Goal: Task Accomplishment & Management: Use online tool/utility

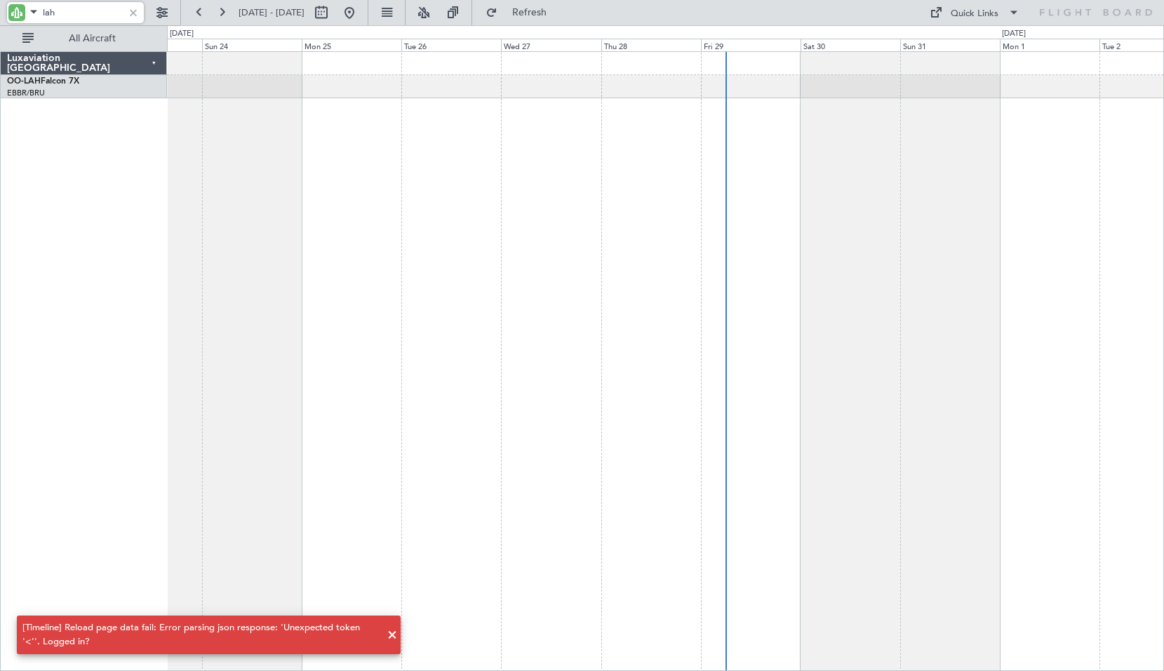
click at [130, 13] on div at bounding box center [133, 12] width 15 height 15
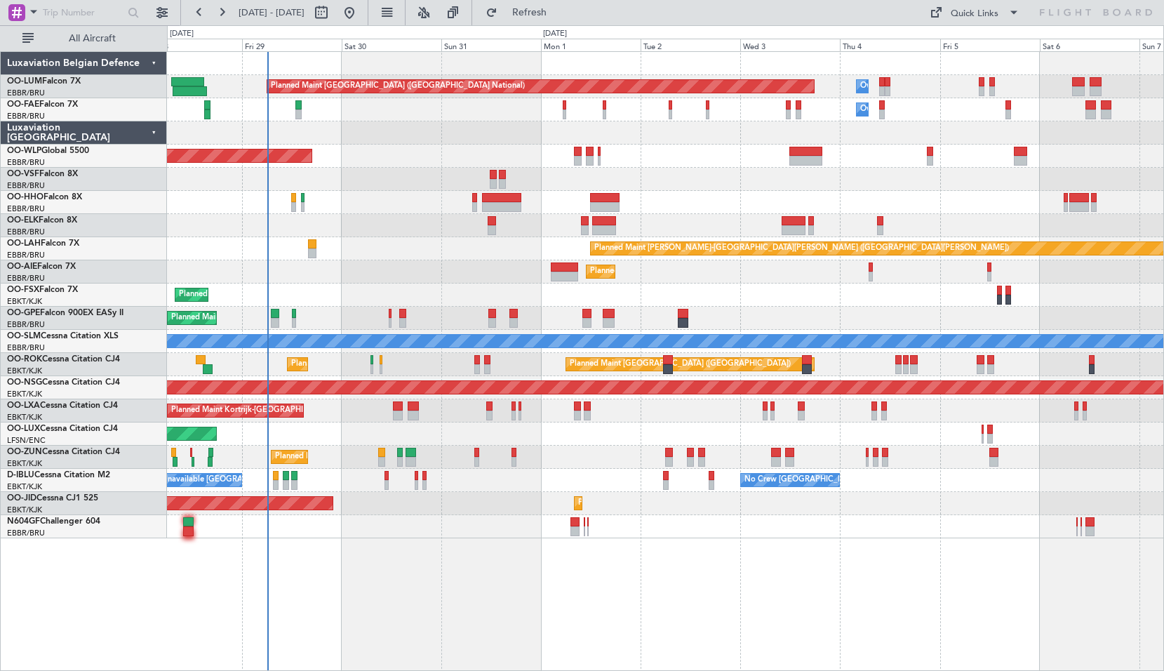
click at [493, 633] on div "Planned Maint [GEOGRAPHIC_DATA] ([GEOGRAPHIC_DATA] National) Owner [GEOGRAPHIC_…" at bounding box center [665, 360] width 997 height 619
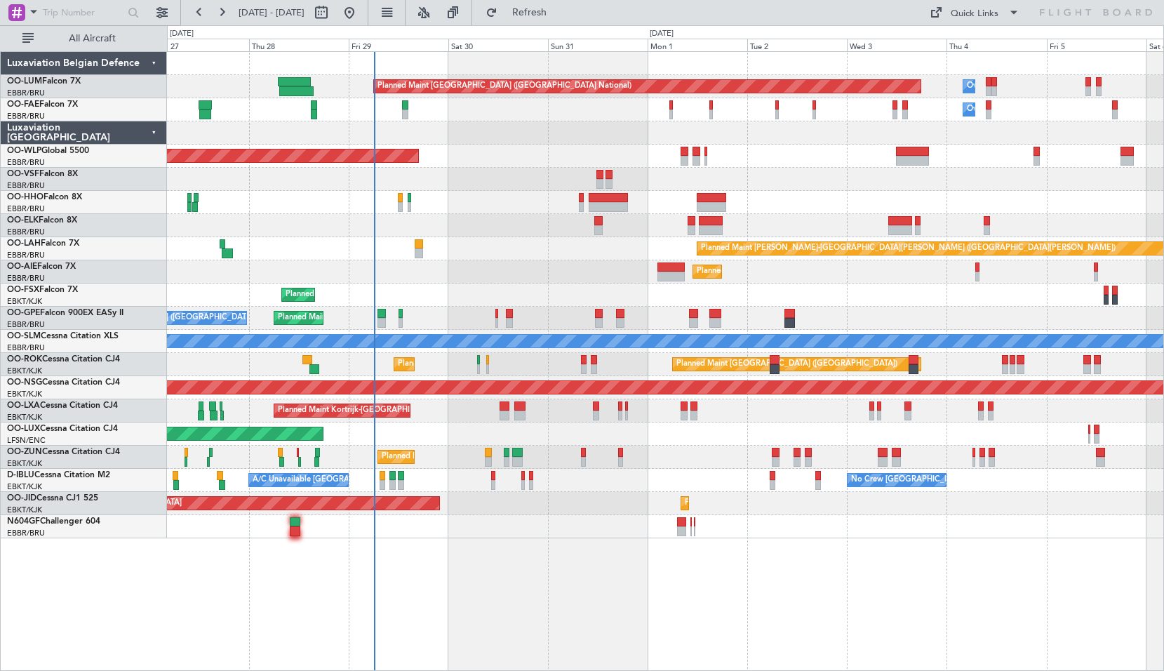
click at [443, 436] on div "Planned Maint [GEOGRAPHIC_DATA] ([GEOGRAPHIC_DATA])" at bounding box center [665, 433] width 996 height 23
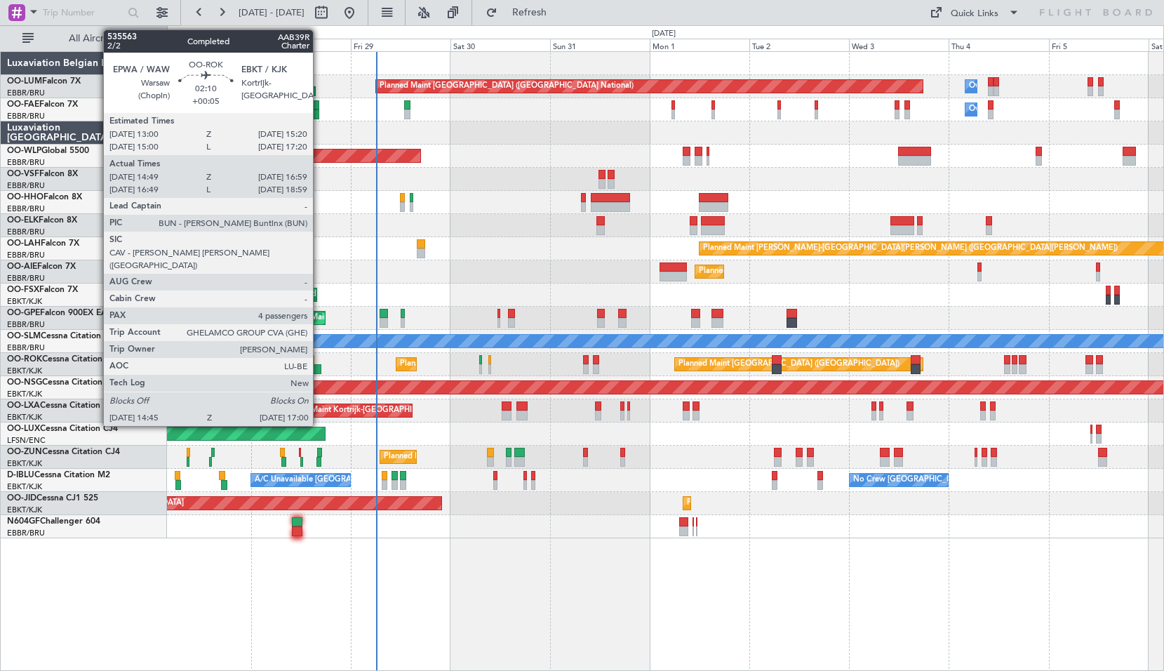
click at [319, 368] on div at bounding box center [316, 369] width 10 height 10
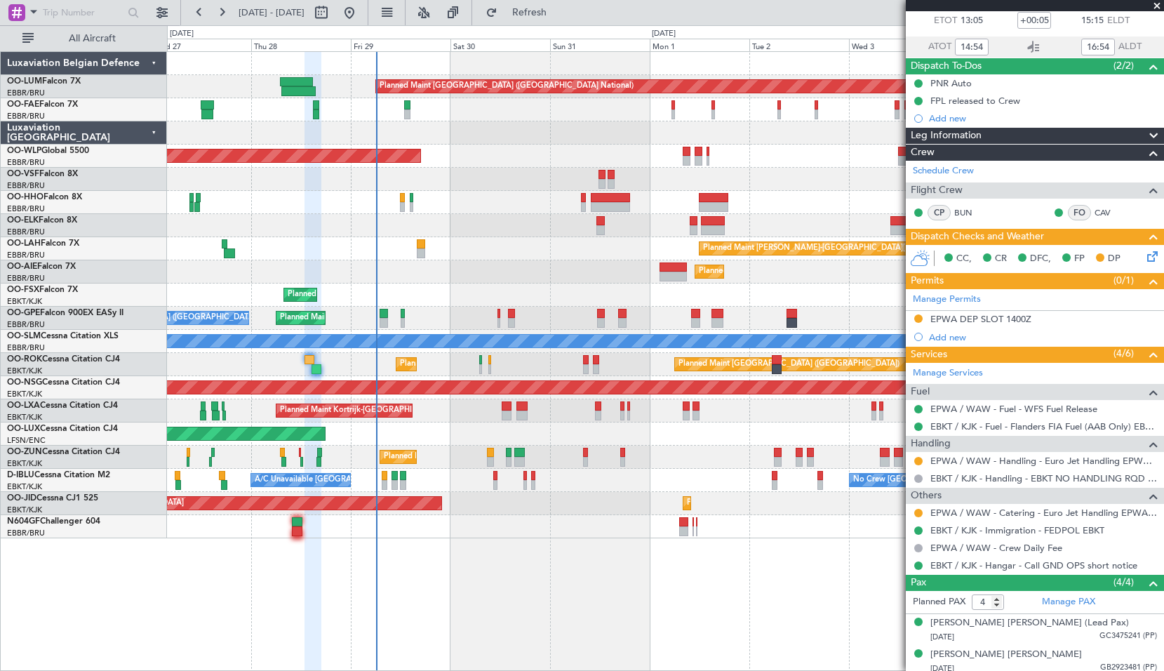
scroll to position [148, 0]
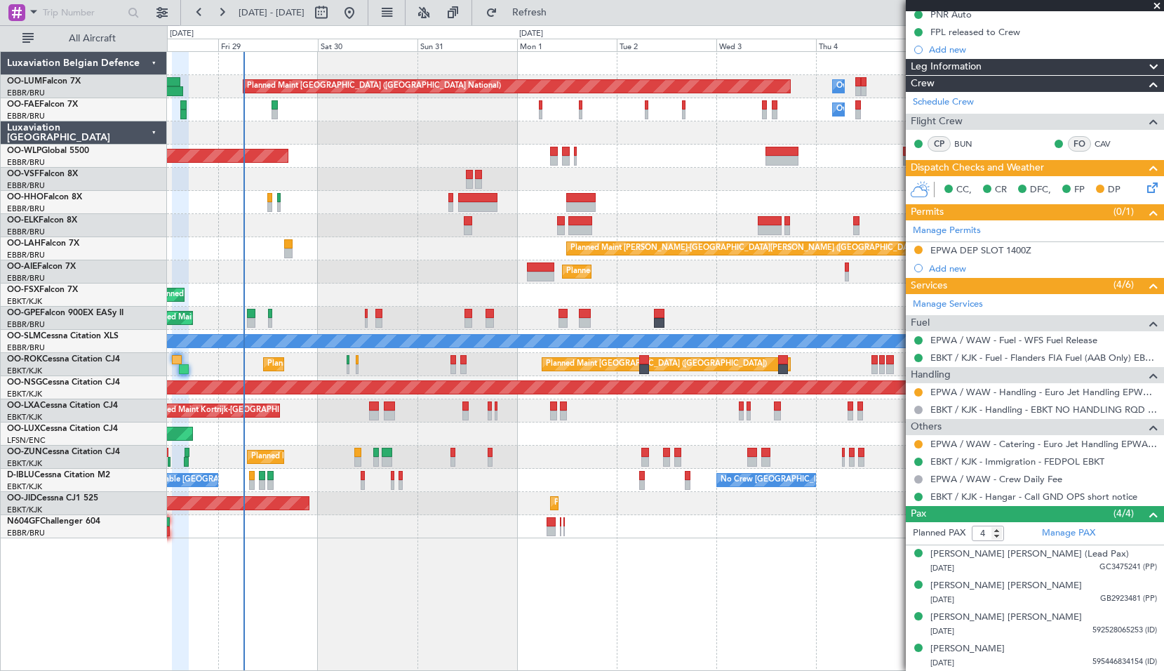
click at [406, 281] on div "Planned Maint [GEOGRAPHIC_DATA] ([GEOGRAPHIC_DATA])" at bounding box center [665, 271] width 996 height 23
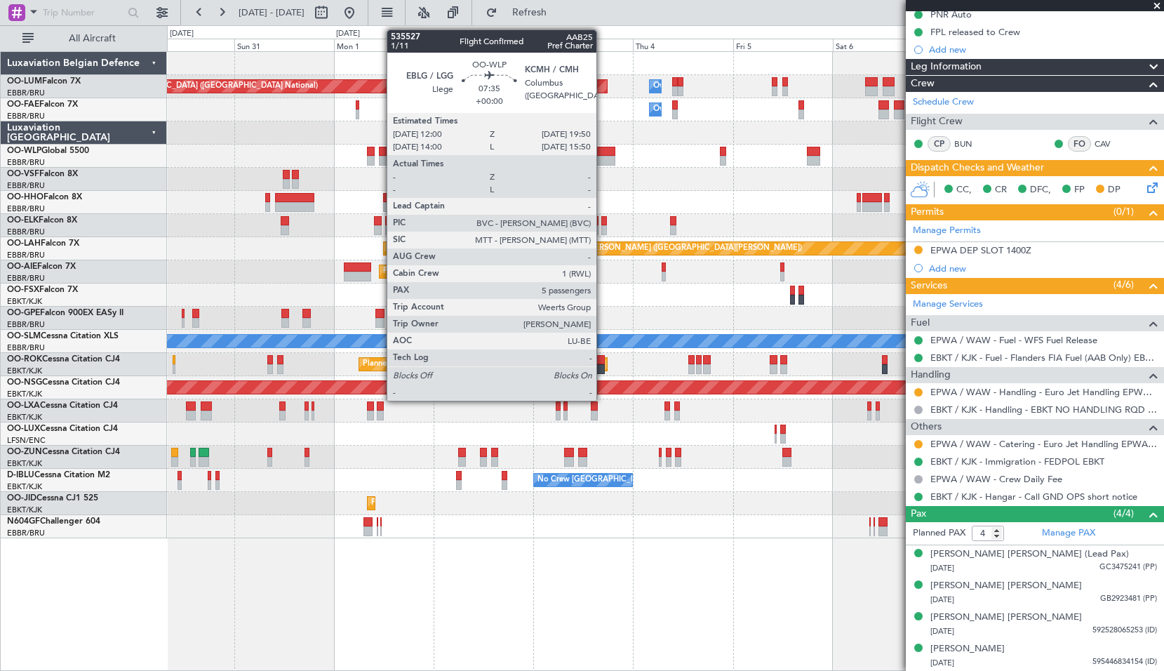
click at [603, 161] on div at bounding box center [598, 161] width 33 height 10
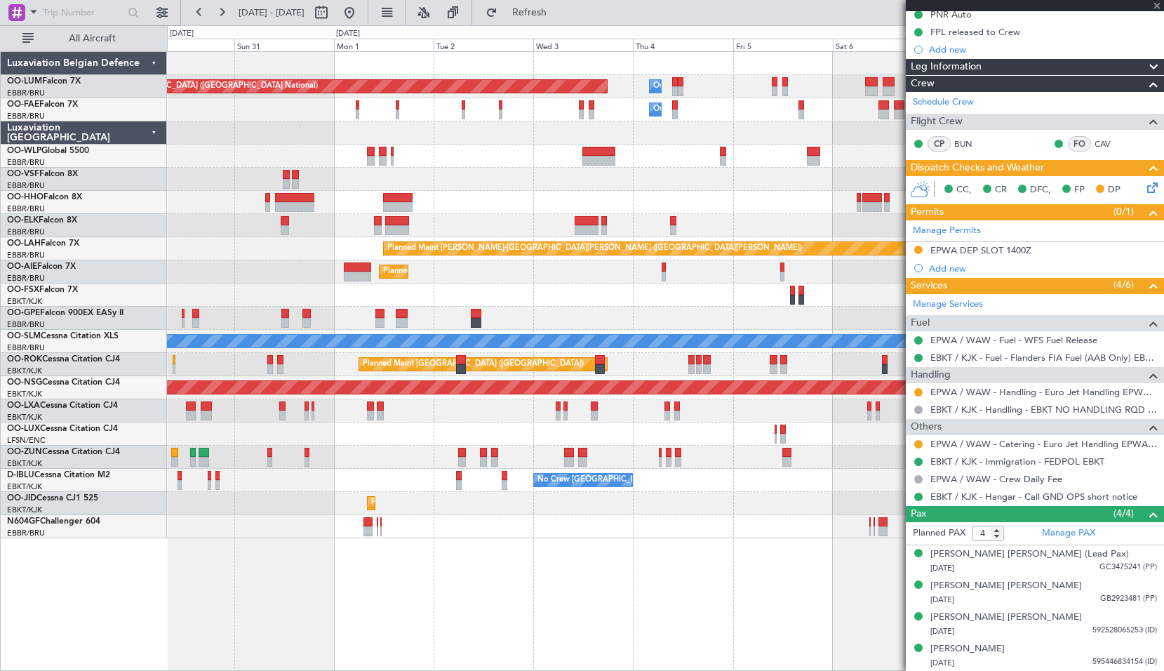
type input "5"
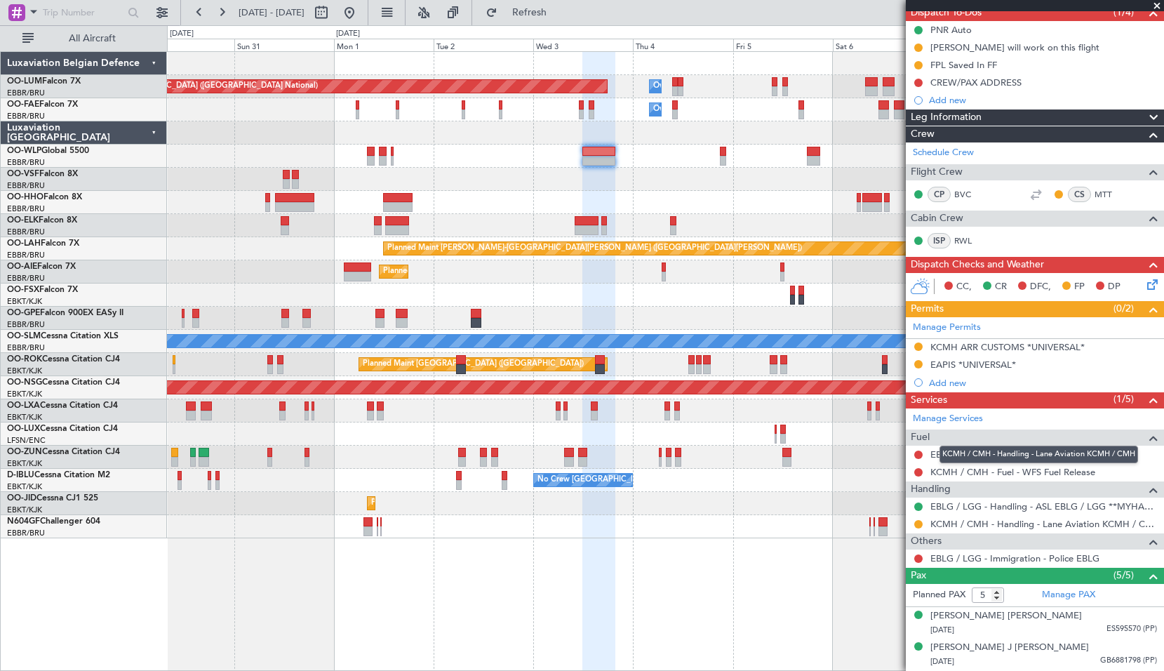
scroll to position [0, 0]
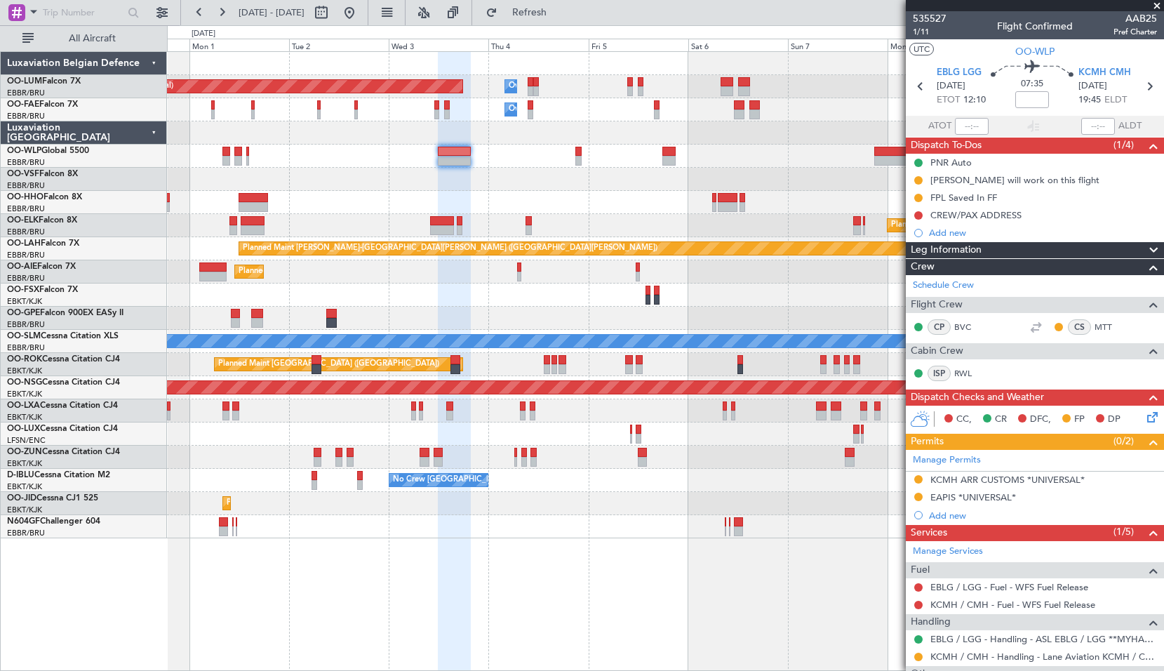
click at [605, 210] on div at bounding box center [665, 202] width 996 height 23
click at [1142, 90] on icon at bounding box center [1149, 86] width 18 height 18
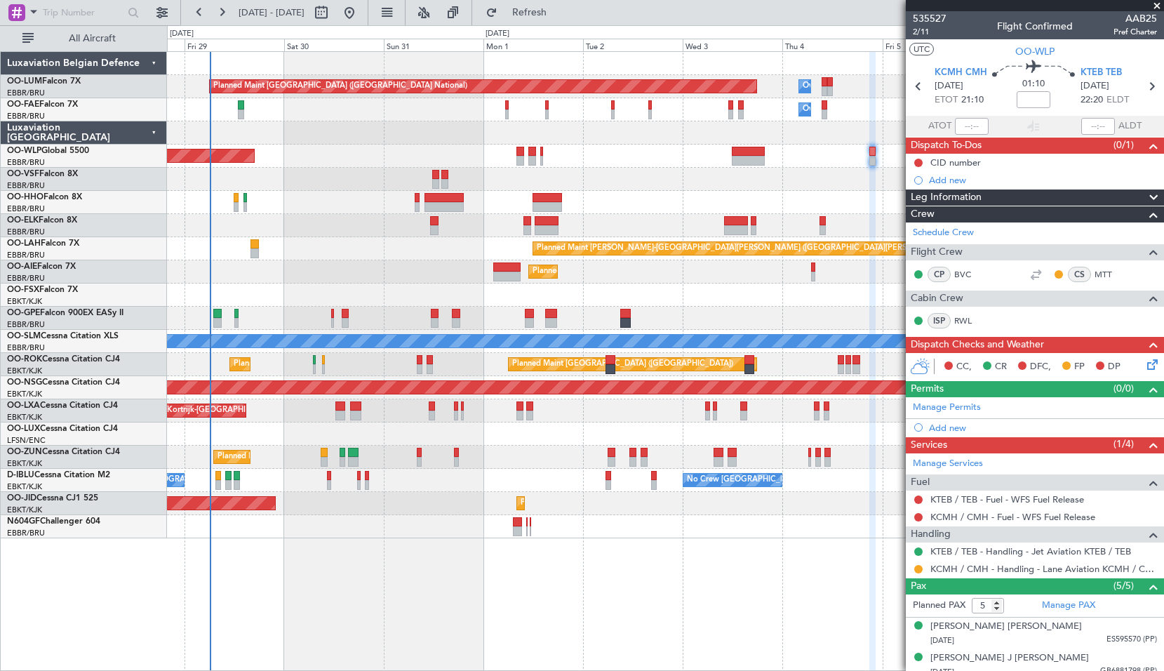
click at [697, 607] on div "Planned Maint [GEOGRAPHIC_DATA] ([GEOGRAPHIC_DATA] National) Owner [GEOGRAPHIC_…" at bounding box center [665, 360] width 997 height 619
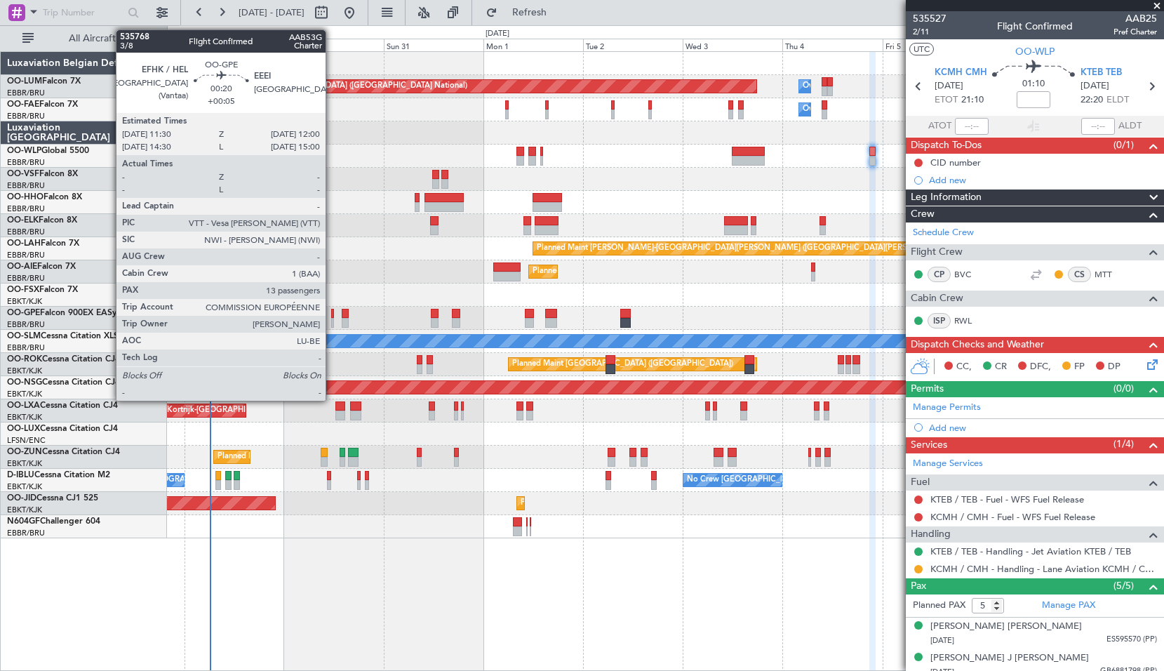
click at [332, 320] on div at bounding box center [332, 323] width 2 height 10
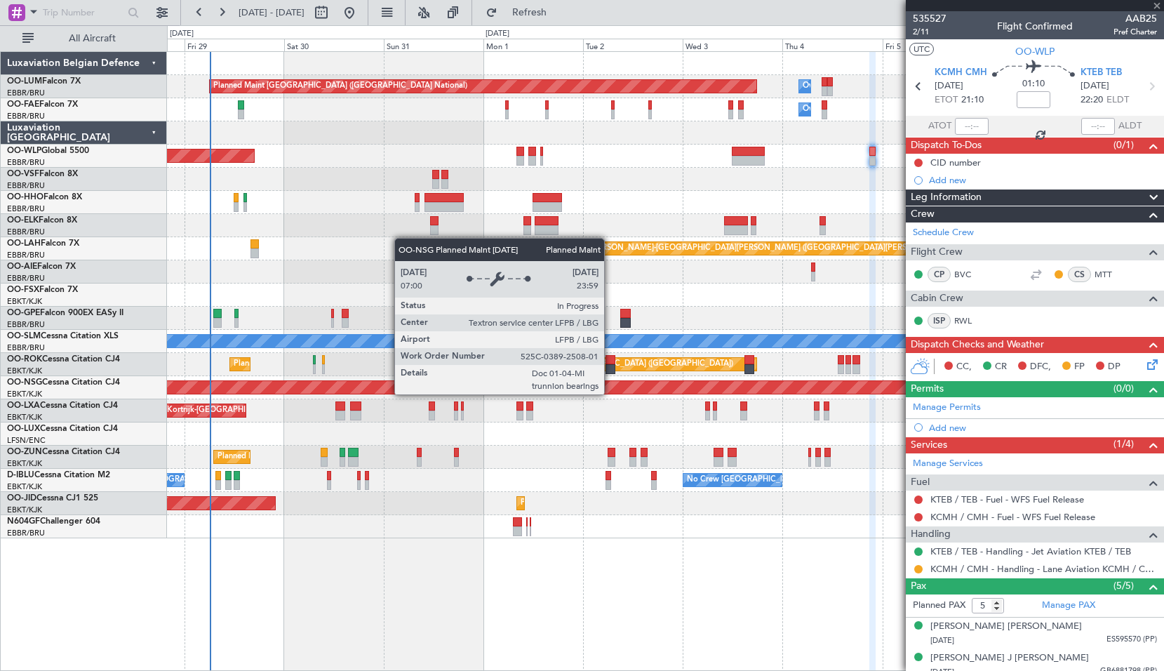
type input "+00:05"
type input "13"
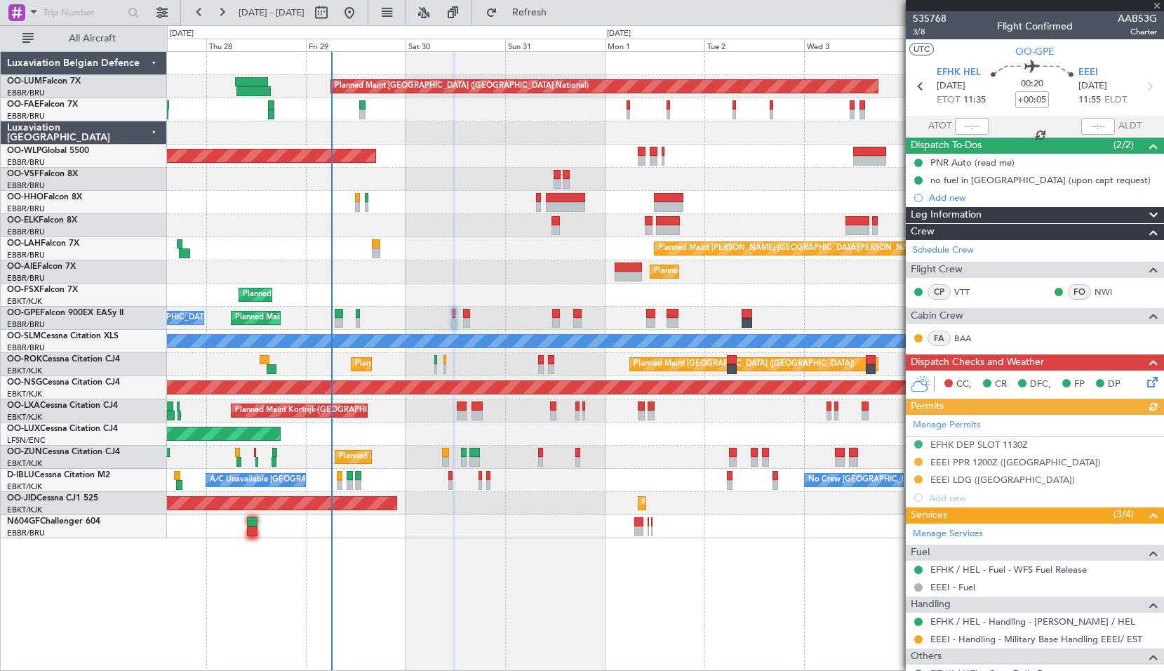
click at [511, 568] on div "Planned Maint [GEOGRAPHIC_DATA] ([GEOGRAPHIC_DATA] National) Owner [GEOGRAPHIC_…" at bounding box center [665, 360] width 997 height 619
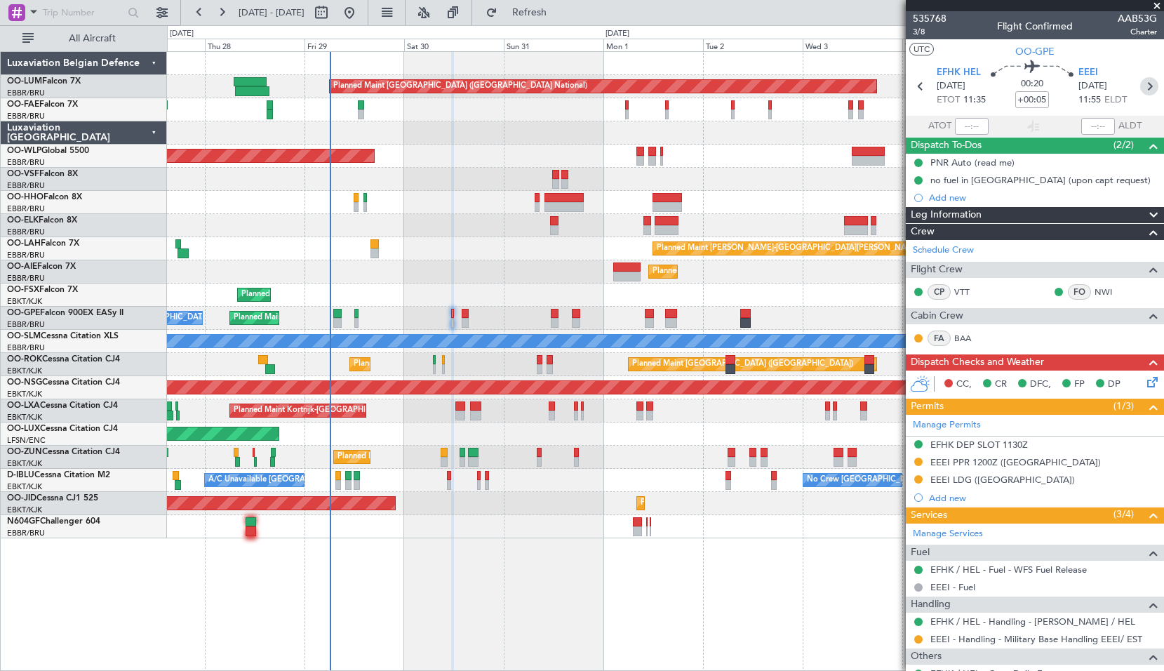
click at [1140, 86] on icon at bounding box center [1149, 86] width 18 height 18
type input "+00:10"
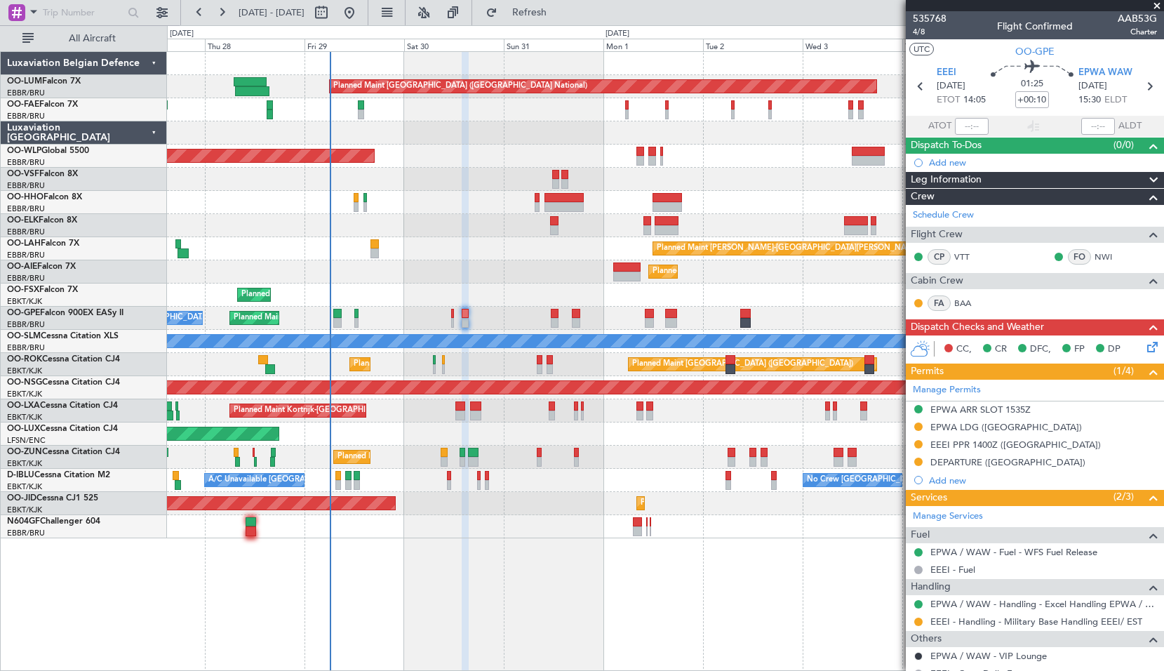
click at [1156, 5] on span at bounding box center [1157, 6] width 14 height 13
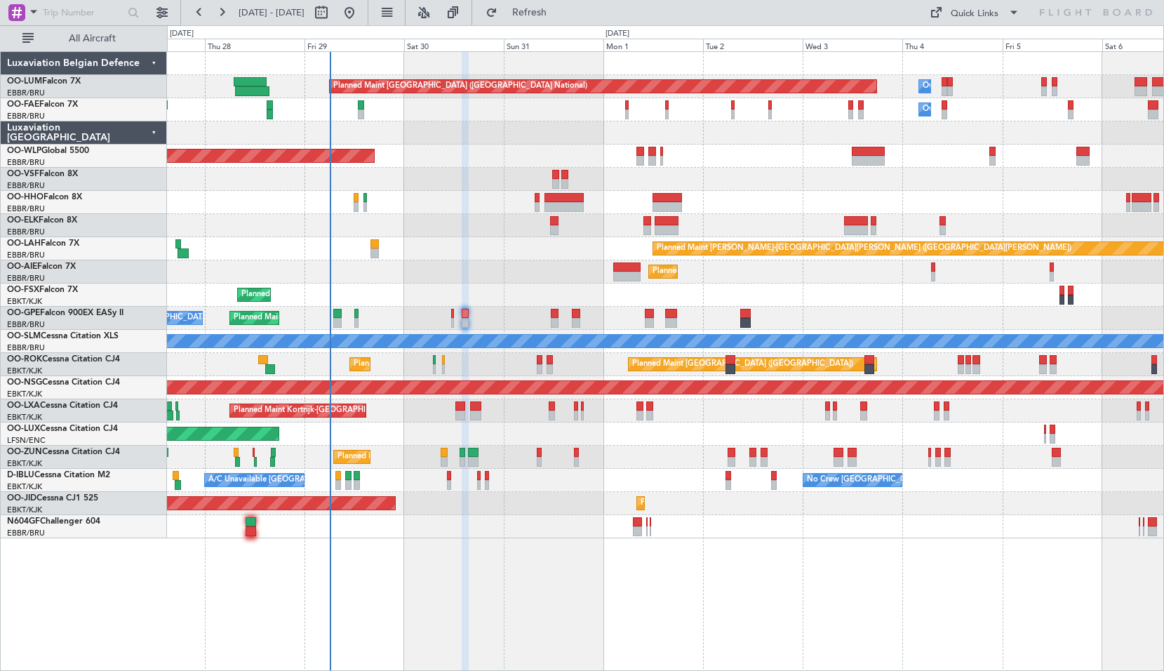
type input "0"
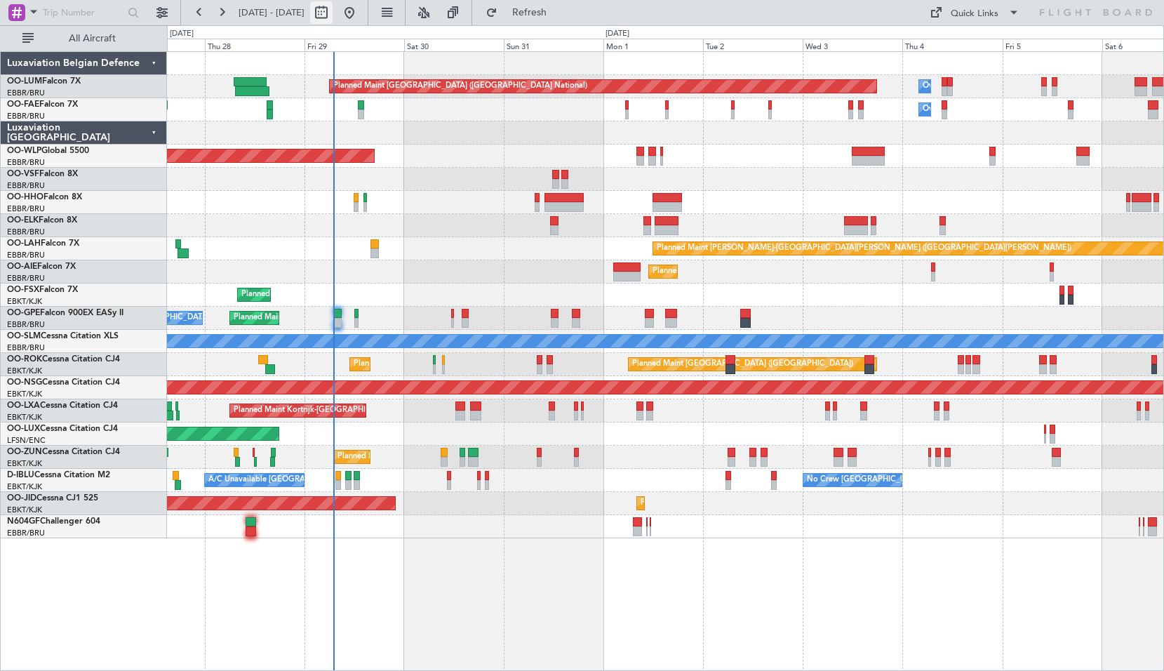
click at [333, 16] on button at bounding box center [321, 12] width 22 height 22
select select "8"
select select "2025"
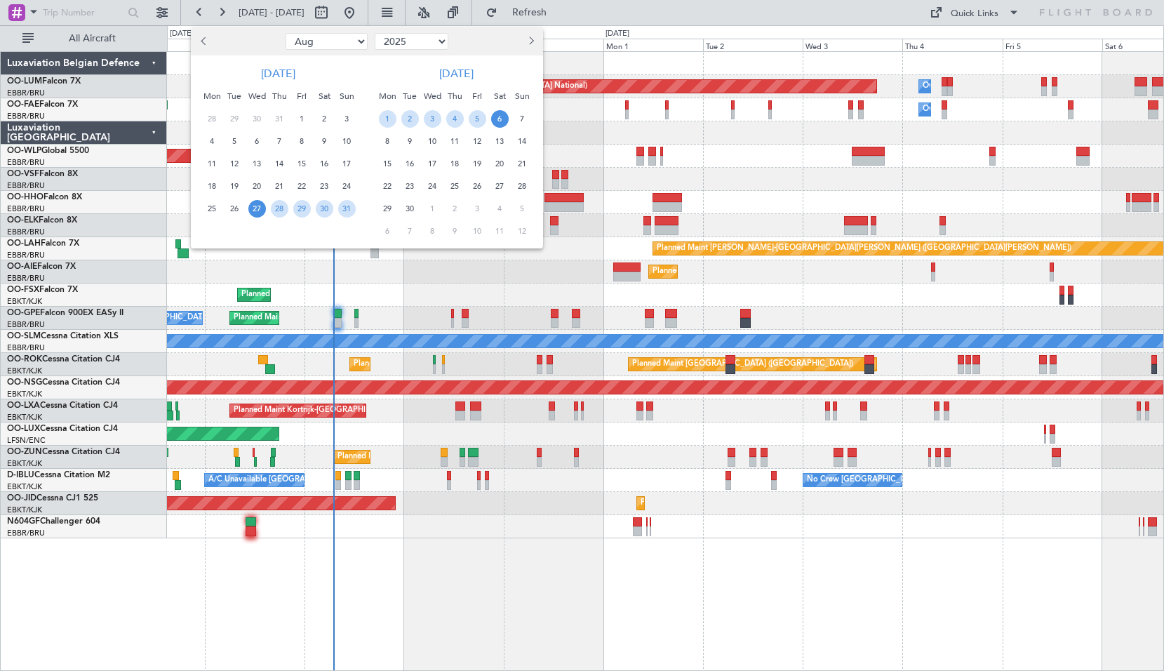
click at [322, 49] on select "Jan Feb Mar Apr May Jun [DATE] Aug Sep Oct Nov Dec" at bounding box center [327, 41] width 82 height 17
click at [321, 49] on select "Jan Feb Mar Apr May Jun [DATE] Aug Sep Oct Nov Dec" at bounding box center [327, 41] width 82 height 17
select select "10"
click at [234, 189] on span "21" at bounding box center [235, 186] width 18 height 18
click at [234, 186] on span "21" at bounding box center [235, 186] width 18 height 18
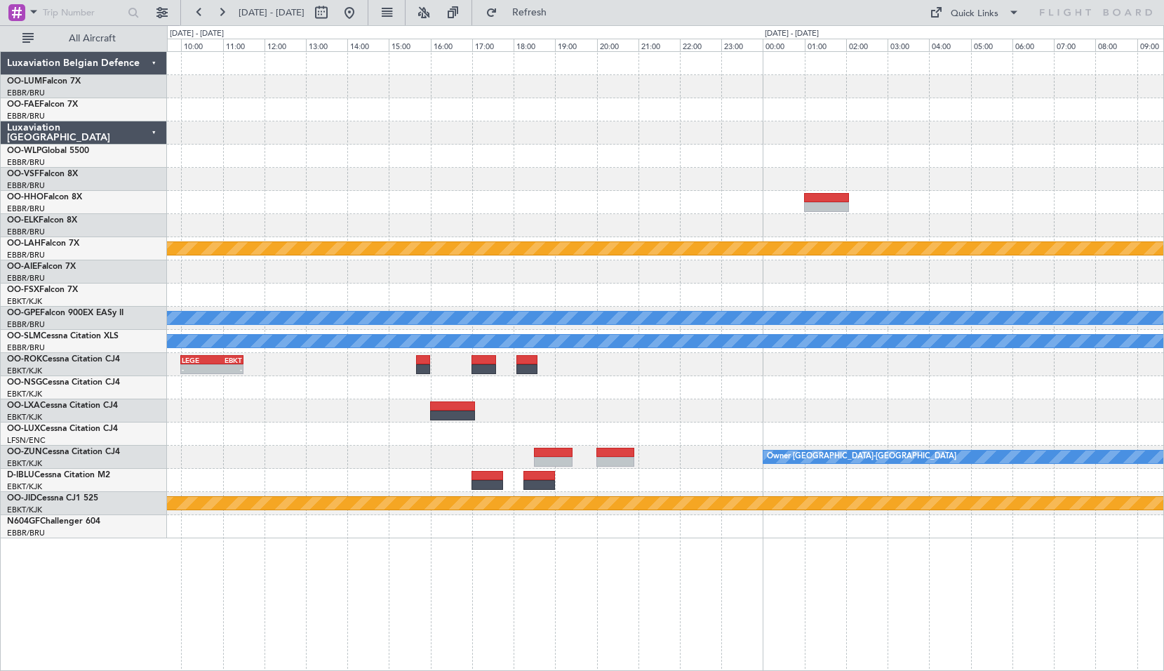
click at [563, 428] on div "Planned Maint [PERSON_NAME]-[GEOGRAPHIC_DATA][PERSON_NAME] ([GEOGRAPHIC_DATA][P…" at bounding box center [665, 295] width 996 height 486
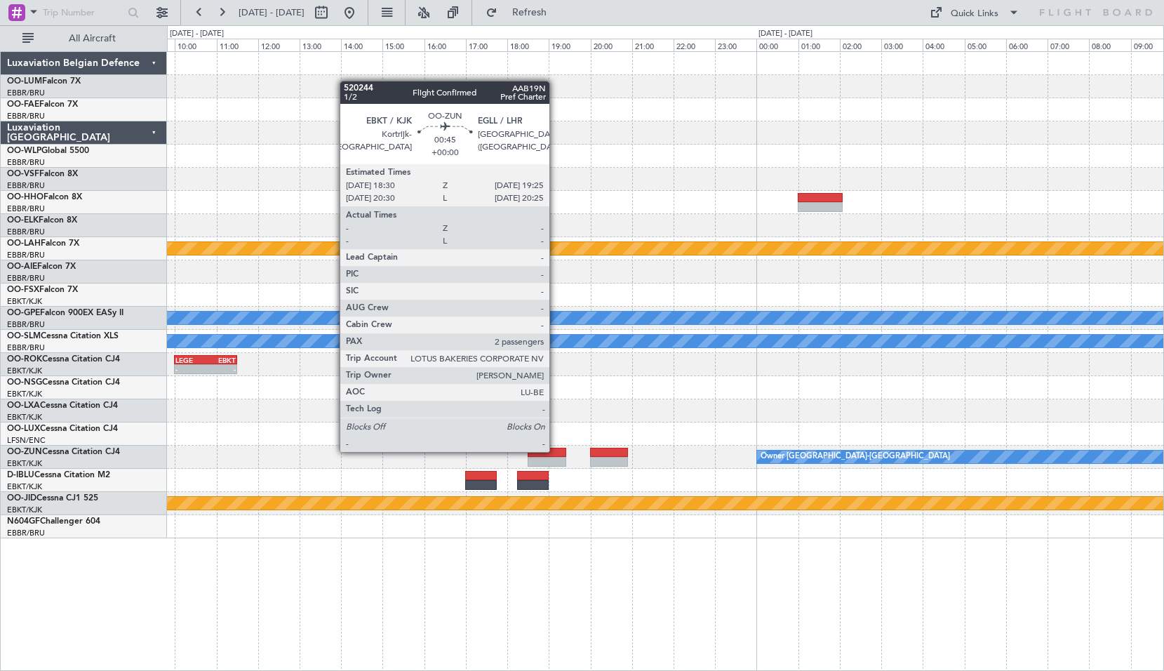
click at [556, 448] on div at bounding box center [547, 453] width 39 height 10
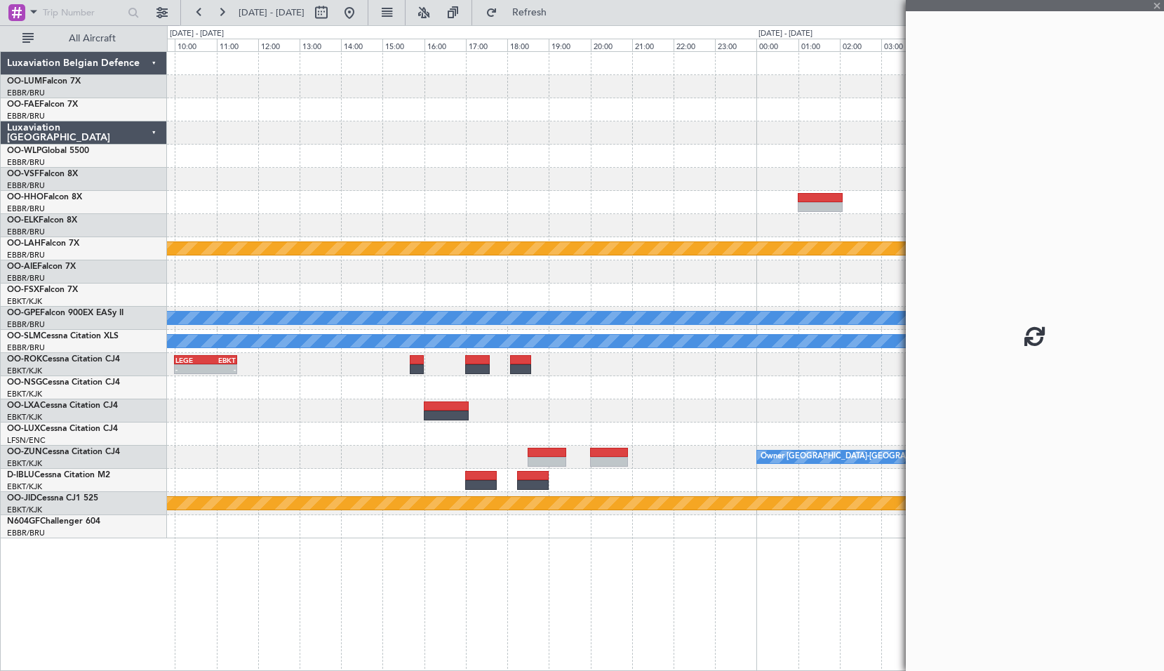
click at [655, 393] on div at bounding box center [665, 387] width 996 height 23
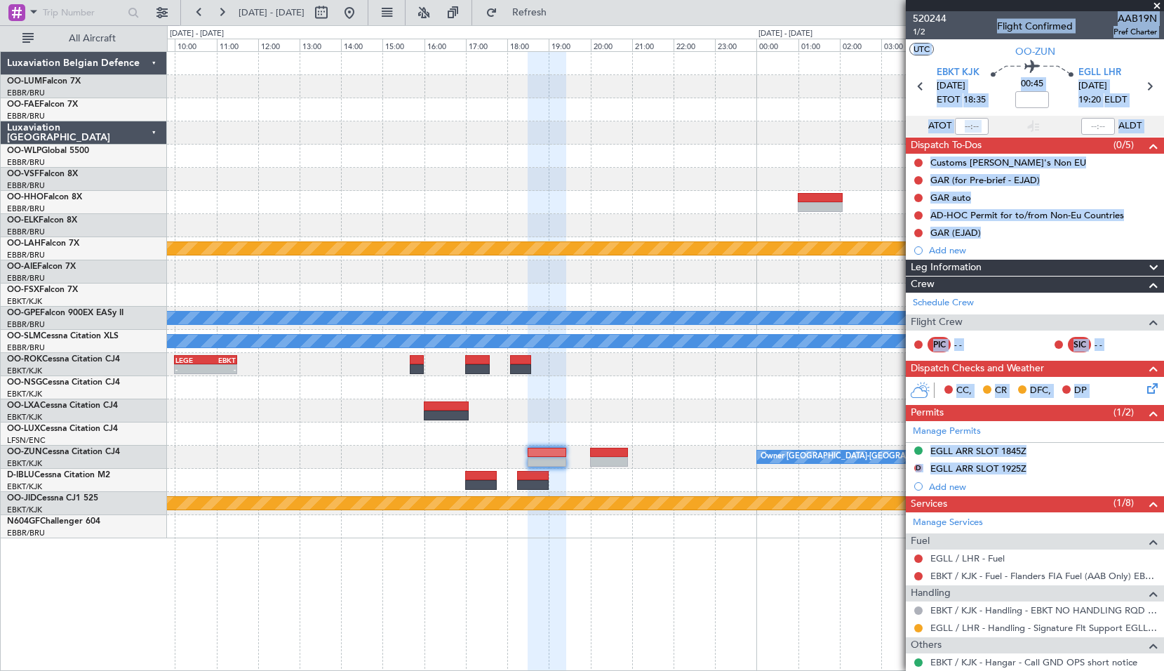
click at [808, 98] on div at bounding box center [665, 109] width 996 height 23
click at [1012, 24] on div "Flight Confirmed" at bounding box center [1035, 26] width 76 height 15
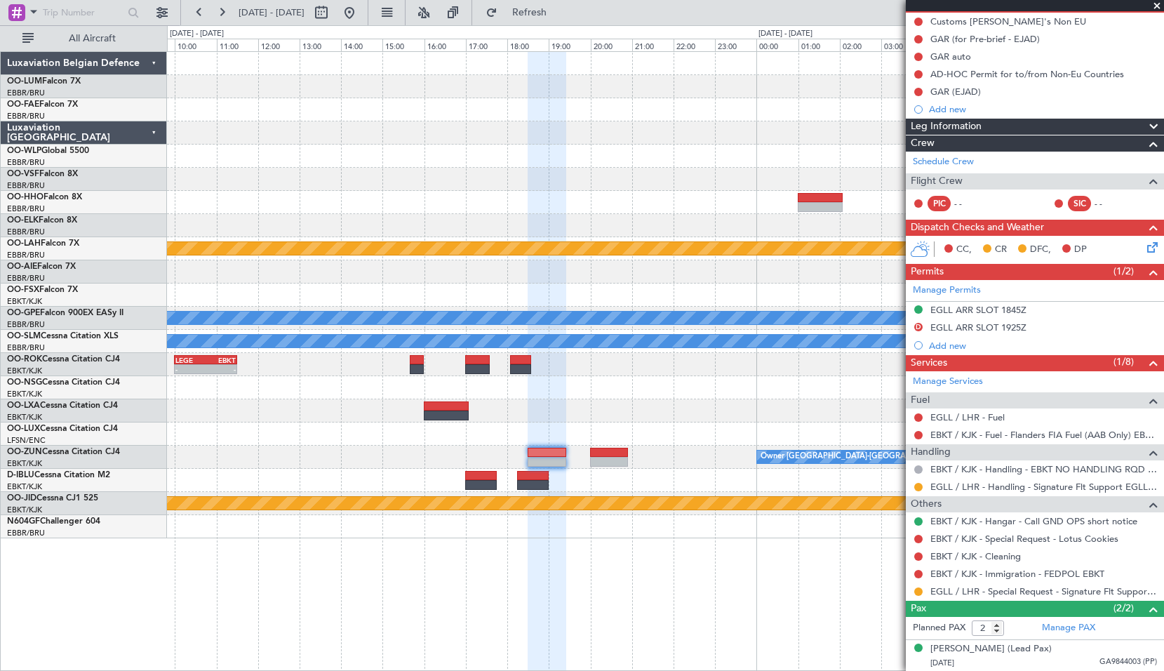
scroll to position [173, 0]
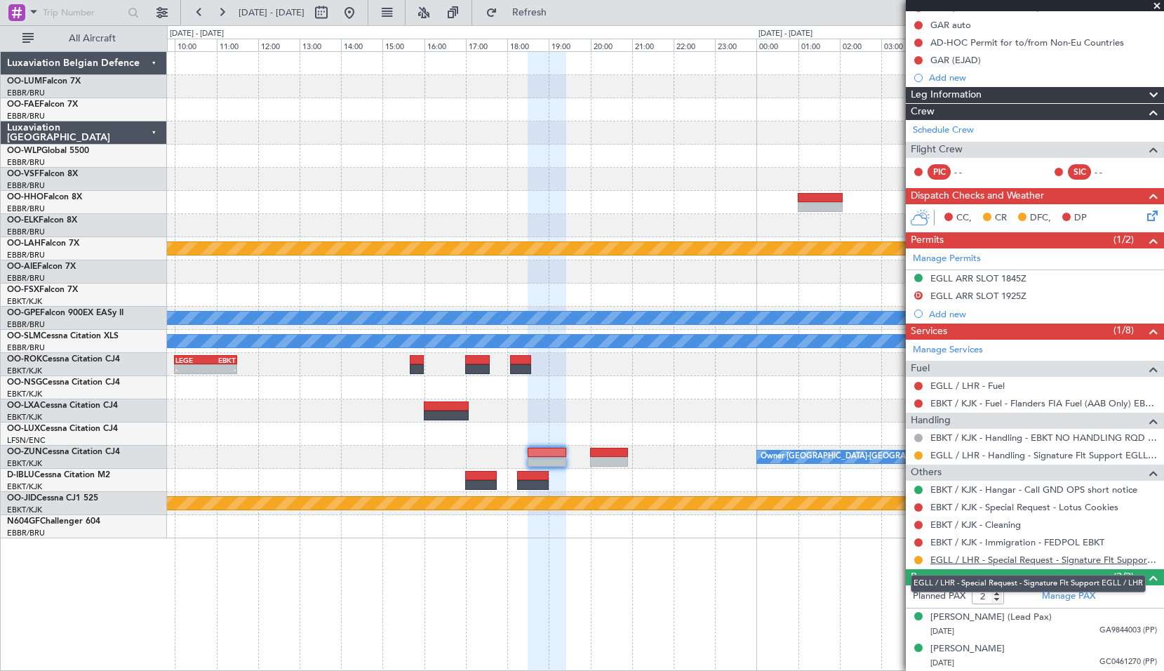
click at [1100, 561] on link "EGLL / LHR - Special Request - Signature Flt Support EGLL / LHR" at bounding box center [1043, 559] width 227 height 12
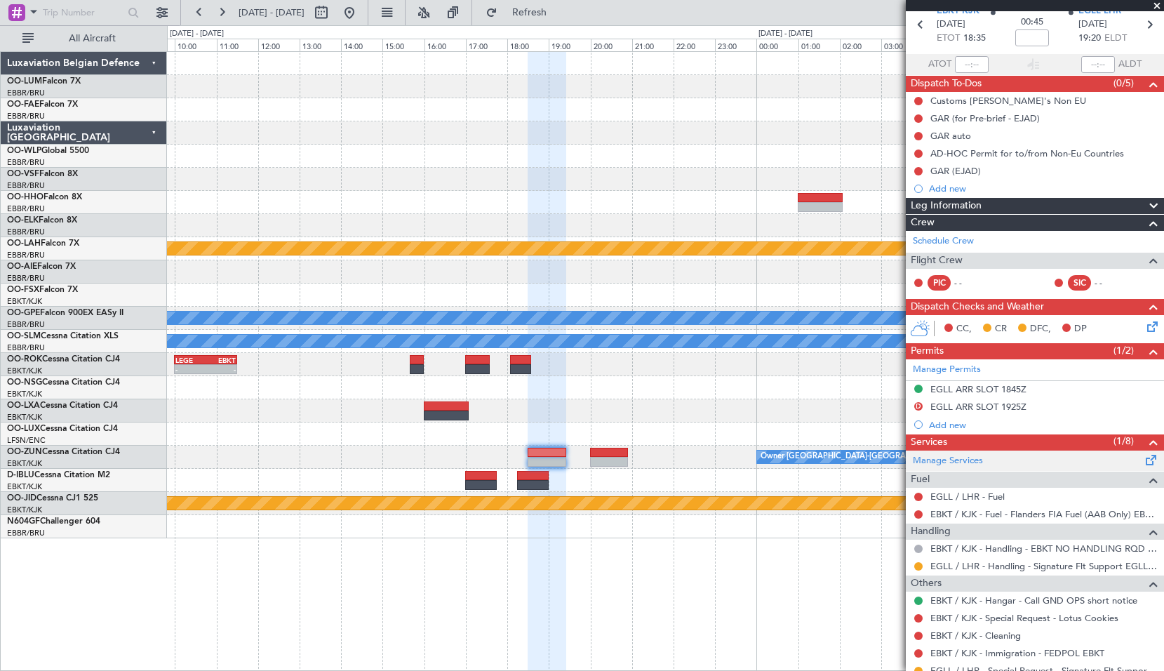
scroll to position [0, 0]
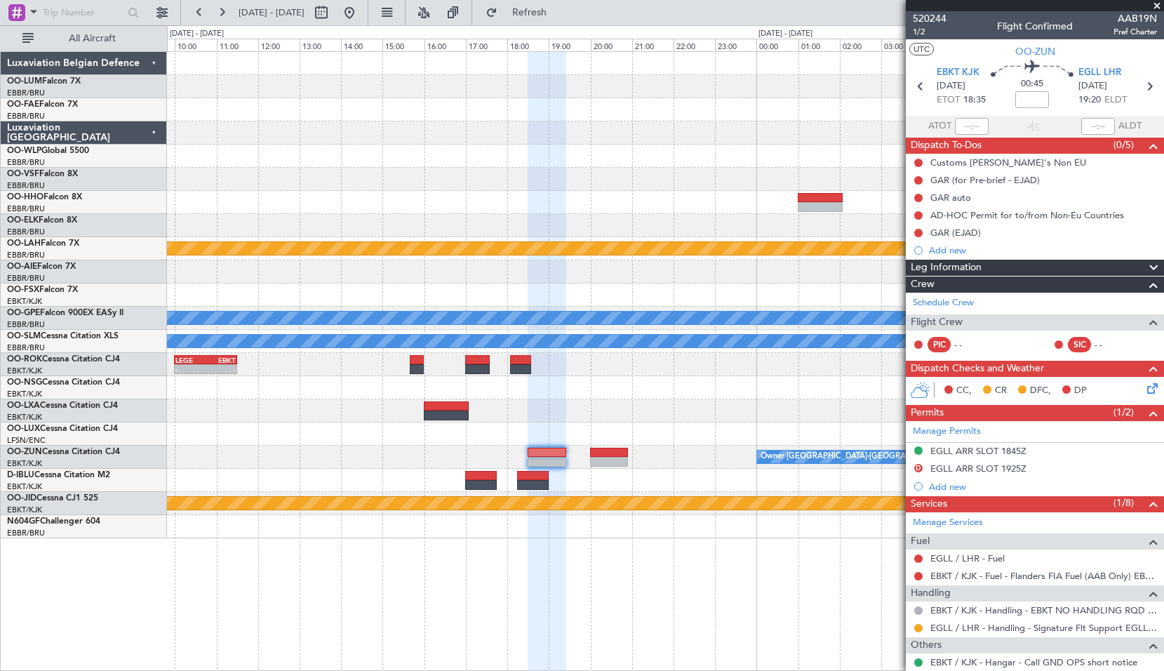
click at [1153, 5] on span at bounding box center [1157, 6] width 14 height 13
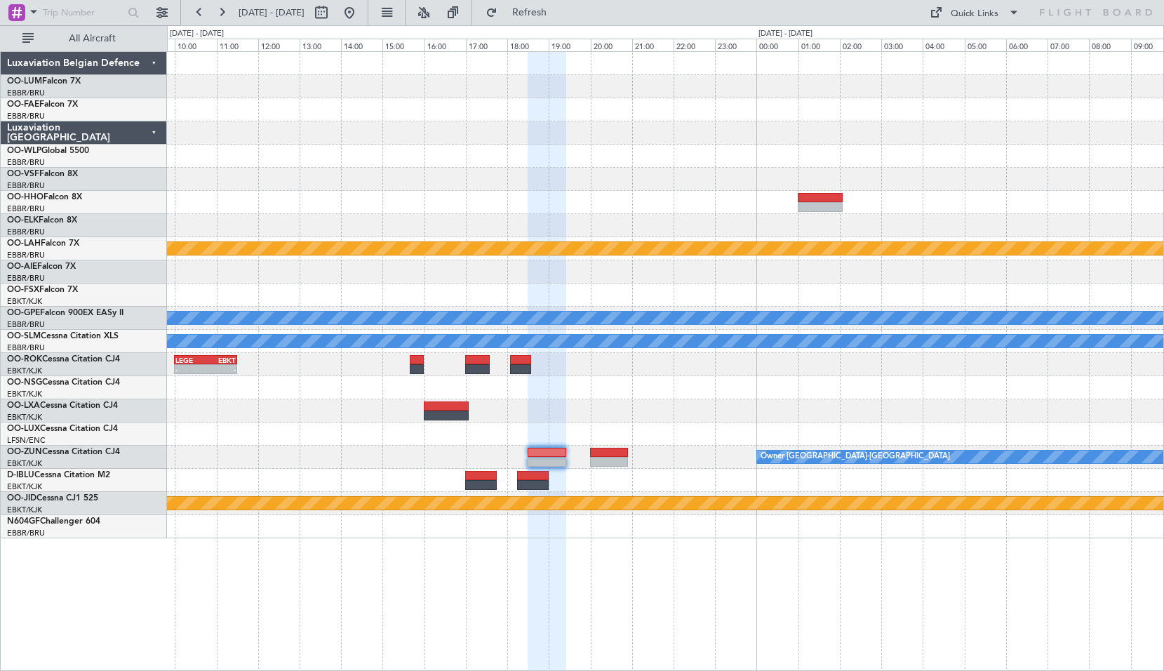
type input "0"
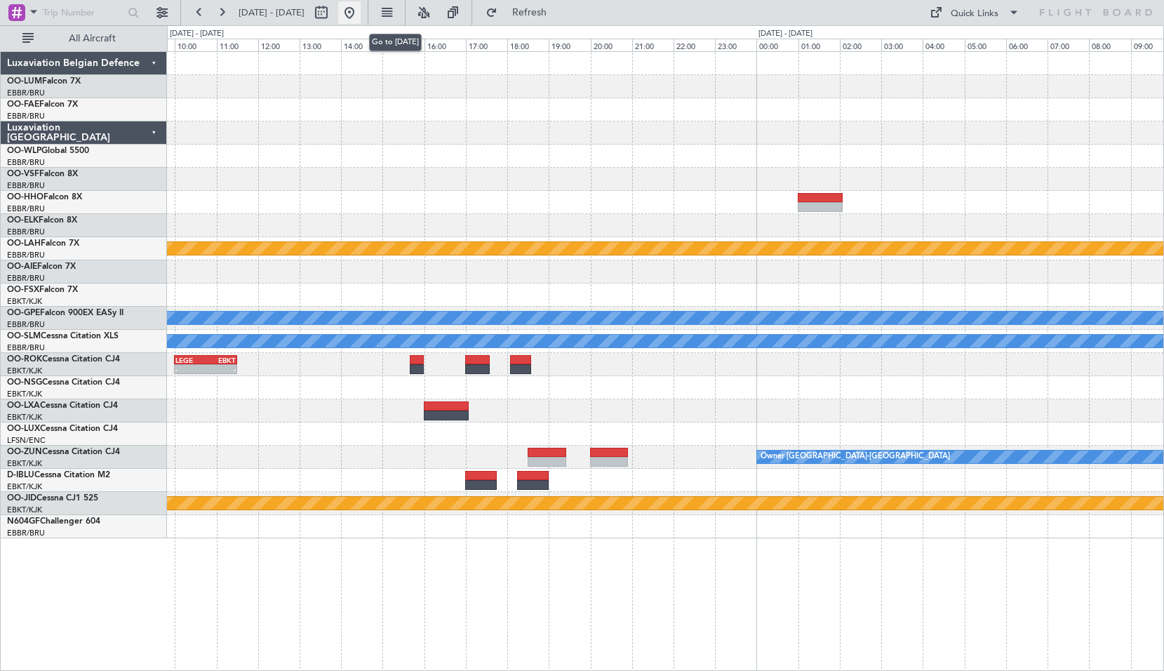
click at [361, 18] on button at bounding box center [349, 12] width 22 height 22
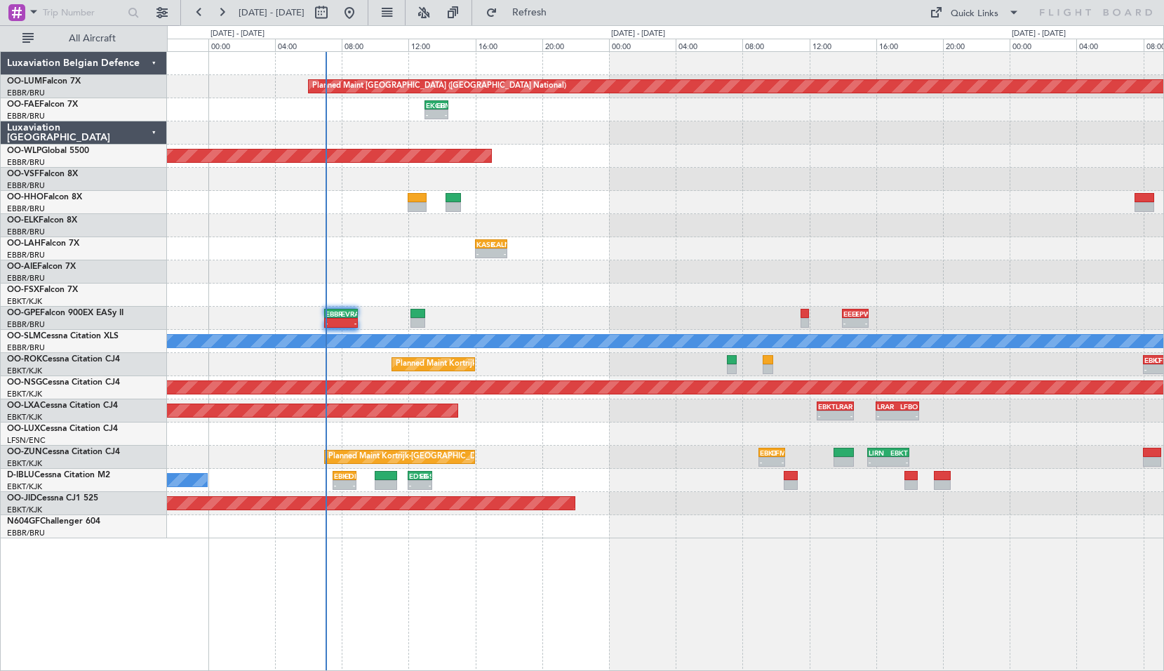
click at [523, 577] on div "Planned Maint [GEOGRAPHIC_DATA] ([GEOGRAPHIC_DATA] National) 07:25 Z 15:35 Z FZ…" at bounding box center [665, 360] width 997 height 619
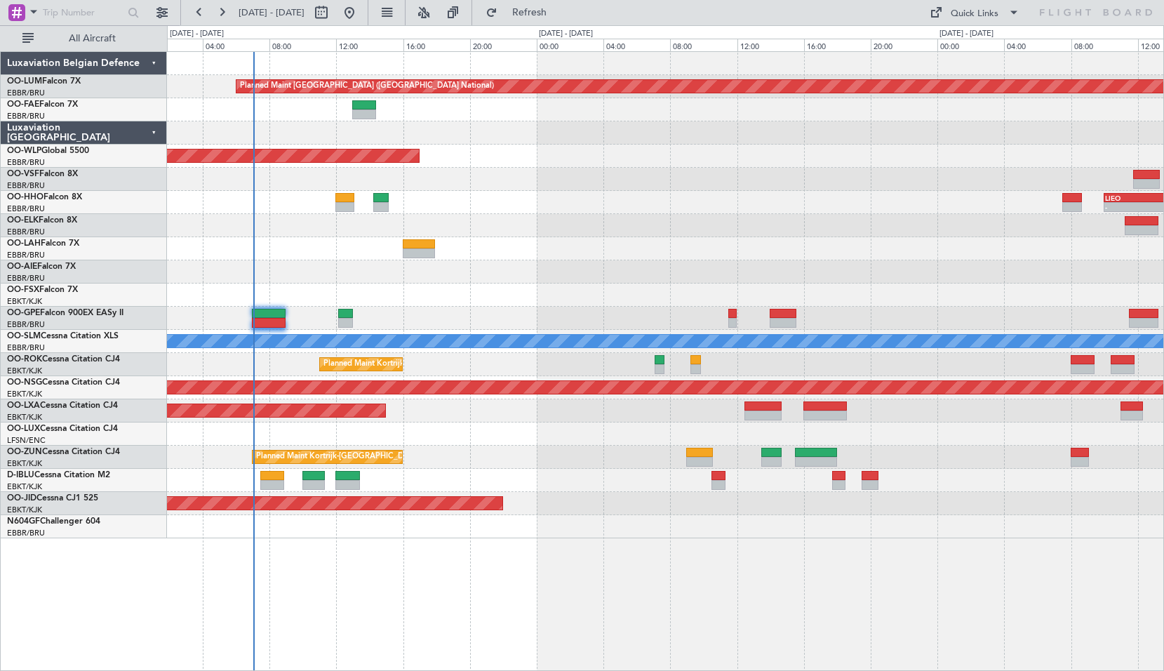
click at [733, 583] on div "Planned Maint [GEOGRAPHIC_DATA] ([GEOGRAPHIC_DATA] National) FZAA 07:00 Z EBMB …" at bounding box center [665, 360] width 997 height 619
click at [22, 21] on div at bounding box center [23, 13] width 31 height 18
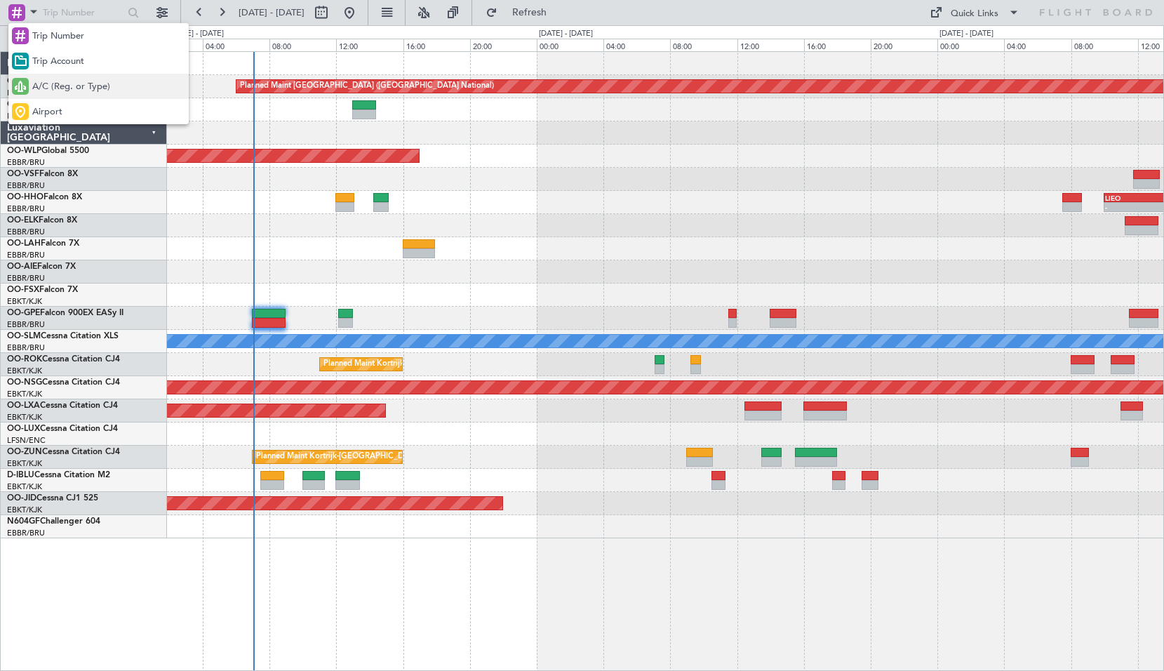
click at [27, 78] on div at bounding box center [20, 86] width 17 height 17
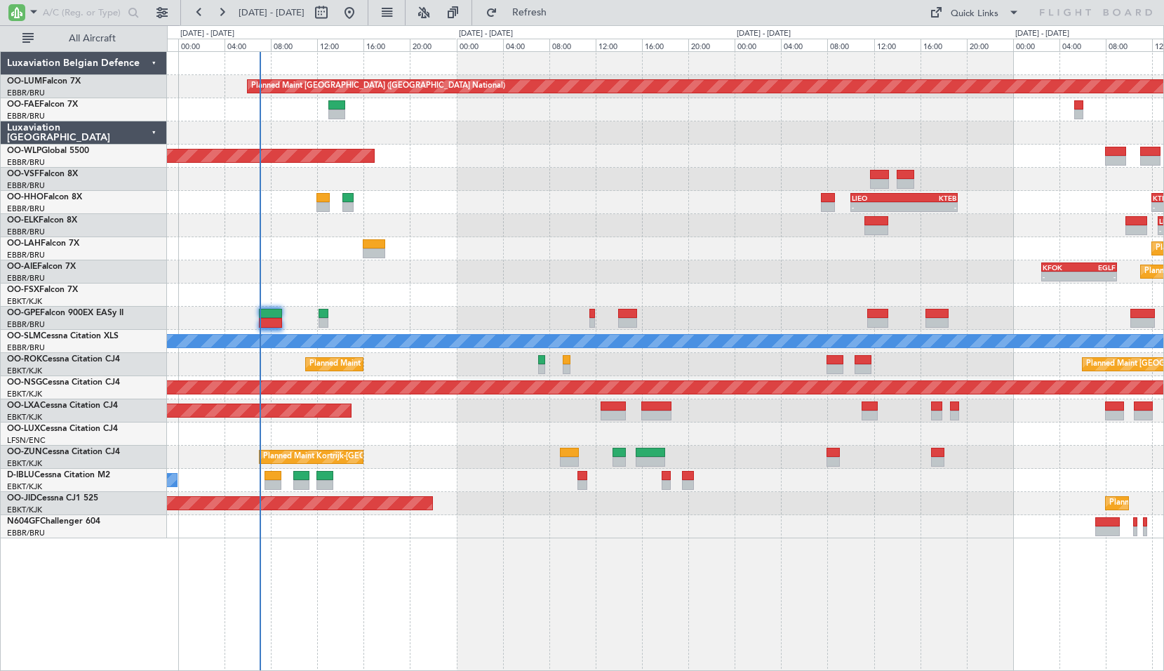
click at [520, 612] on div "Planned Maint [GEOGRAPHIC_DATA] ([GEOGRAPHIC_DATA] National) 07:25 Z 15:35 Z FZ…" at bounding box center [665, 360] width 997 height 619
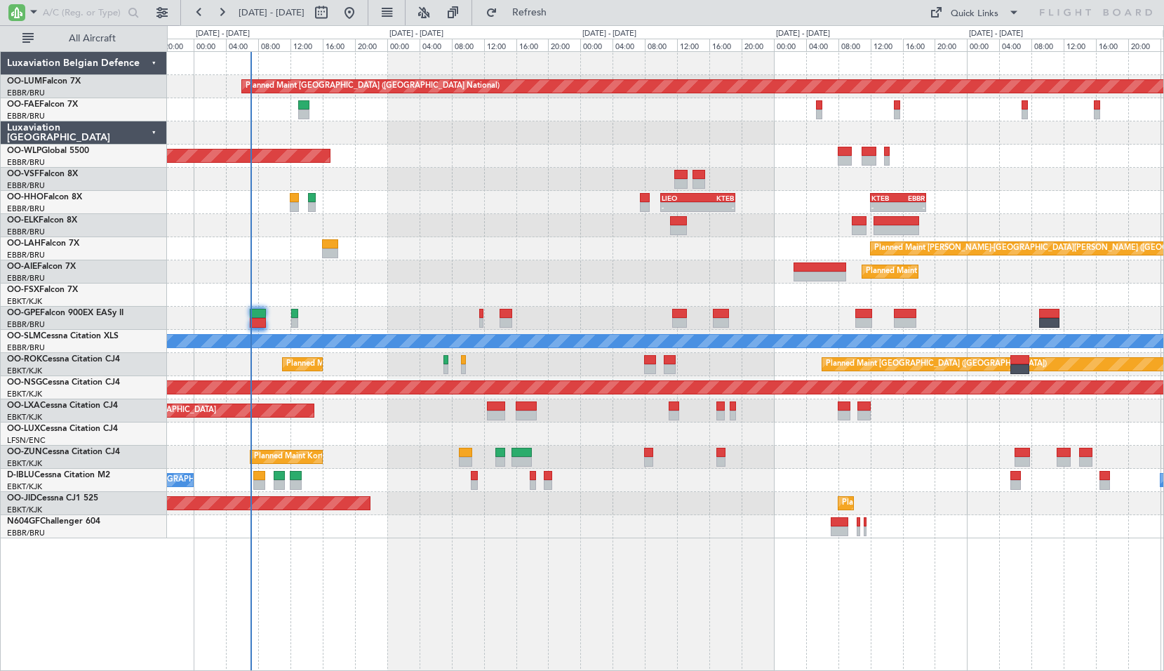
click at [614, 605] on div "Planned Maint [GEOGRAPHIC_DATA] ([GEOGRAPHIC_DATA] National) 07:25 Z 15:35 Z FZ…" at bounding box center [665, 360] width 997 height 619
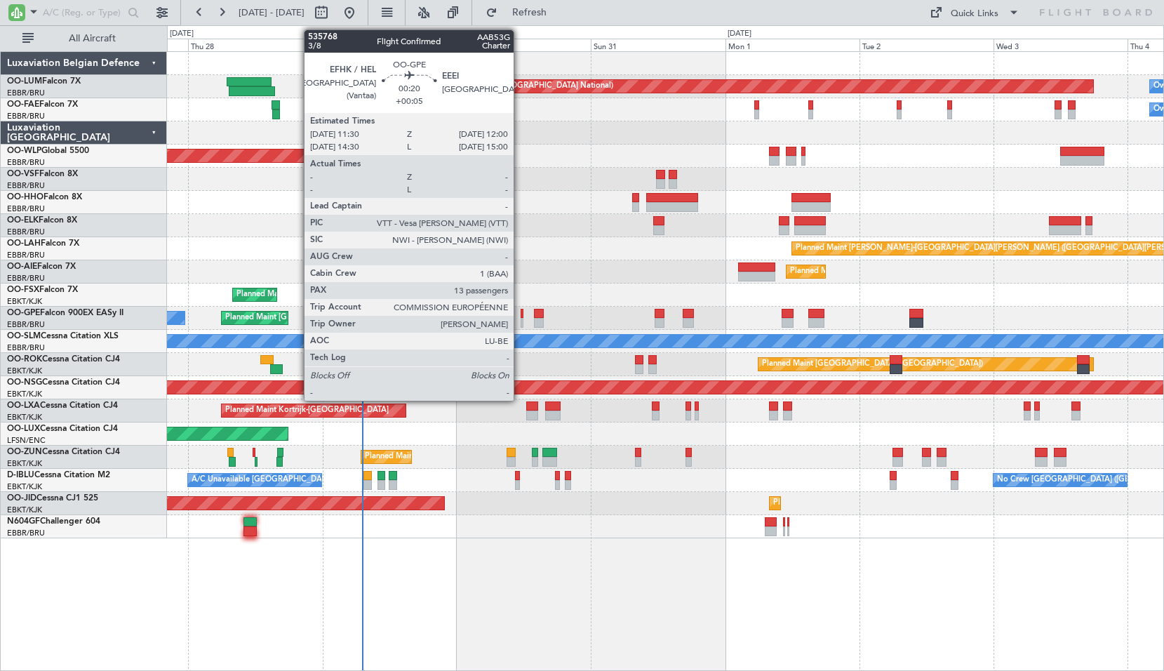
click at [521, 315] on div at bounding box center [522, 314] width 3 height 10
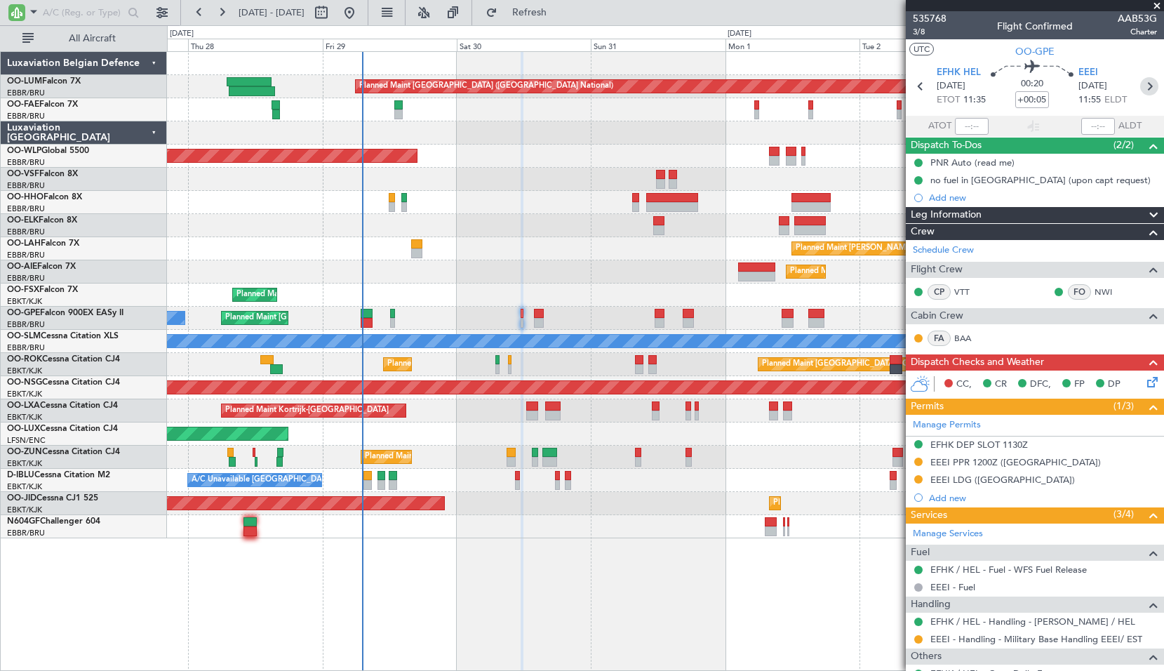
click at [1142, 83] on icon at bounding box center [1149, 86] width 18 height 18
type input "+00:10"
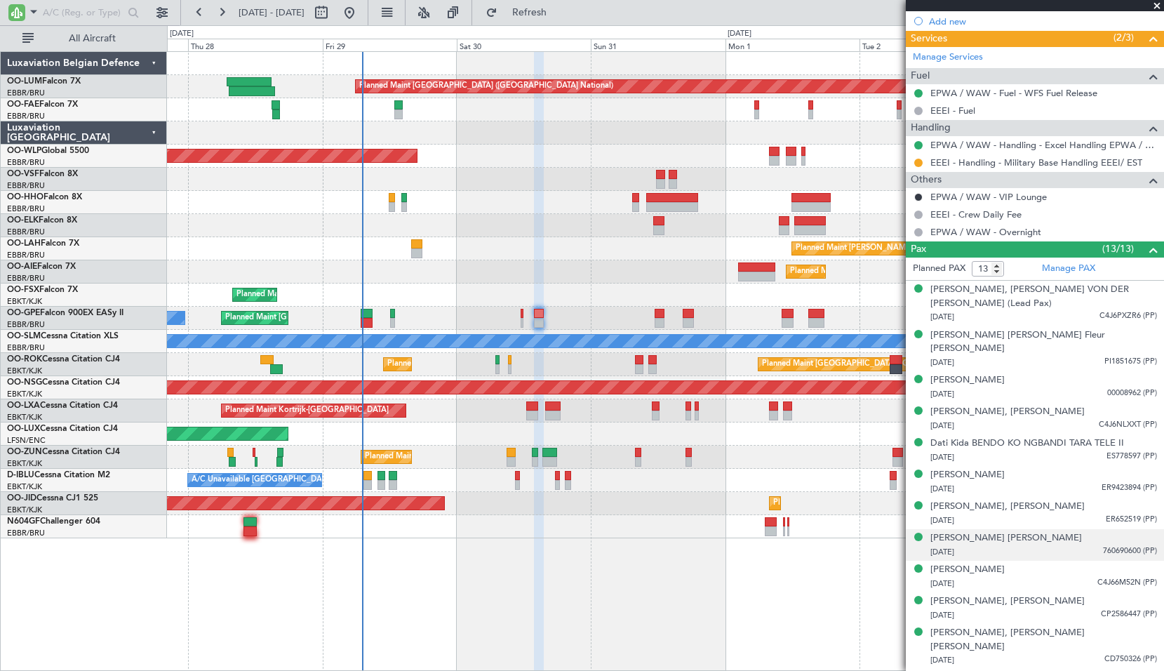
scroll to position [478, 0]
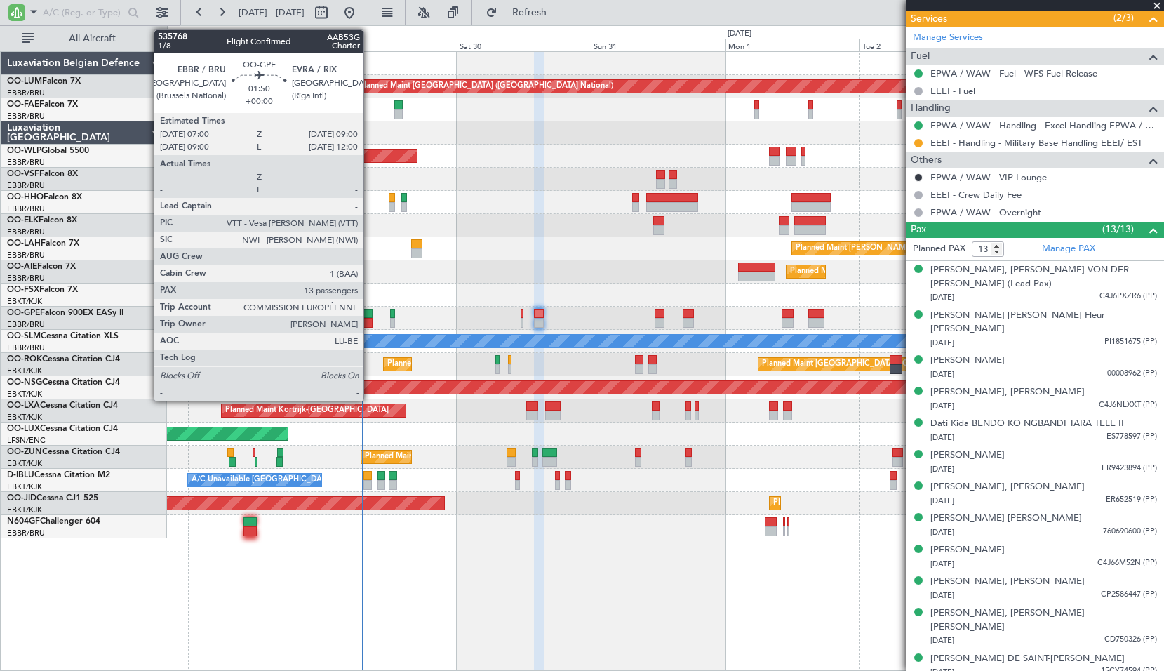
click at [370, 312] on div at bounding box center [366, 314] width 11 height 10
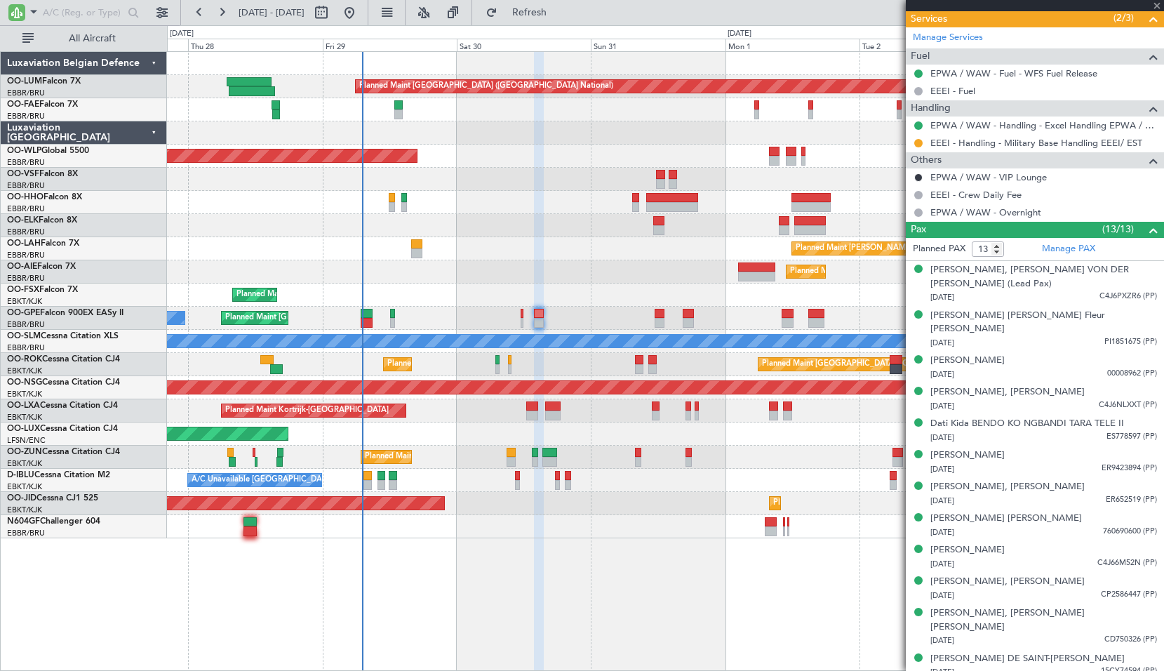
scroll to position [0, 0]
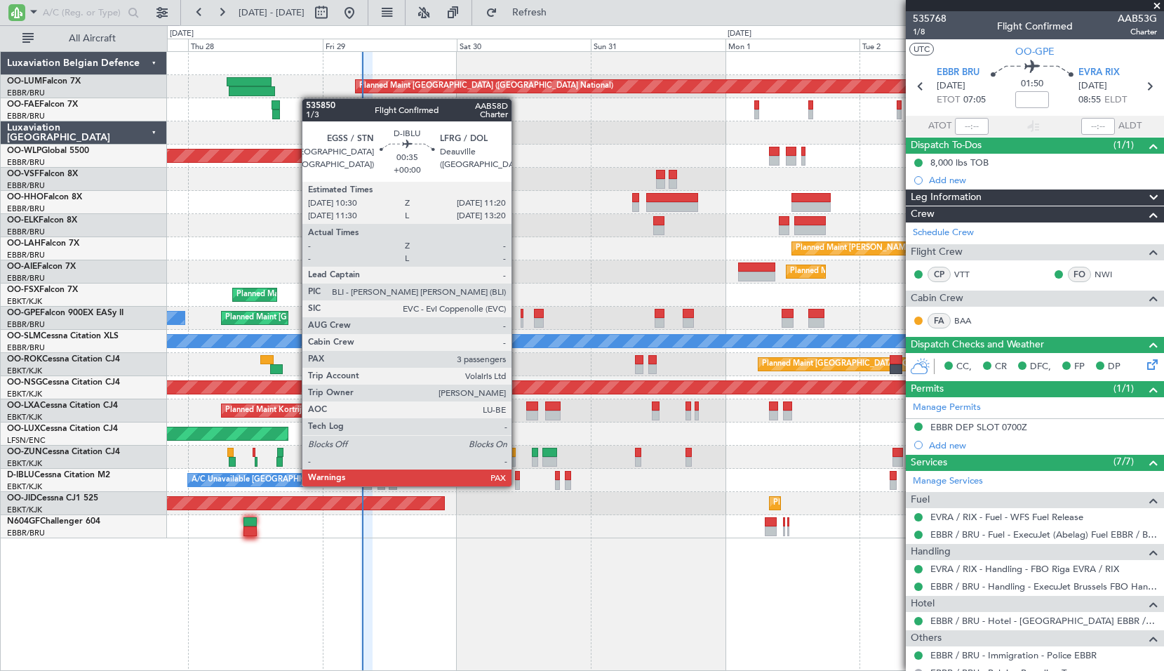
click at [518, 485] on div at bounding box center [517, 485] width 5 height 10
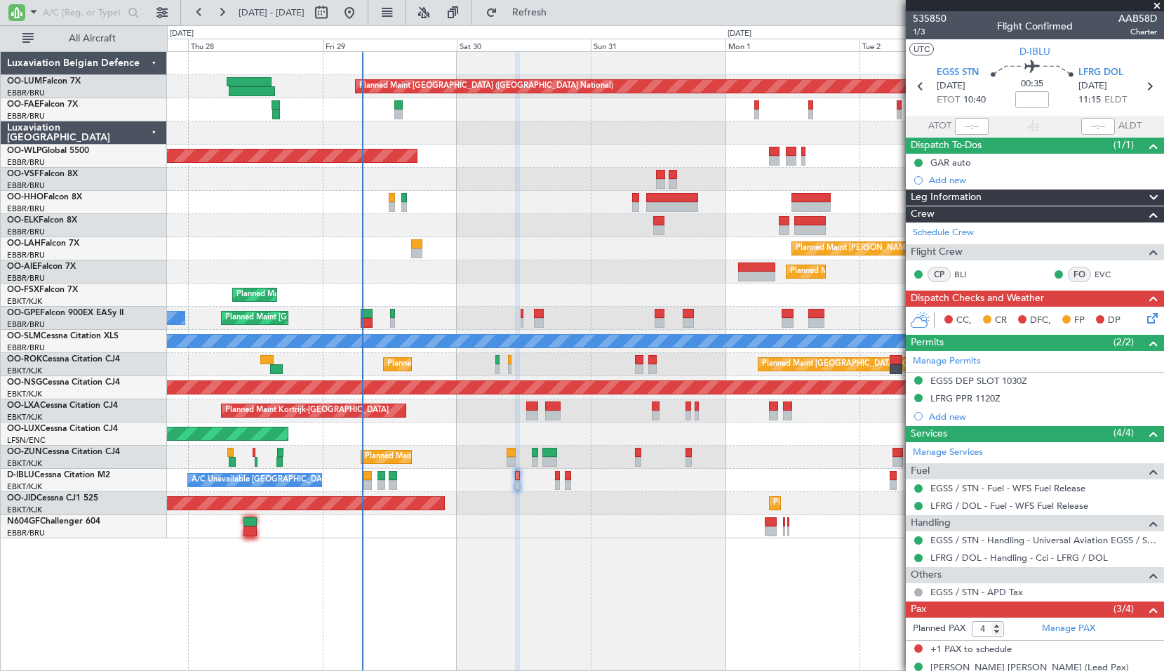
click at [1155, 11] on span at bounding box center [1157, 6] width 14 height 13
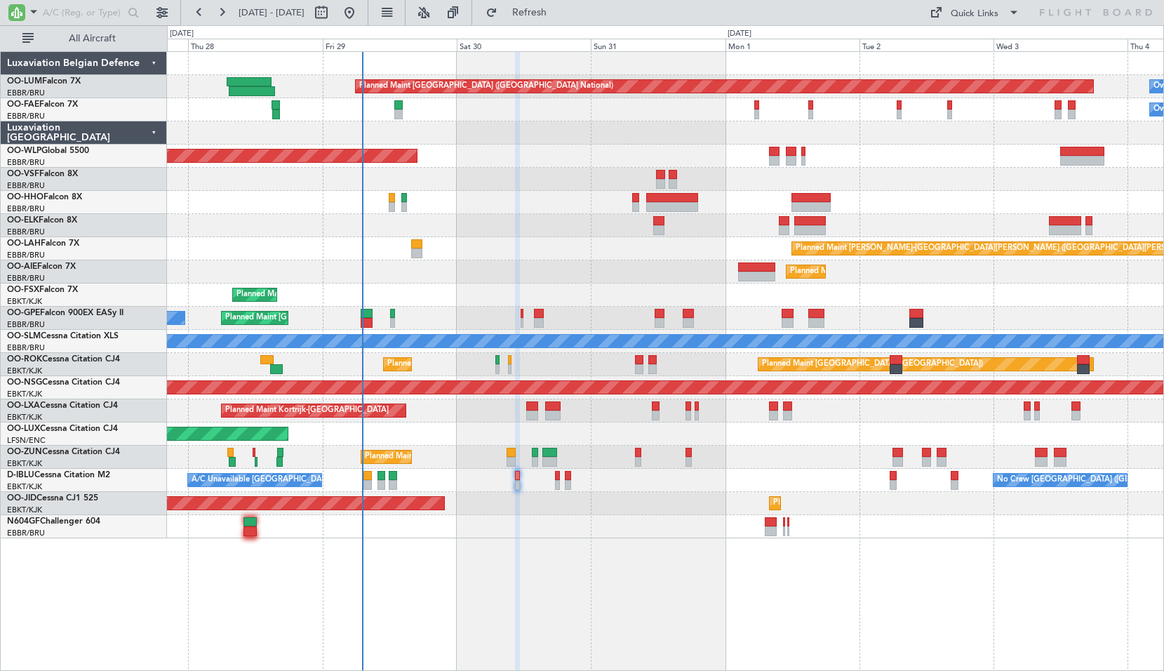
type input "0"
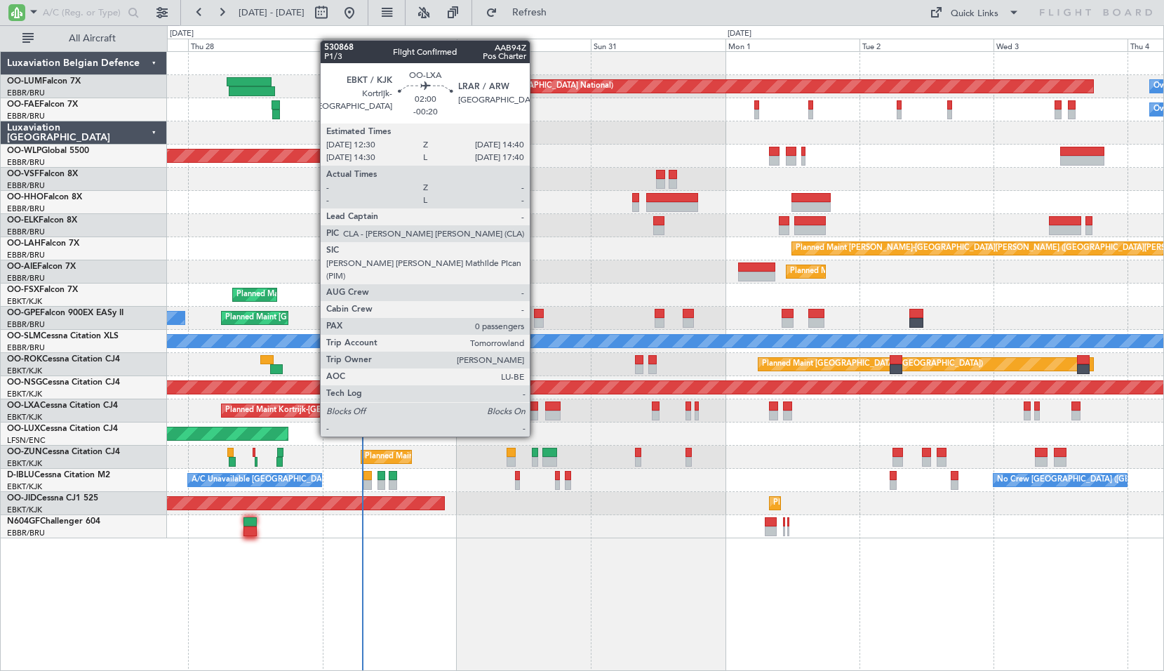
click at [536, 410] on div at bounding box center [532, 406] width 13 height 10
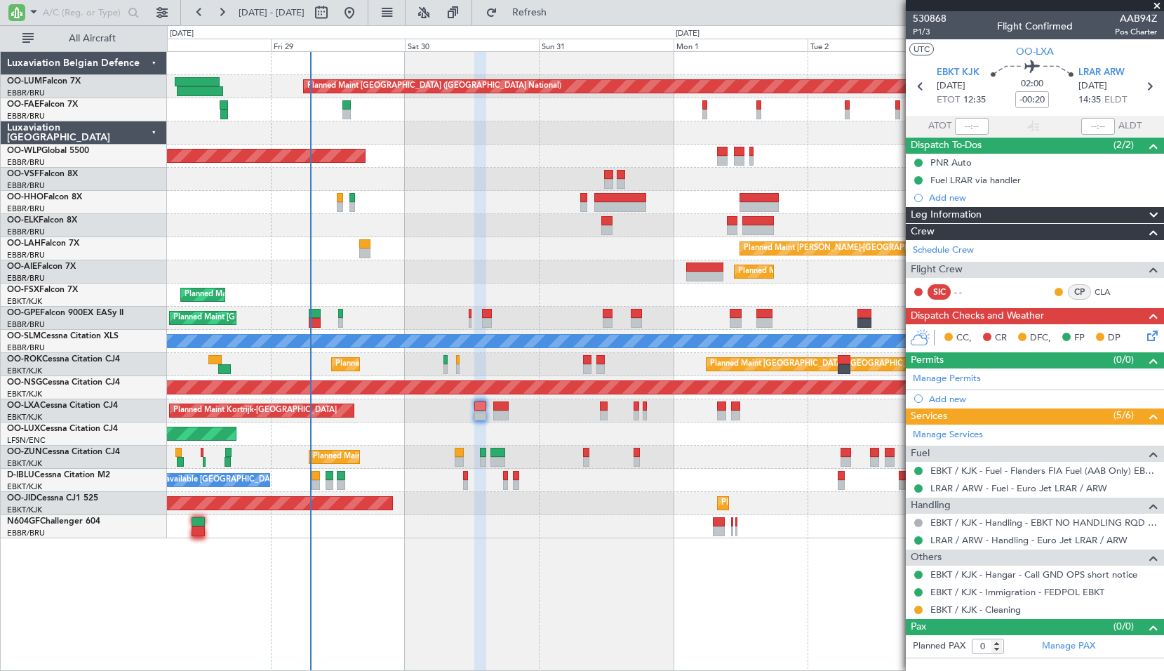
click at [746, 610] on div "Planned Maint [GEOGRAPHIC_DATA] ([GEOGRAPHIC_DATA] National) Owner [GEOGRAPHIC_…" at bounding box center [665, 360] width 997 height 619
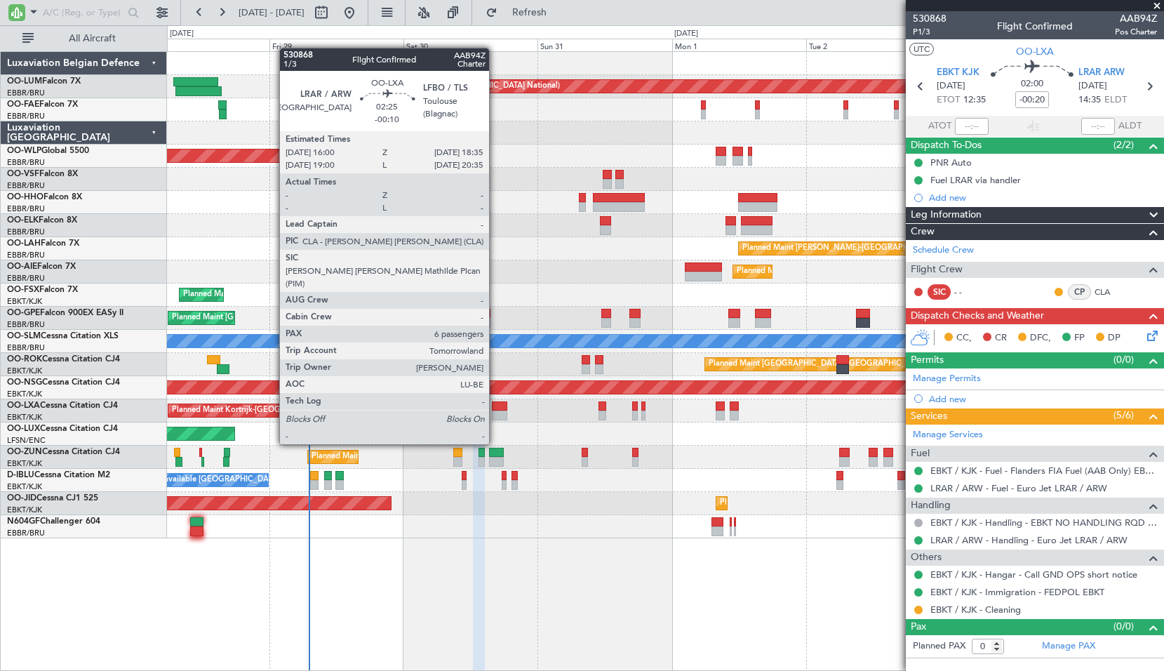
click at [495, 417] on div at bounding box center [499, 415] width 15 height 10
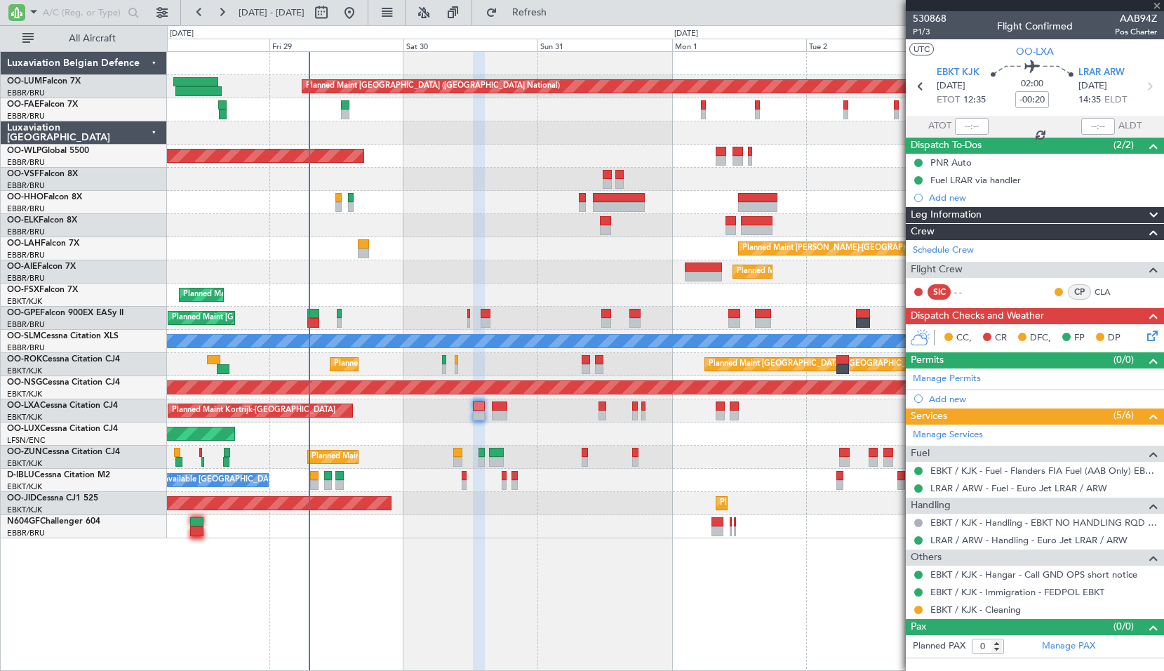
type input "-00:10"
type input "6"
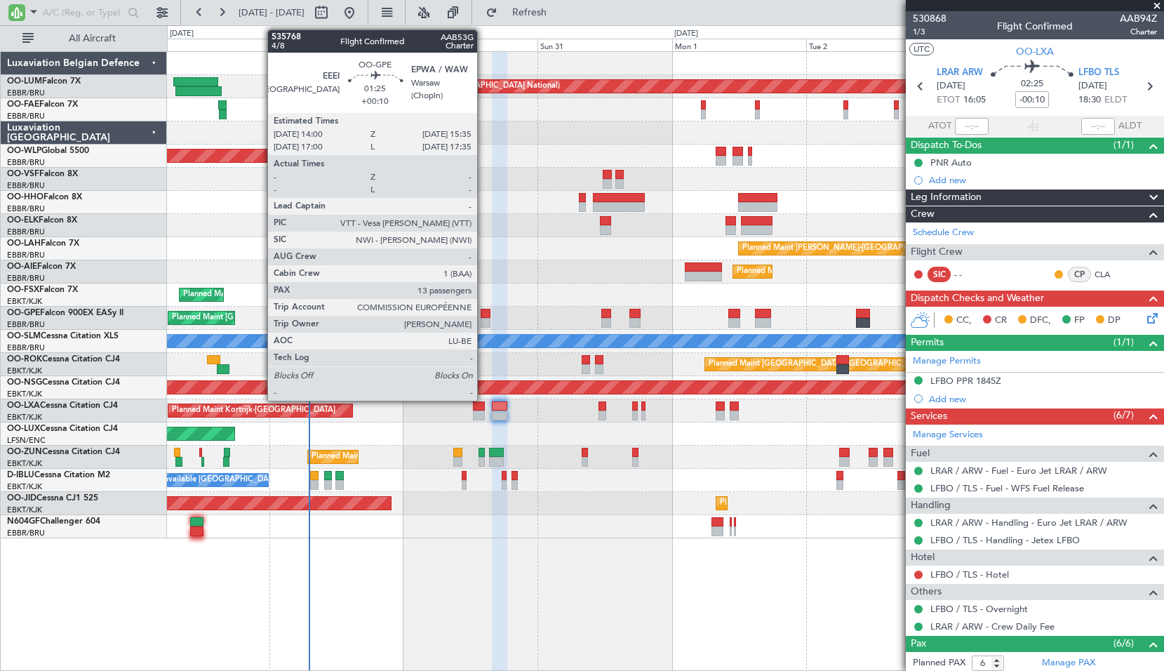
click at [483, 321] on div at bounding box center [485, 323] width 9 height 10
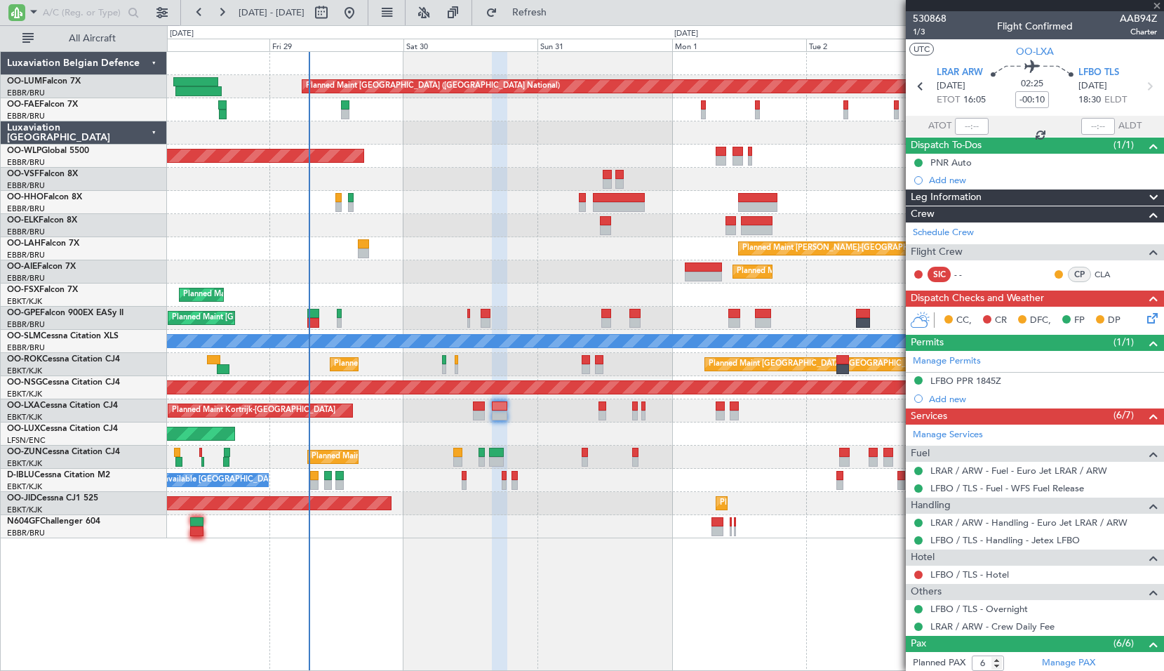
click at [551, 319] on div "Planned Maint [GEOGRAPHIC_DATA] ([GEOGRAPHIC_DATA] National) No Crew [GEOGRAPHI…" at bounding box center [665, 318] width 996 height 23
type input "+00:10"
type input "13"
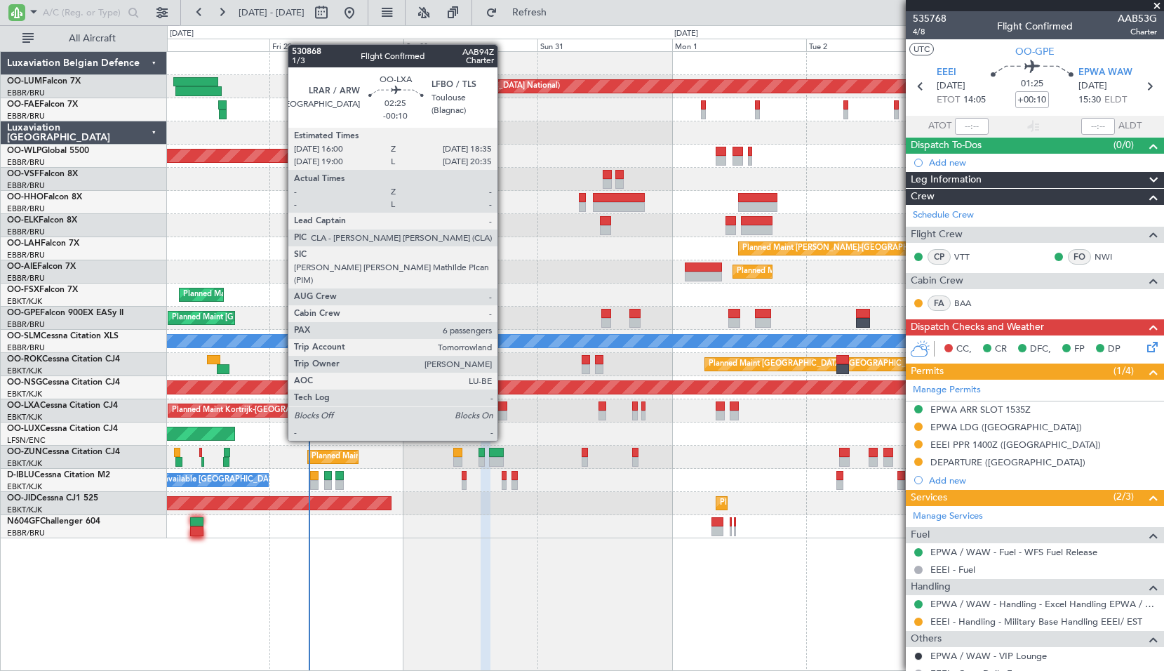
click at [504, 412] on div at bounding box center [499, 415] width 15 height 10
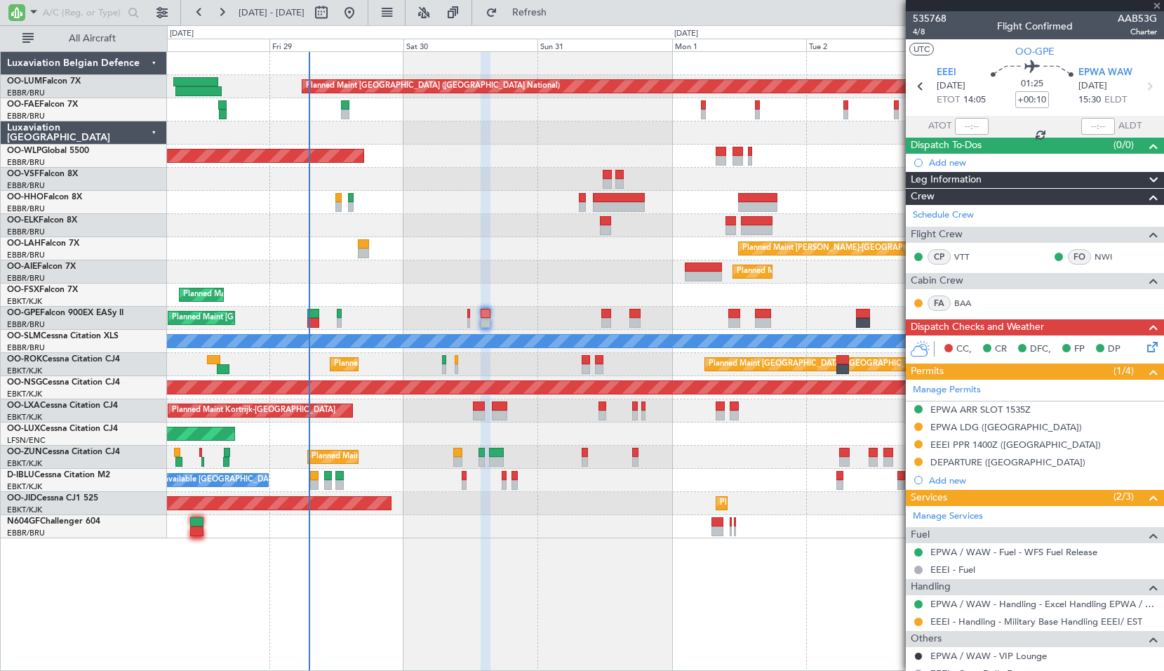
click at [522, 430] on div "Planned Maint [GEOGRAPHIC_DATA] ([GEOGRAPHIC_DATA])" at bounding box center [665, 433] width 996 height 23
type input "-00:10"
type input "6"
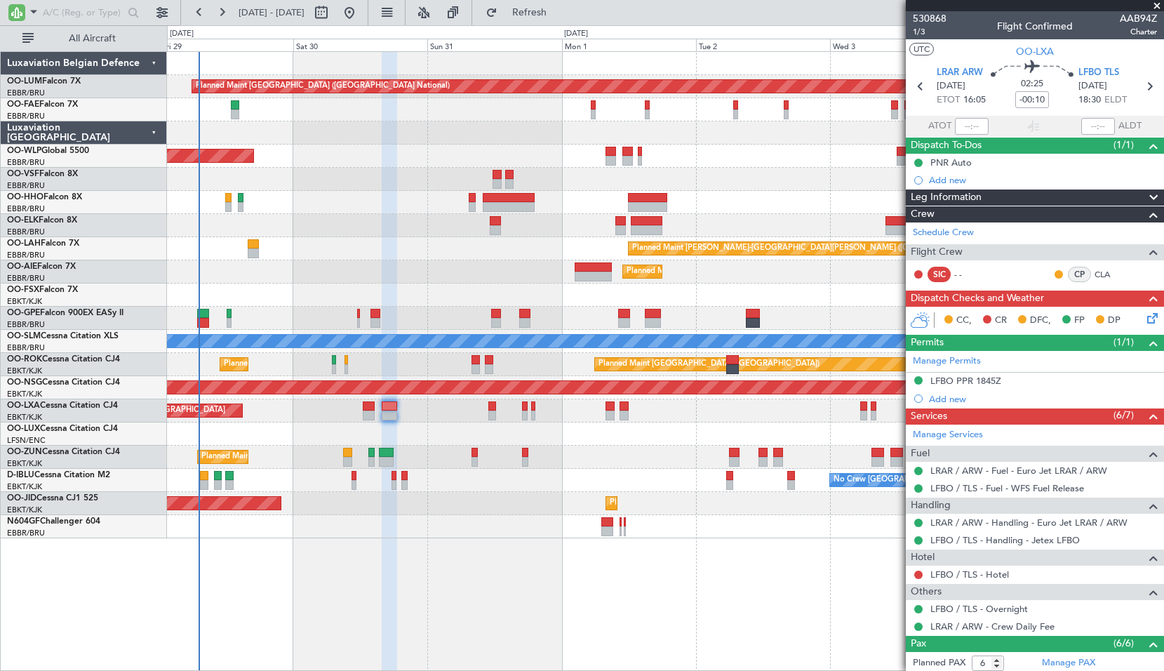
click at [418, 226] on div at bounding box center [665, 225] width 996 height 23
click at [76, 14] on input "text" at bounding box center [83, 12] width 81 height 21
click at [32, 11] on span at bounding box center [33, 12] width 17 height 18
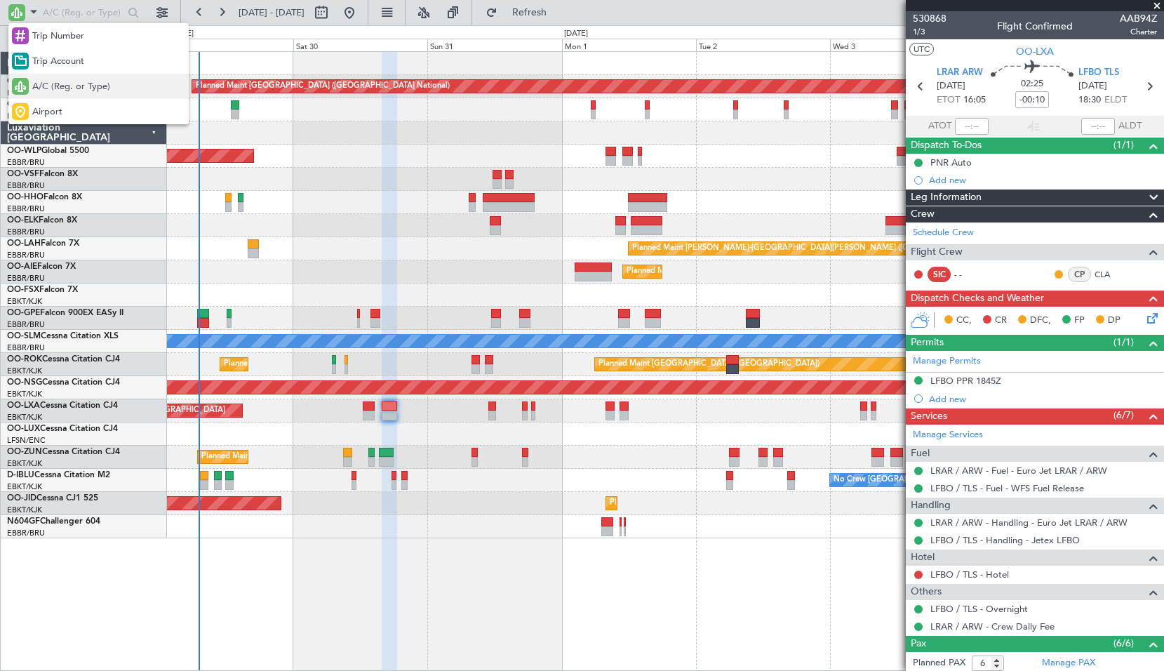
click at [42, 92] on span "A/C (Reg. or Type)" at bounding box center [71, 87] width 78 height 14
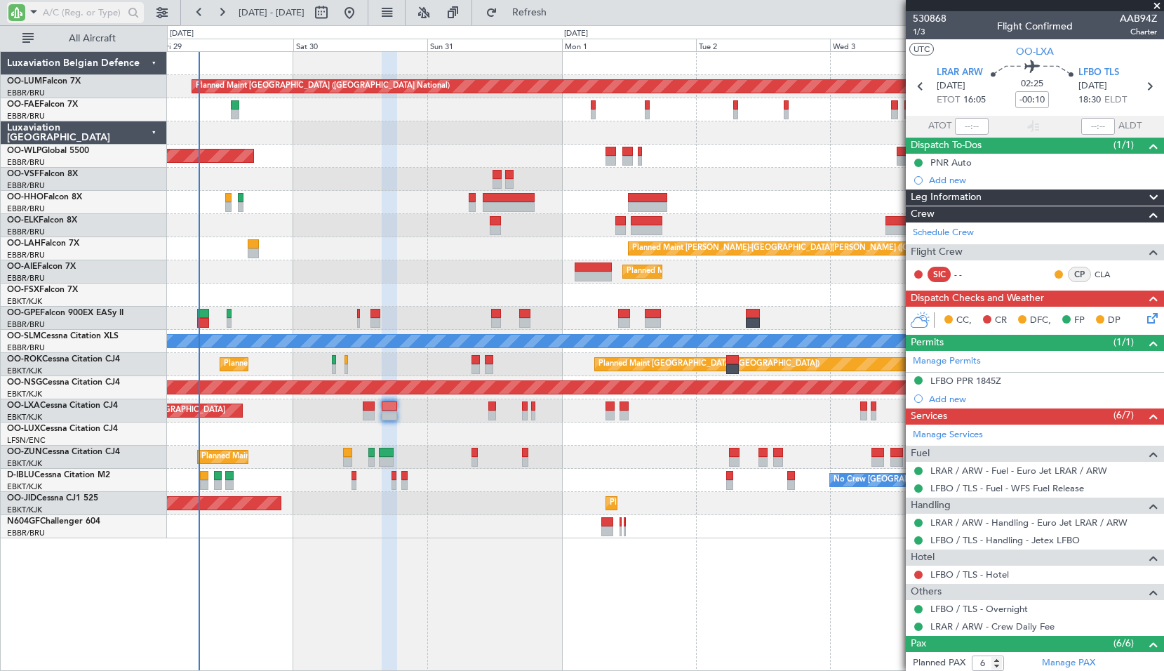
click at [54, 15] on input "text" at bounding box center [83, 12] width 81 height 21
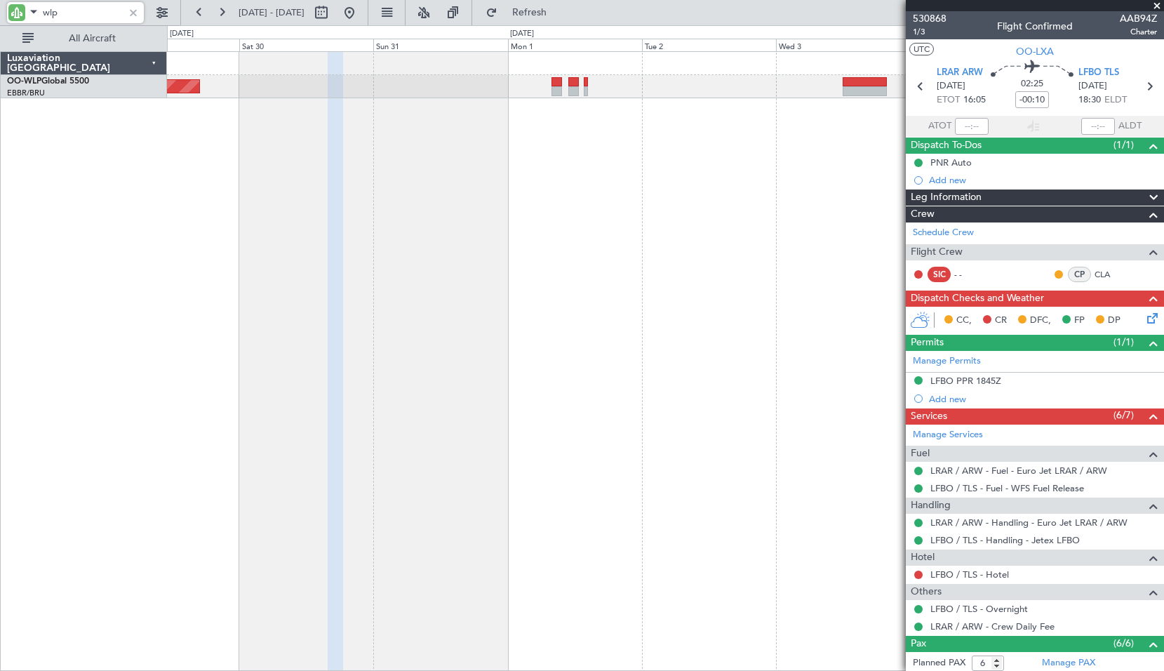
click at [640, 315] on div "Planned Maint [GEOGRAPHIC_DATA] ([GEOGRAPHIC_DATA])" at bounding box center [665, 360] width 997 height 619
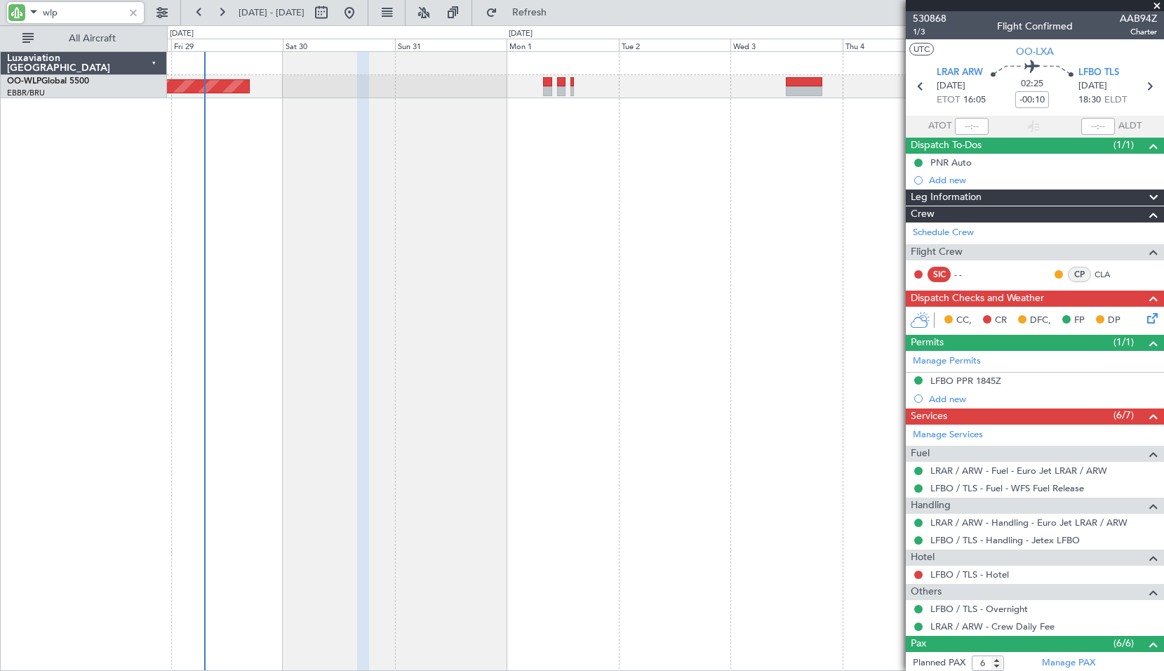
type input "wlp"
click at [134, 15] on div at bounding box center [133, 12] width 15 height 15
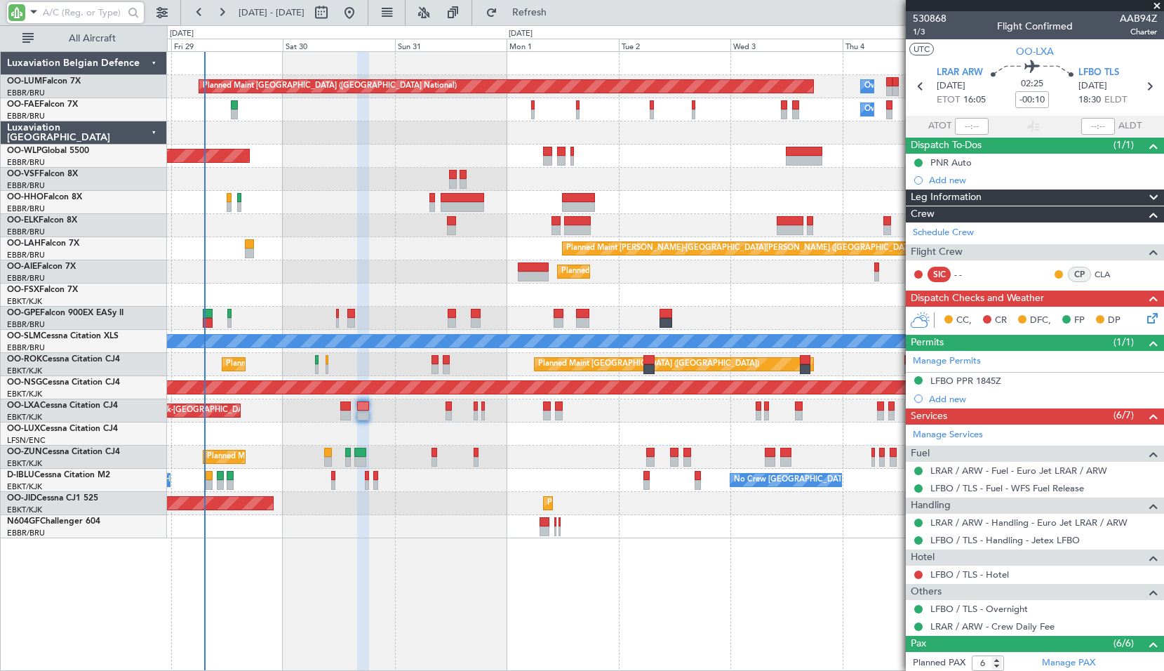
click at [664, 180] on div at bounding box center [665, 179] width 996 height 23
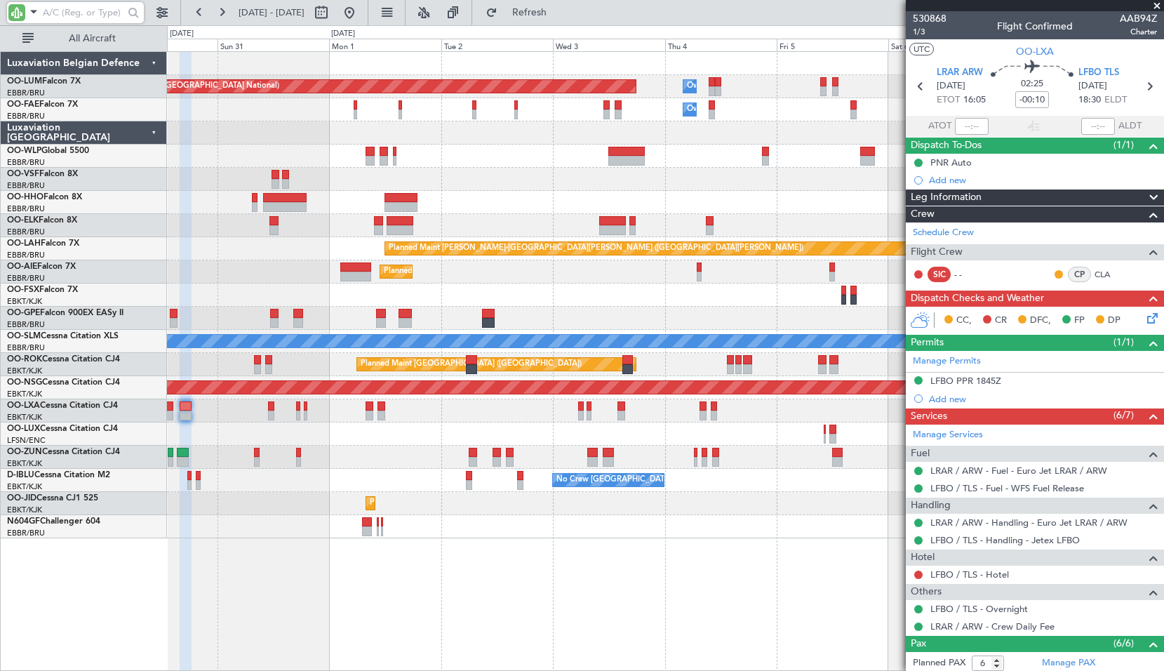
click at [535, 166] on div "Planned Maint [GEOGRAPHIC_DATA] ([GEOGRAPHIC_DATA] National) Owner [GEOGRAPHIC_…" at bounding box center [665, 295] width 996 height 486
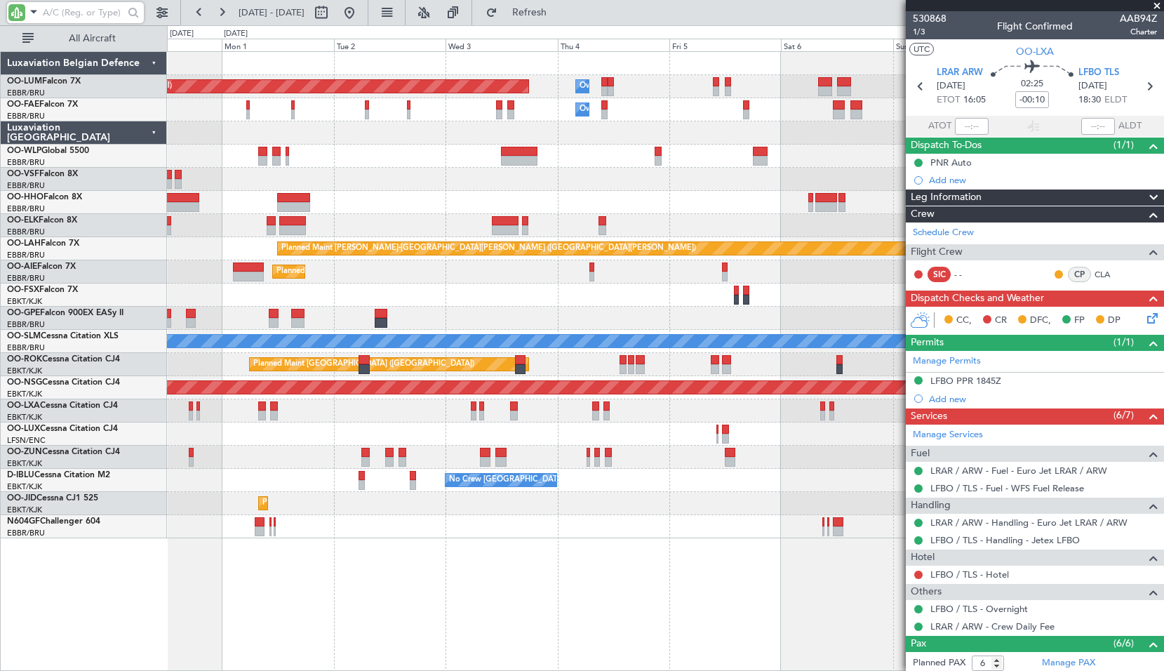
click at [548, 175] on div at bounding box center [665, 179] width 996 height 23
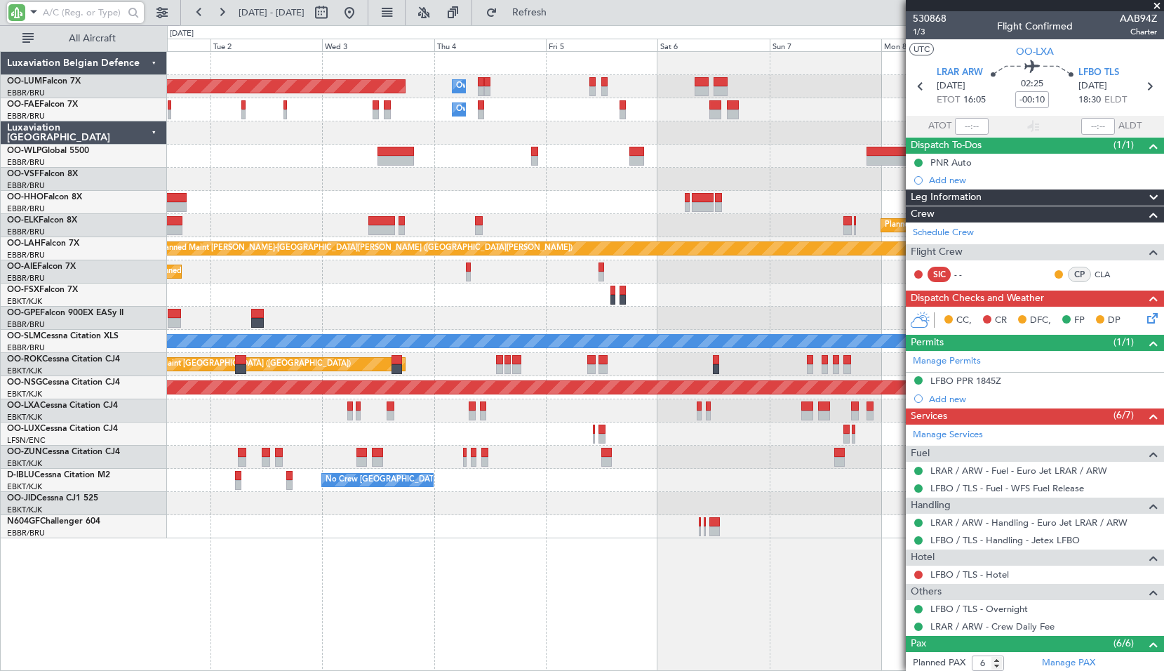
click at [635, 182] on div at bounding box center [665, 179] width 996 height 23
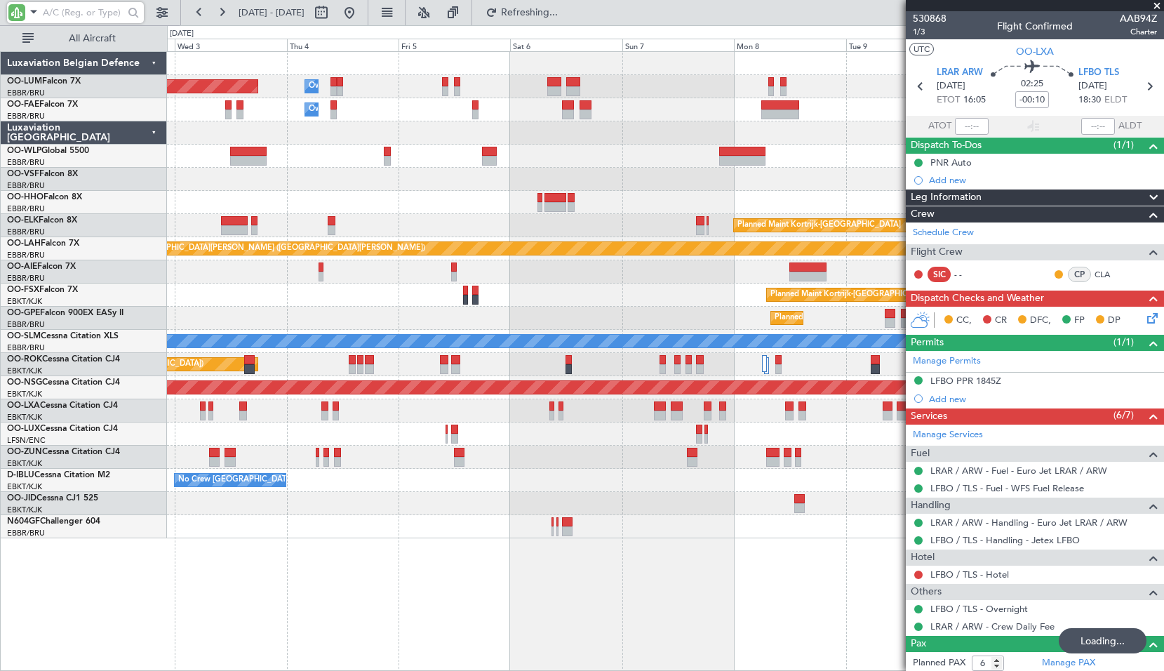
click at [577, 156] on div at bounding box center [665, 156] width 996 height 23
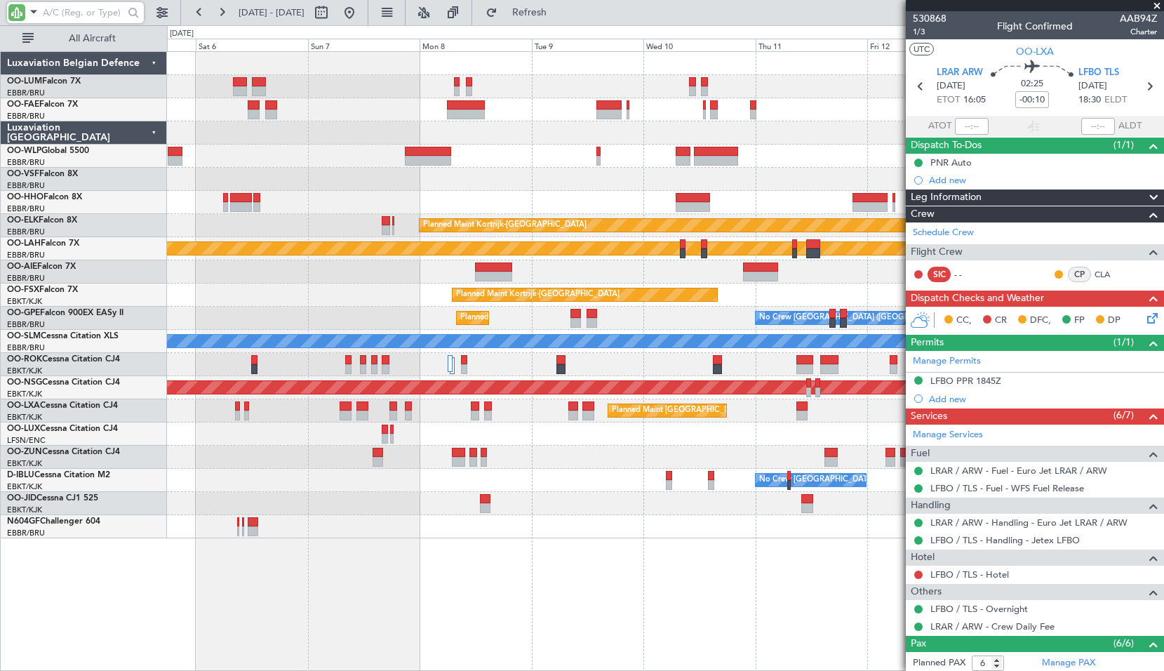
click at [478, 175] on div at bounding box center [665, 179] width 996 height 23
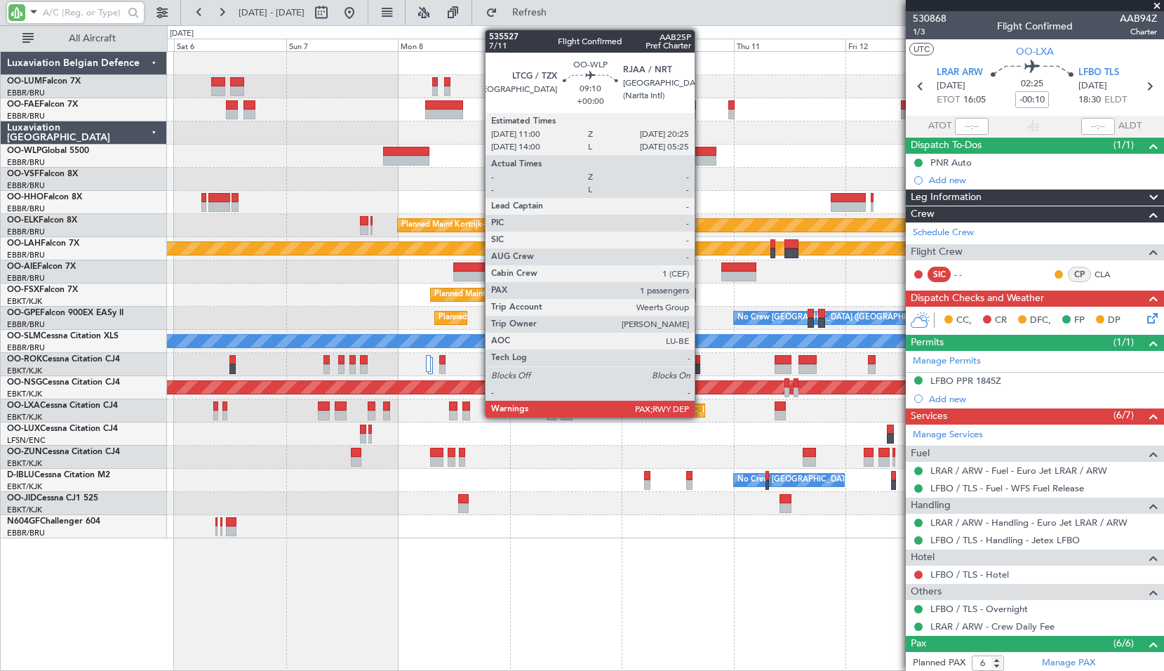
click at [701, 154] on div at bounding box center [694, 152] width 44 height 10
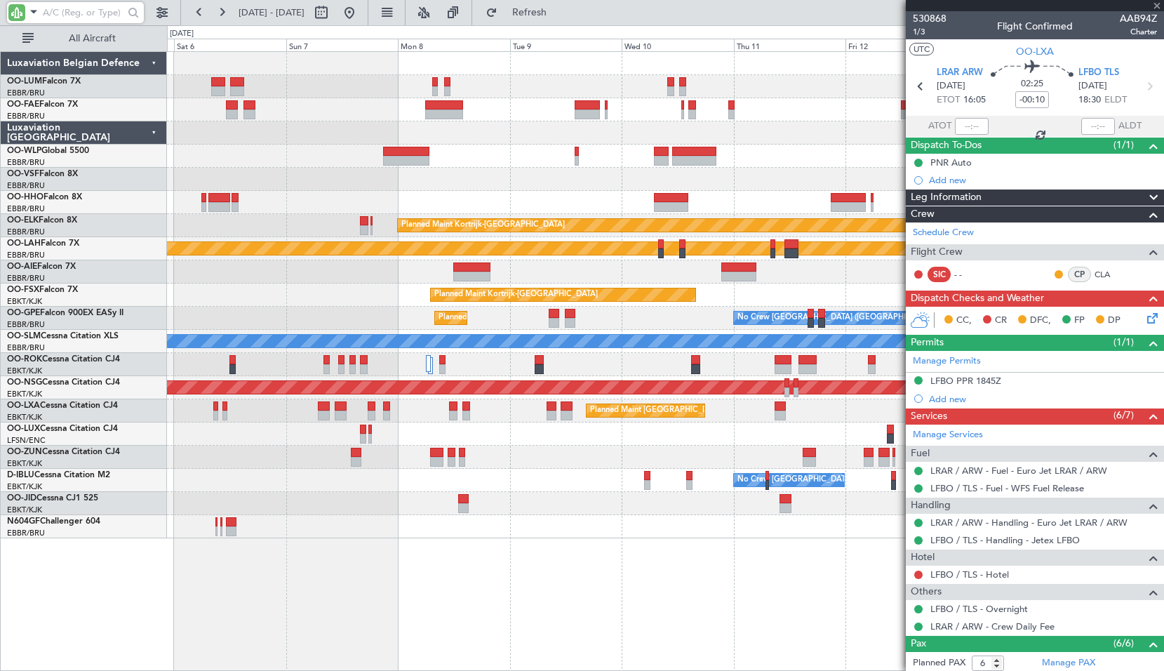
click at [633, 161] on div at bounding box center [665, 156] width 996 height 23
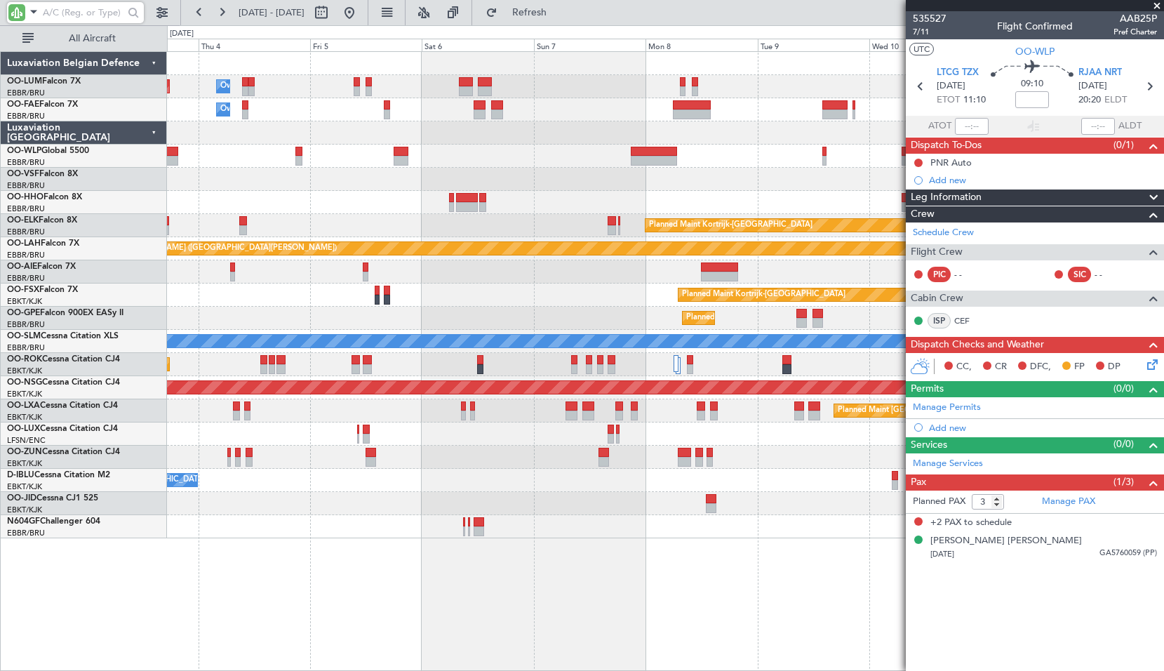
click at [600, 186] on div at bounding box center [665, 179] width 996 height 23
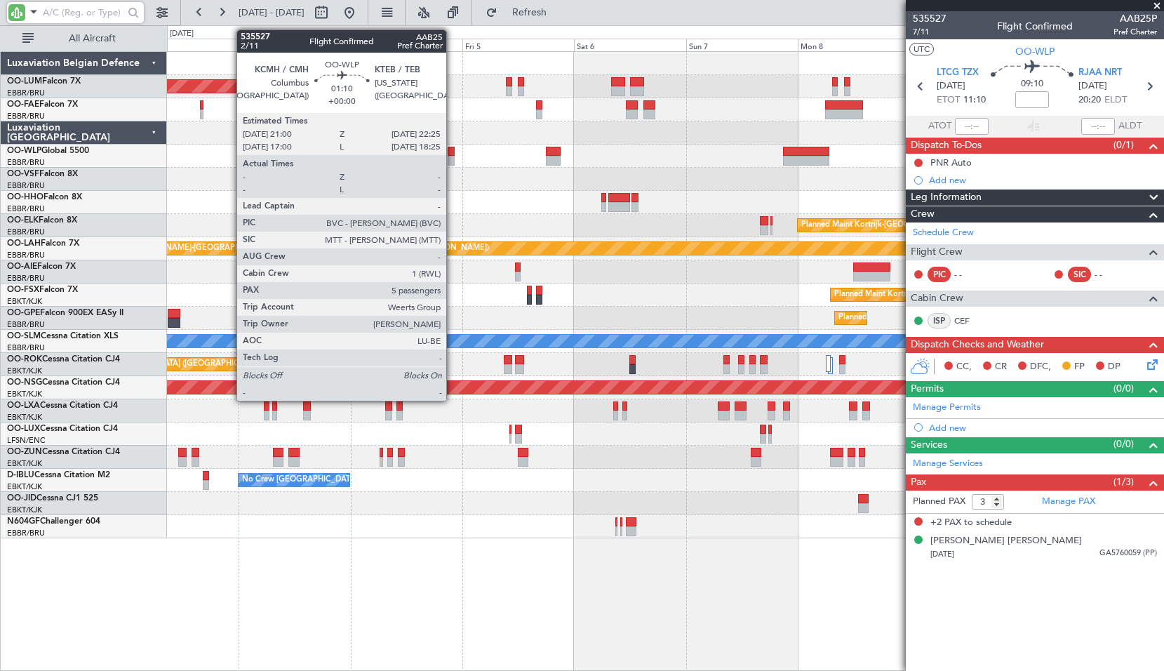
click at [452, 157] on div at bounding box center [451, 161] width 7 height 10
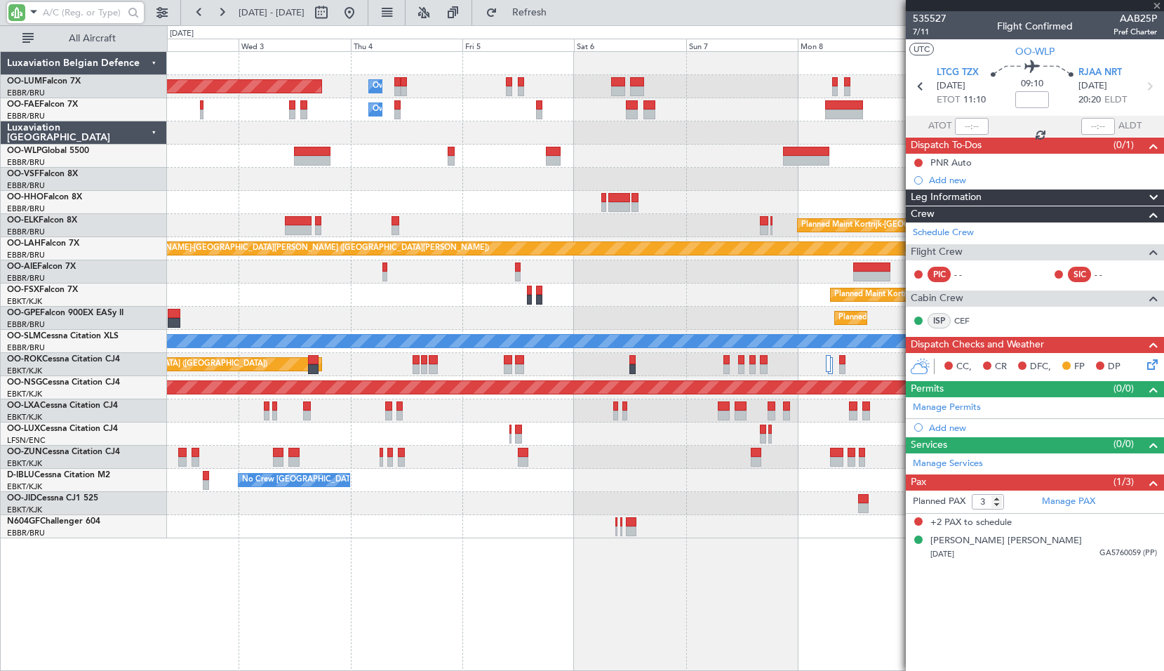
click at [485, 157] on div at bounding box center [665, 156] width 996 height 23
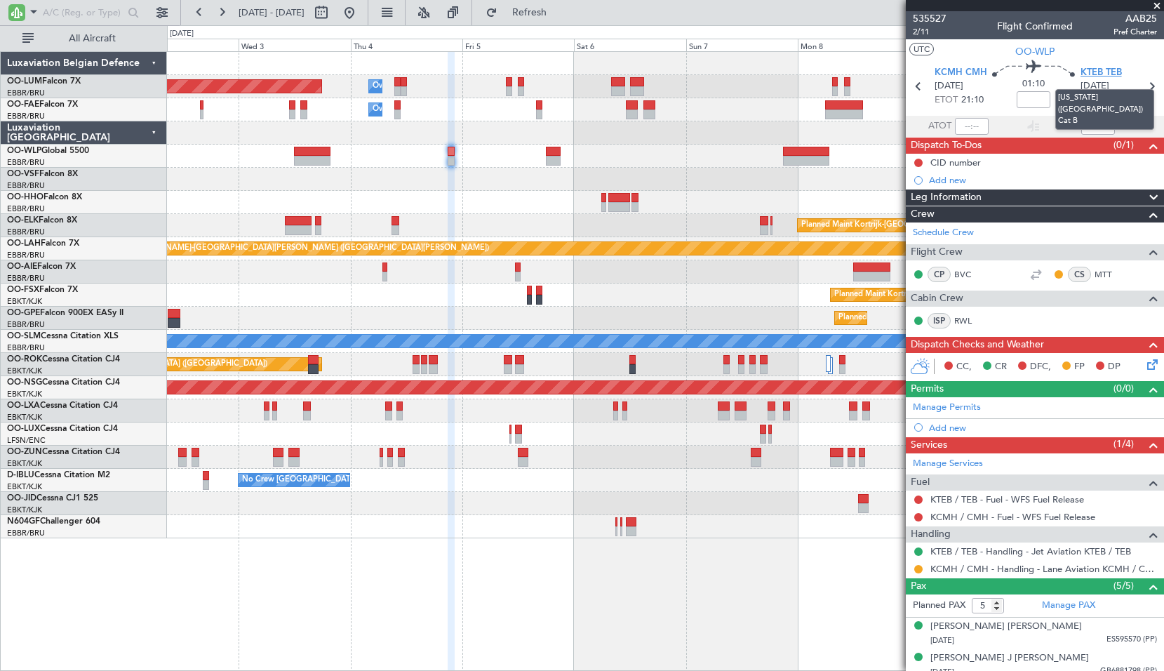
click at [1085, 72] on span "KTEB TEB" at bounding box center [1100, 73] width 41 height 14
click at [1160, 5] on span at bounding box center [1157, 6] width 14 height 13
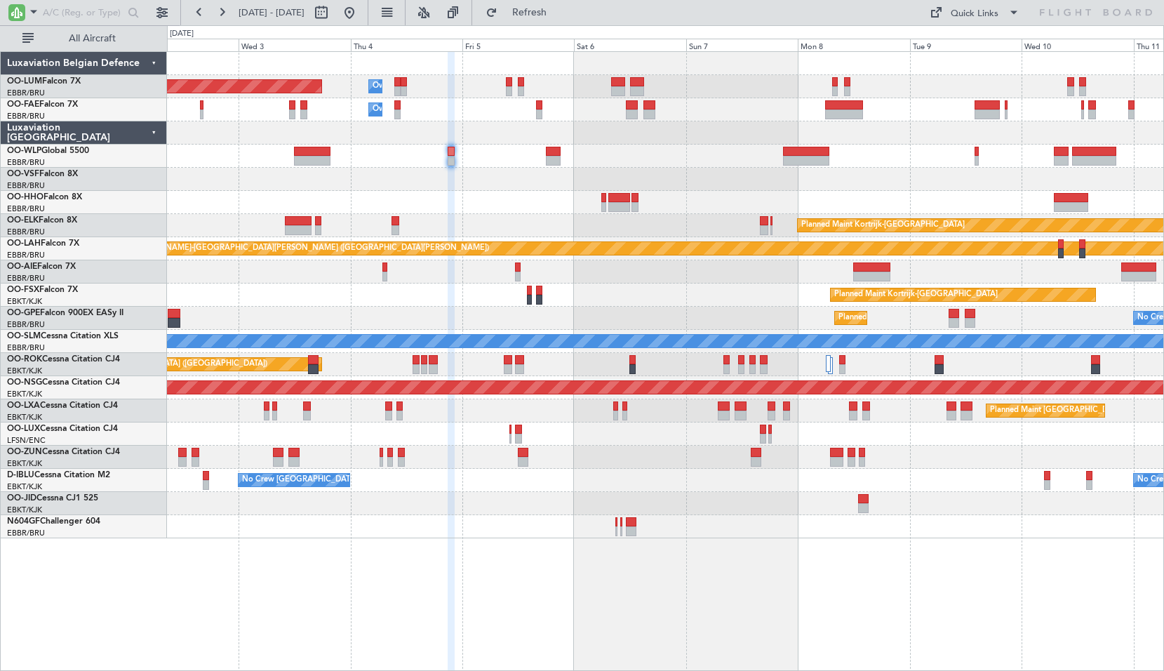
type input "0"
click at [361, 15] on button at bounding box center [349, 12] width 22 height 22
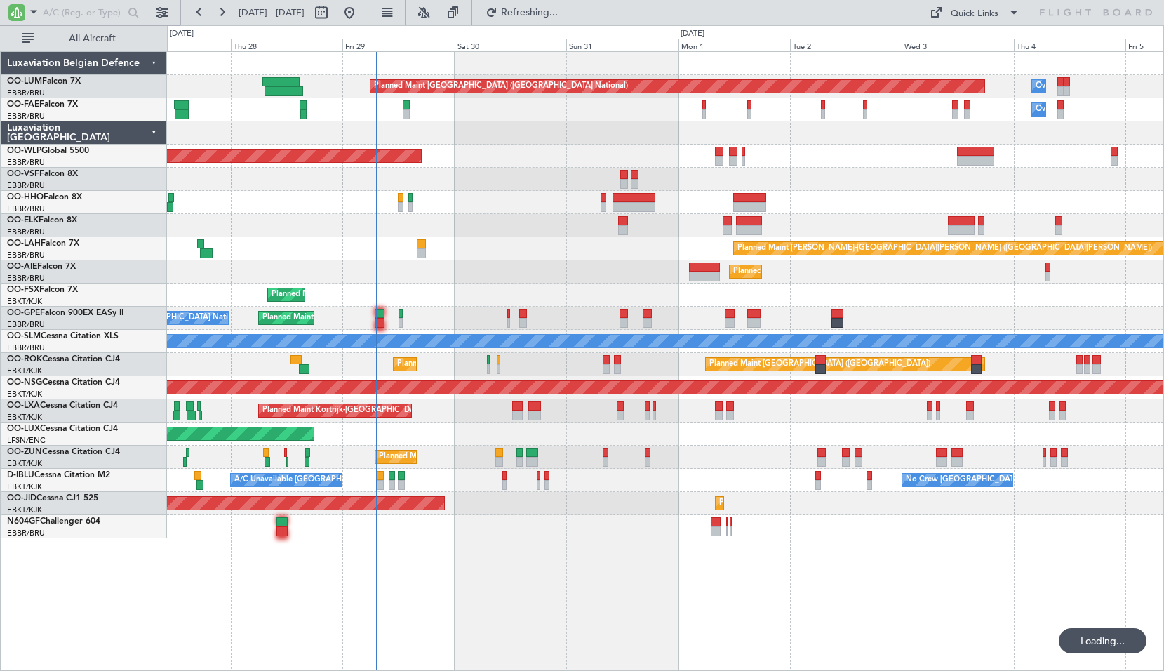
click at [523, 624] on div "Planned Maint [GEOGRAPHIC_DATA] ([GEOGRAPHIC_DATA] National) Owner [GEOGRAPHIC_…" at bounding box center [665, 360] width 997 height 619
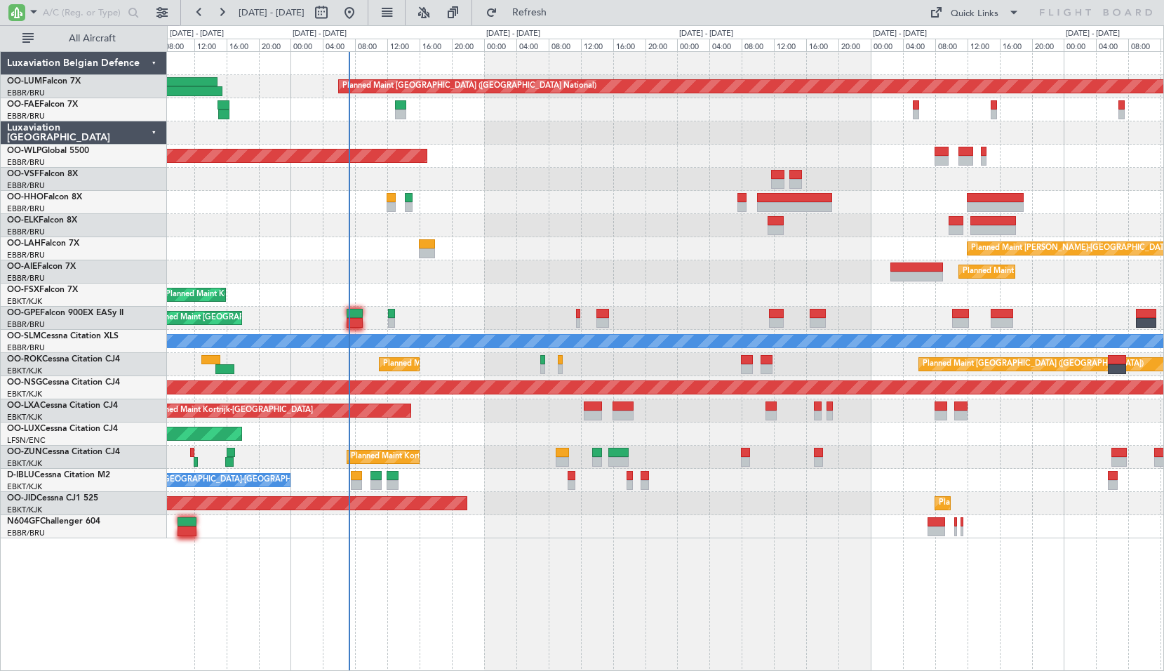
click at [445, 612] on div "Planned Maint [GEOGRAPHIC_DATA] ([GEOGRAPHIC_DATA] National) Planned Maint [GEO…" at bounding box center [665, 360] width 997 height 619
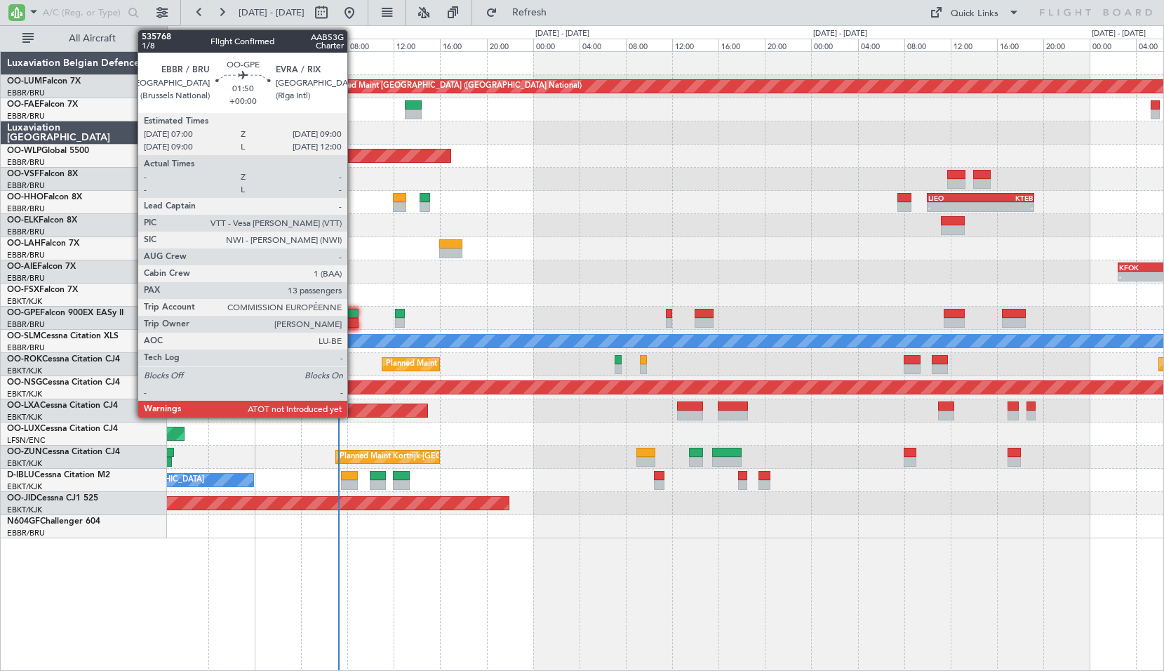
click at [354, 322] on div at bounding box center [347, 323] width 24 height 10
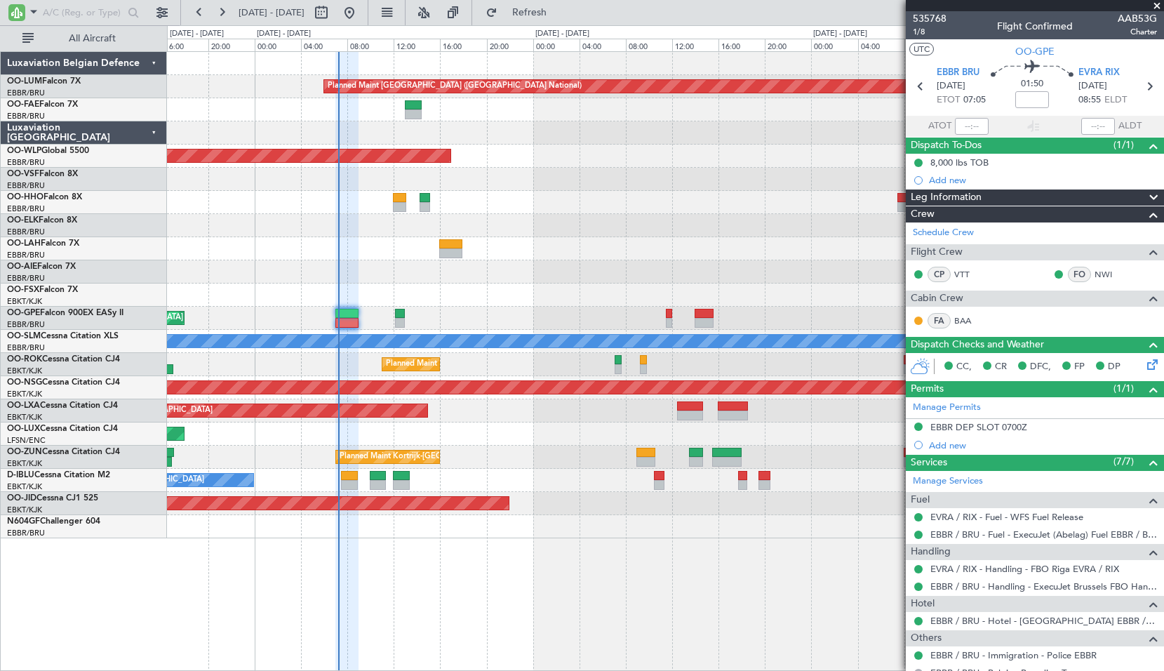
click at [1161, 1] on span at bounding box center [1157, 6] width 14 height 13
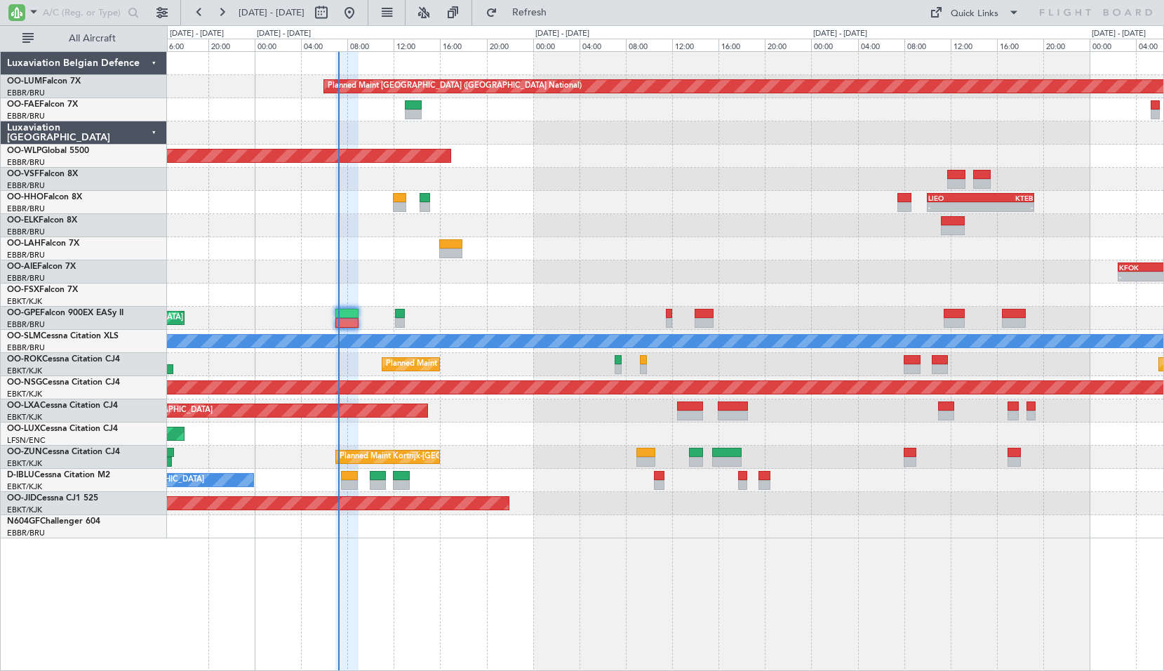
type input "0"
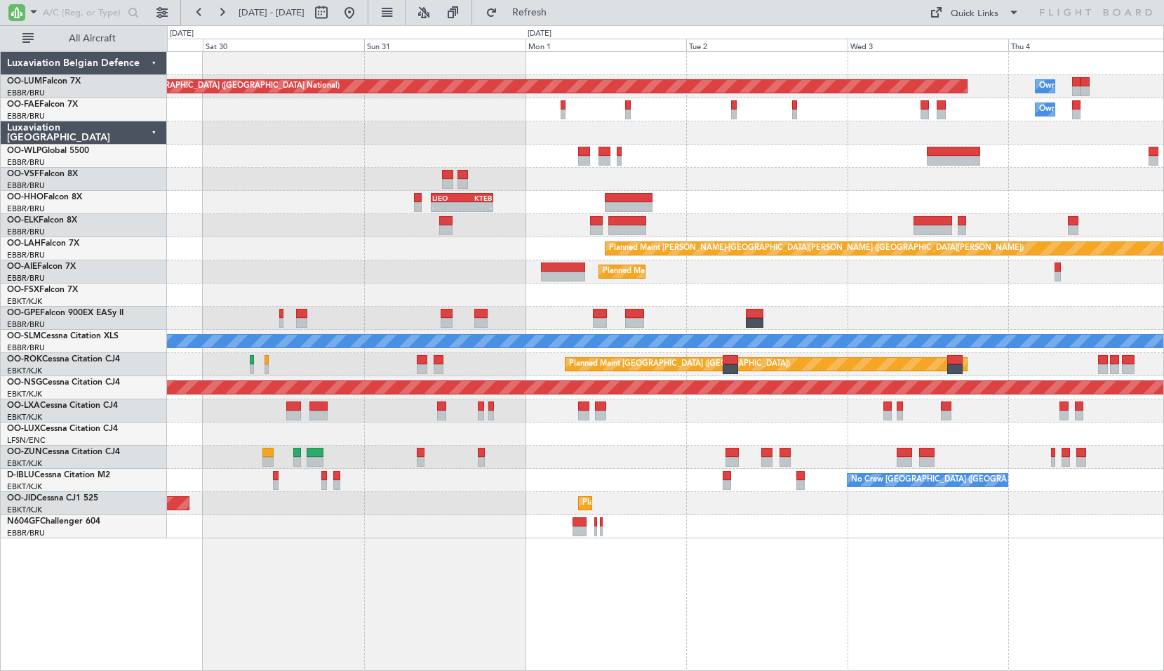
click at [486, 239] on div "Planned Maint [PERSON_NAME]-[GEOGRAPHIC_DATA][PERSON_NAME] ([GEOGRAPHIC_DATA][P…" at bounding box center [665, 248] width 996 height 23
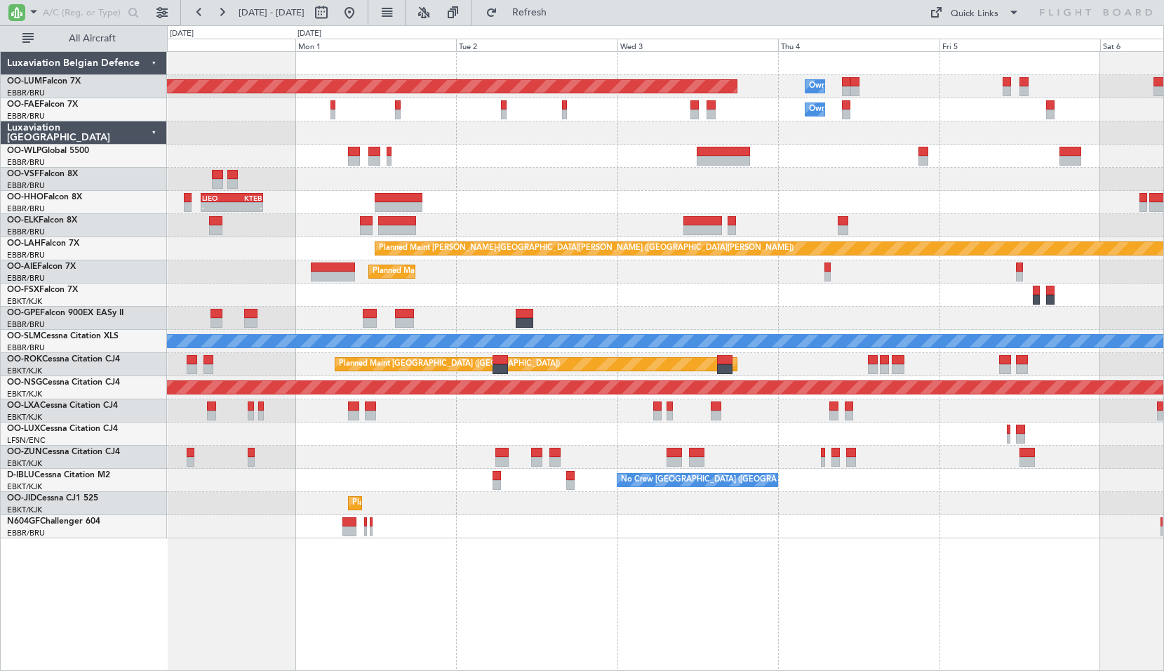
click at [579, 205] on div "- - [PERSON_NAME] 10:00 Z KTEB 19:15 Z" at bounding box center [665, 202] width 996 height 23
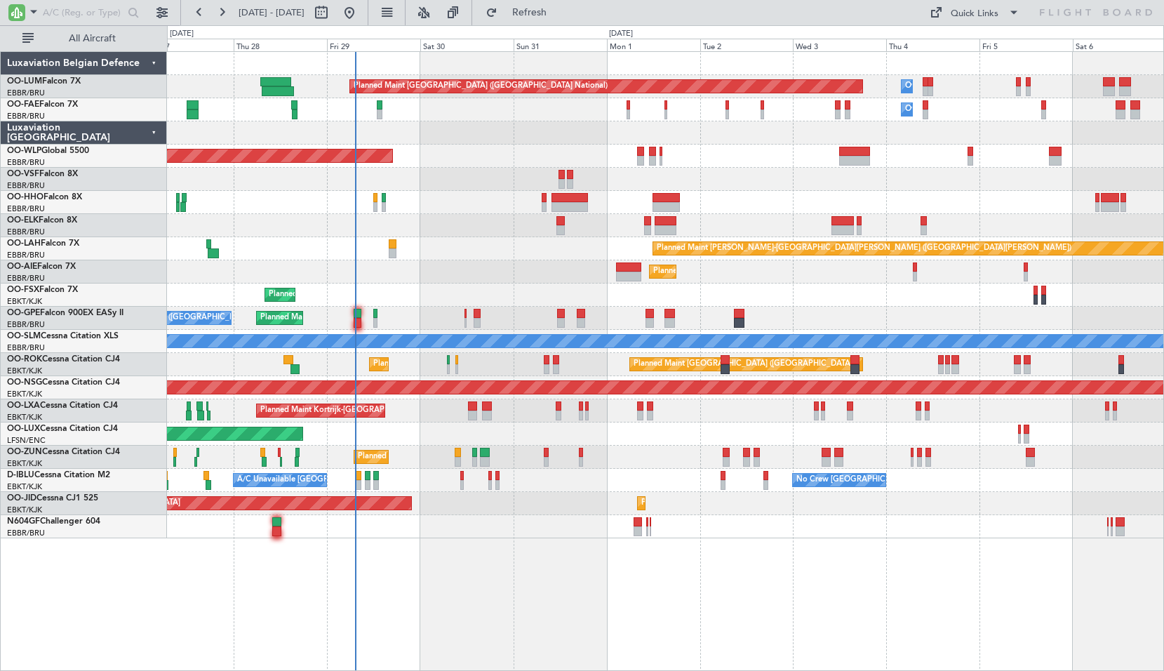
click at [747, 207] on div at bounding box center [665, 202] width 996 height 23
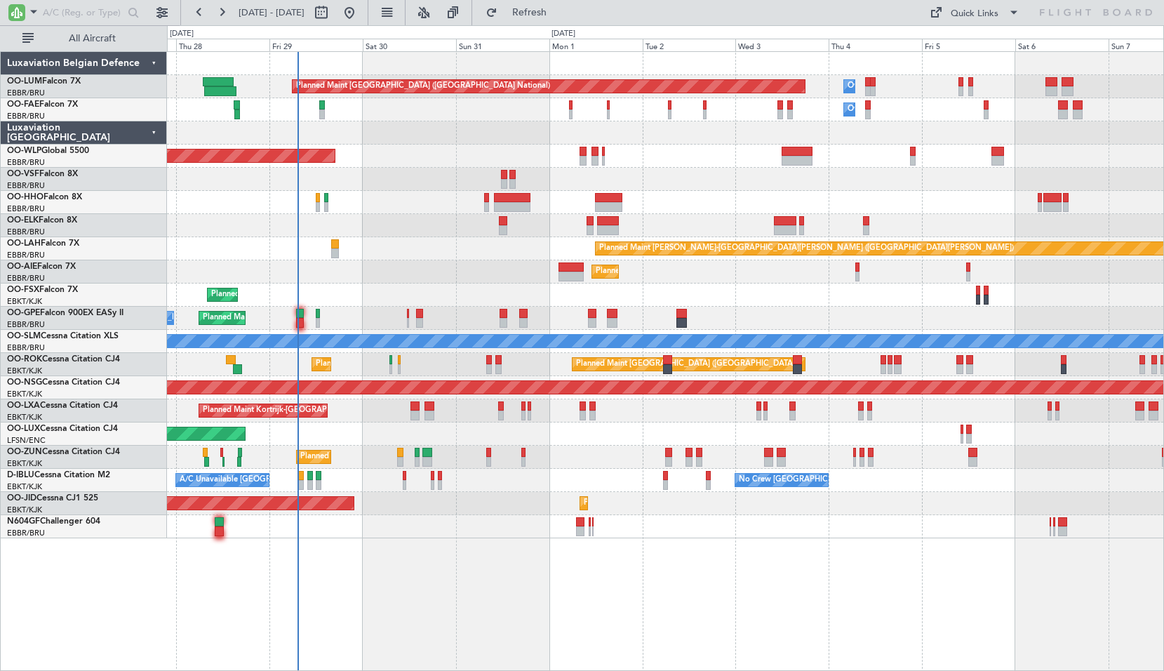
click at [702, 197] on div at bounding box center [665, 202] width 996 height 23
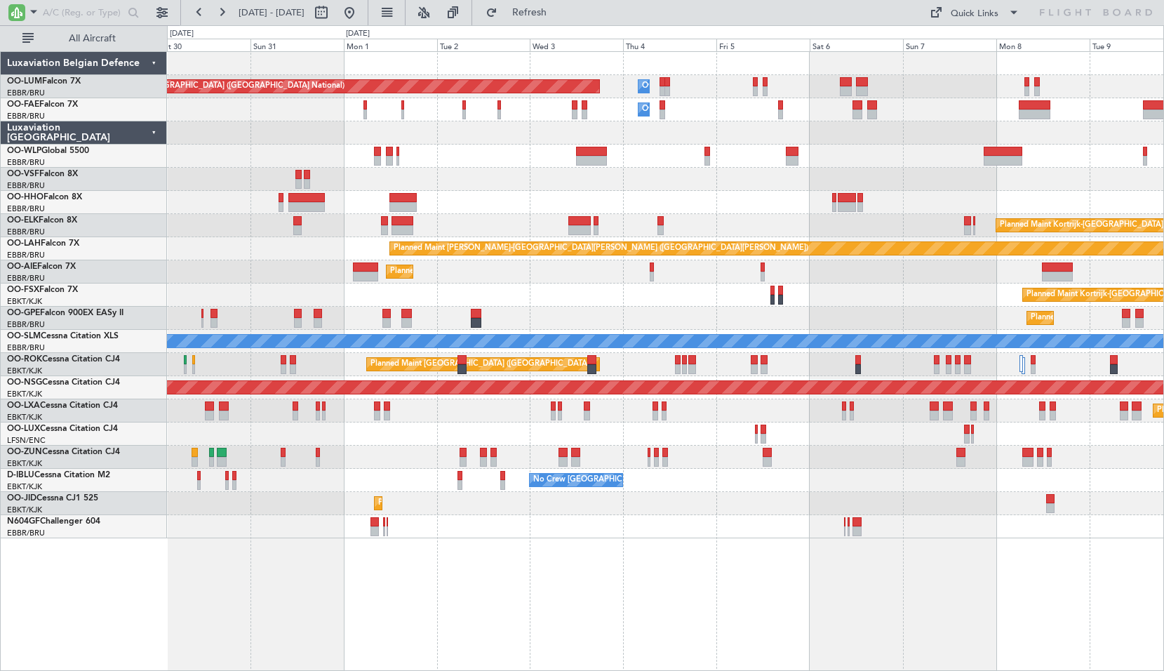
click at [756, 192] on div "Planned Maint Brussels (Brussels National) Owner Melsbroek Air Base Owner Melsb…" at bounding box center [665, 295] width 996 height 486
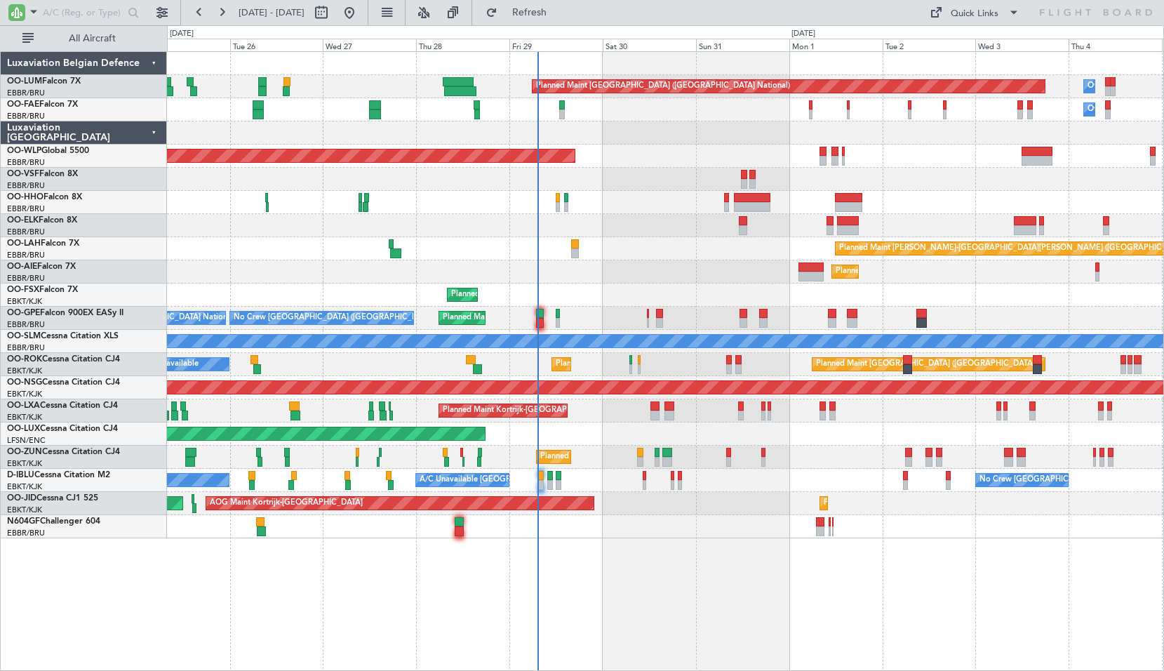
click at [729, 600] on div "Planned Maint Brussels (Brussels National) Owner Melsbroek Air Base Owner Melsb…" at bounding box center [665, 360] width 997 height 619
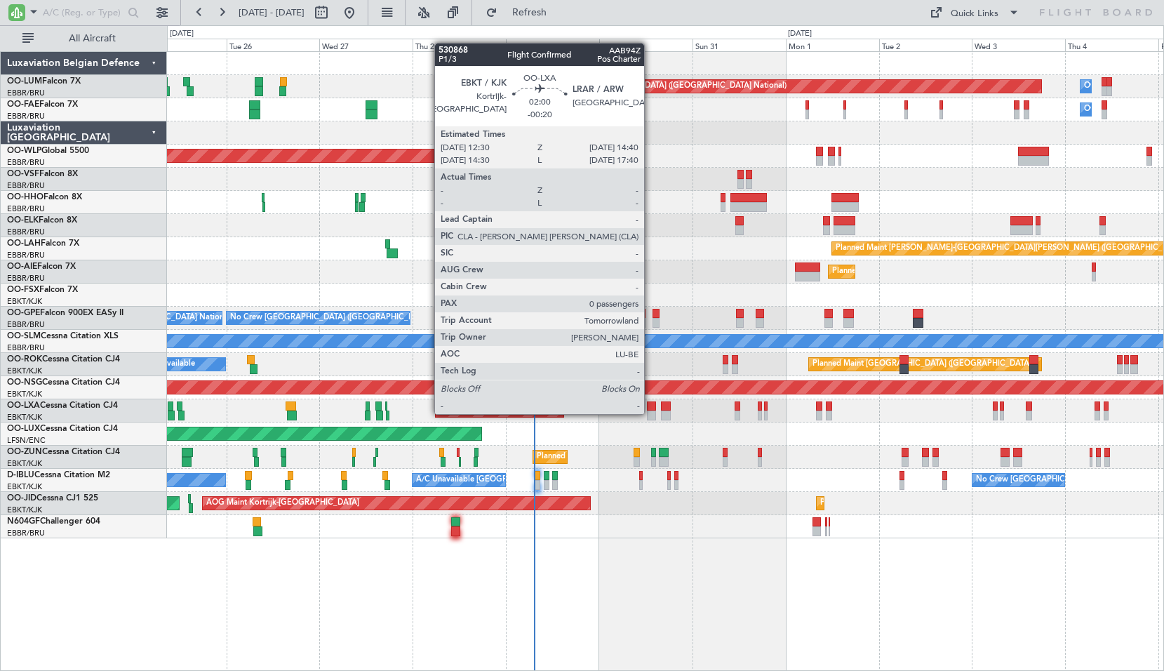
click at [650, 412] on div at bounding box center [651, 415] width 8 height 10
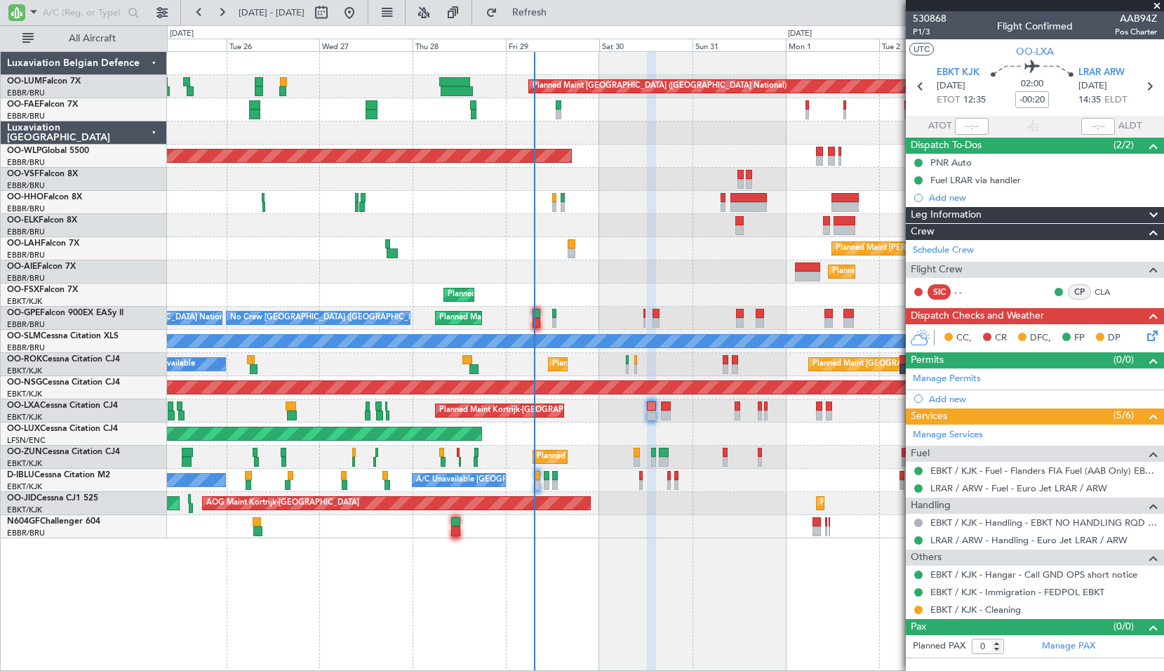
click at [1155, 4] on span at bounding box center [1157, 6] width 14 height 13
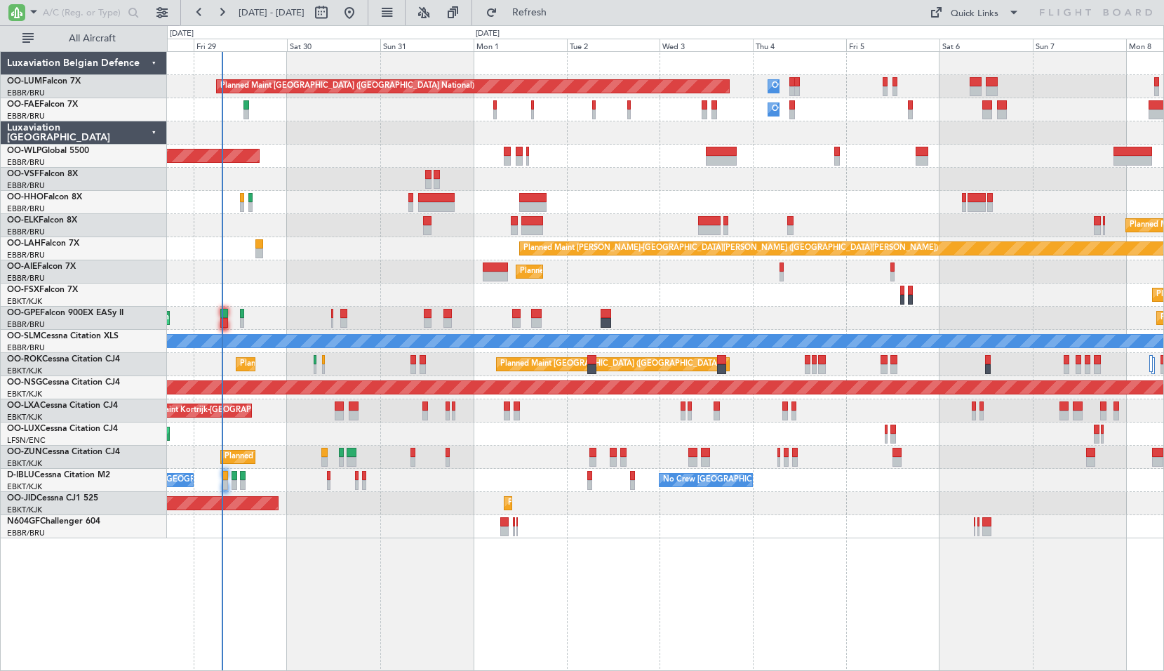
click at [673, 604] on div "Planned Maint Brussels (Brussels National) Owner Melsbroek Air Base Owner Melsb…" at bounding box center [665, 360] width 997 height 619
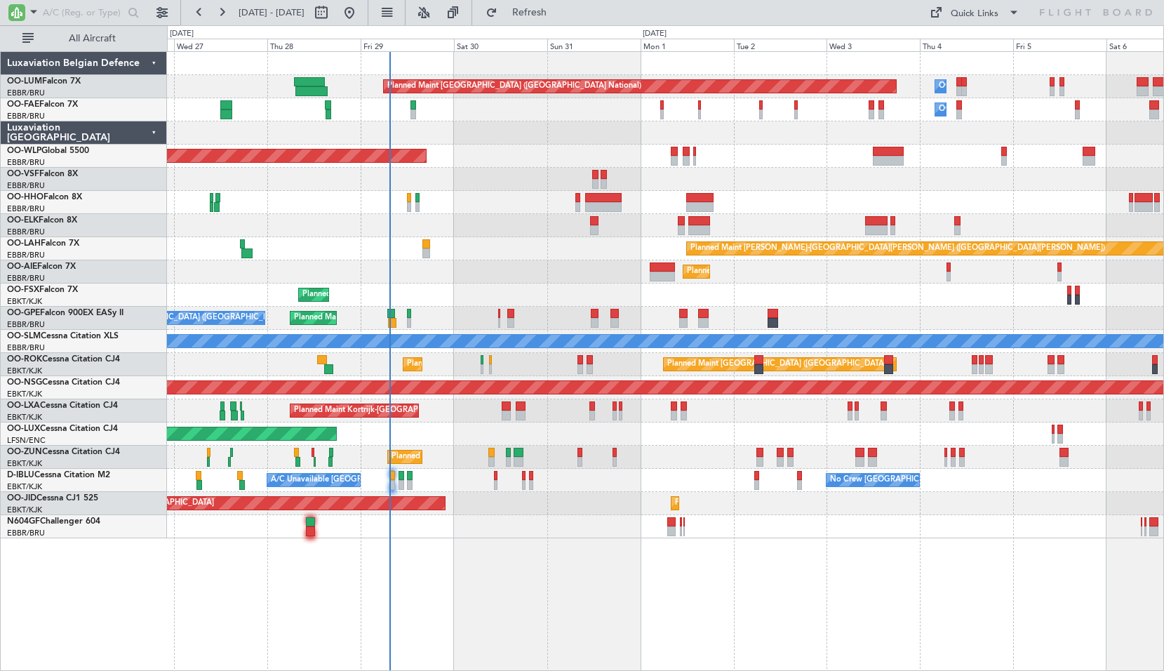
click at [436, 269] on div "Planned Maint [GEOGRAPHIC_DATA] ([GEOGRAPHIC_DATA])" at bounding box center [665, 271] width 996 height 23
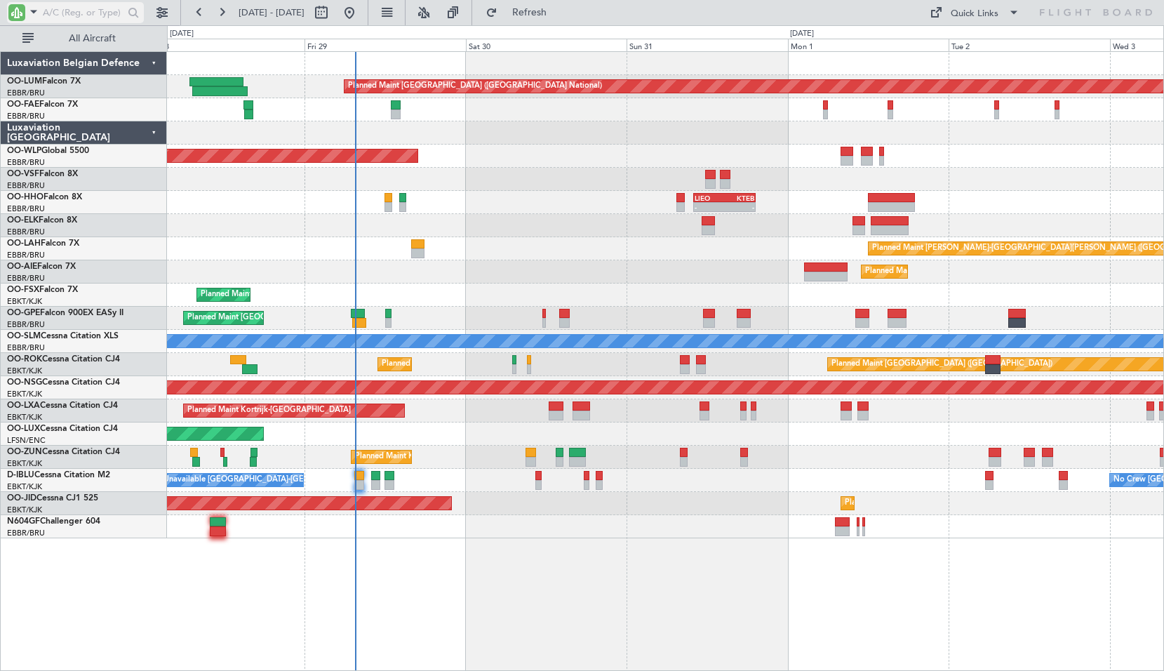
click at [62, 16] on input "text" at bounding box center [83, 12] width 81 height 21
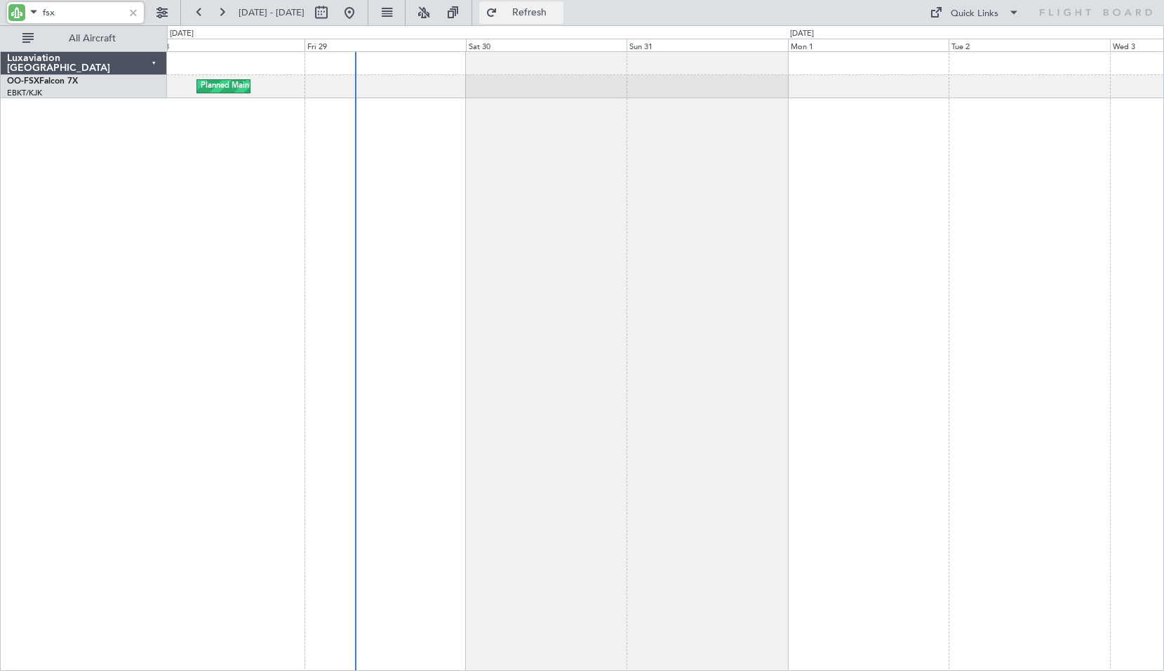
type input "fsx"
click at [559, 11] on span "Refresh" at bounding box center [529, 13] width 59 height 10
click at [131, 11] on div at bounding box center [133, 12] width 15 height 15
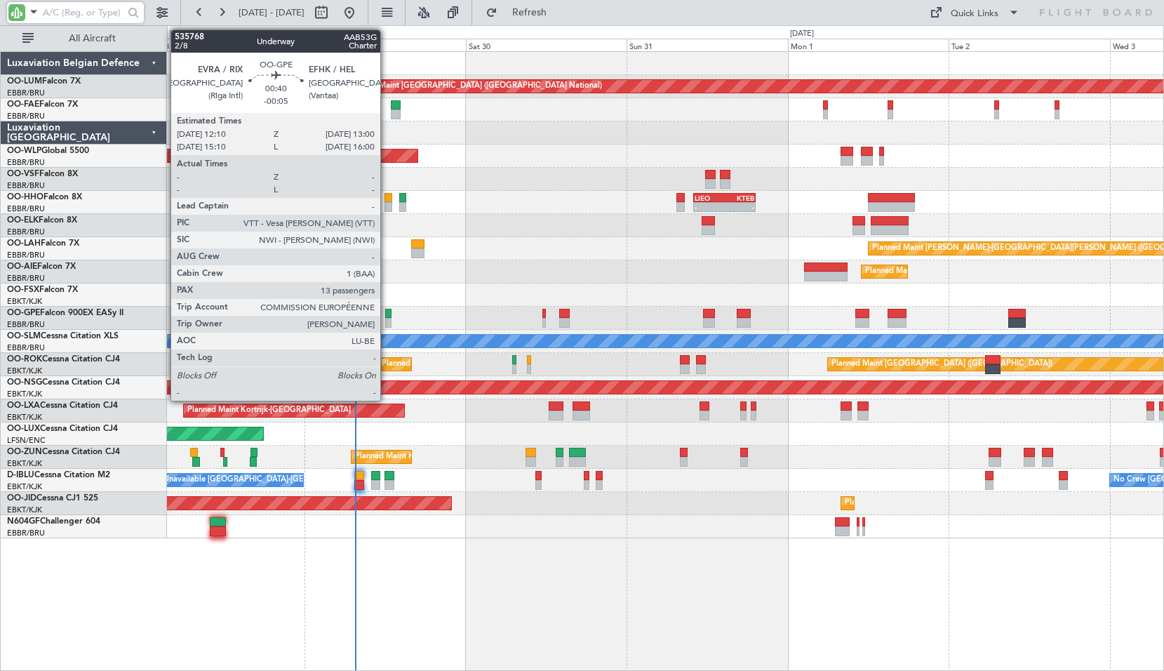
click at [387, 319] on div at bounding box center [388, 323] width 6 height 10
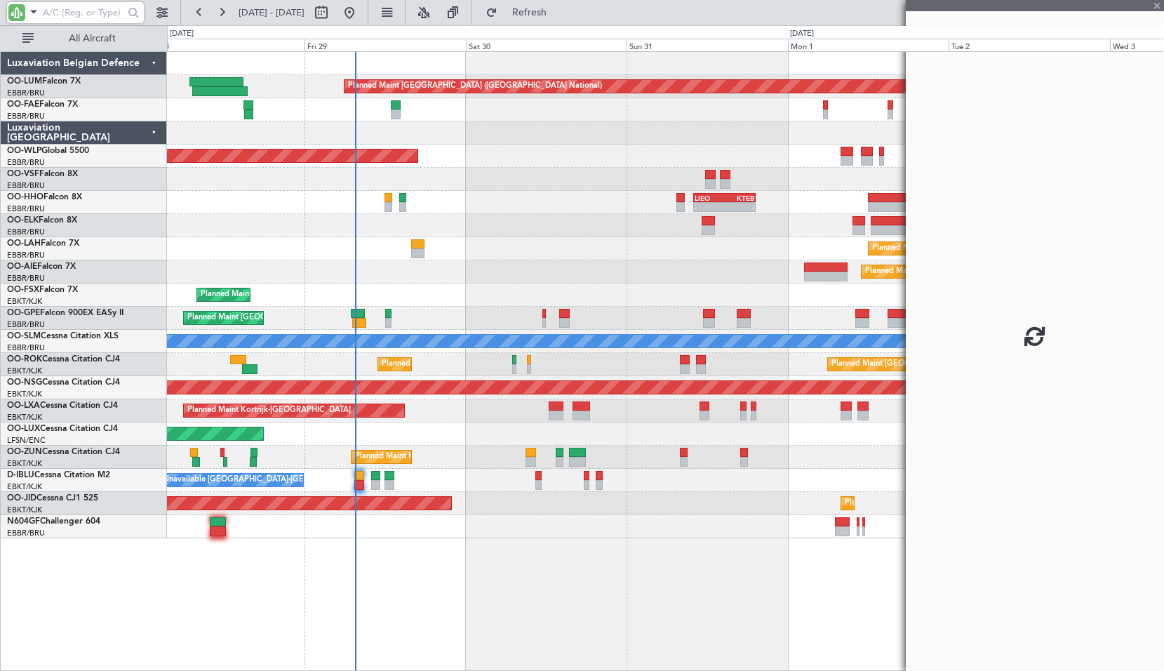
click at [455, 285] on div "Planned Maint Kortrijk-[GEOGRAPHIC_DATA]" at bounding box center [665, 294] width 996 height 23
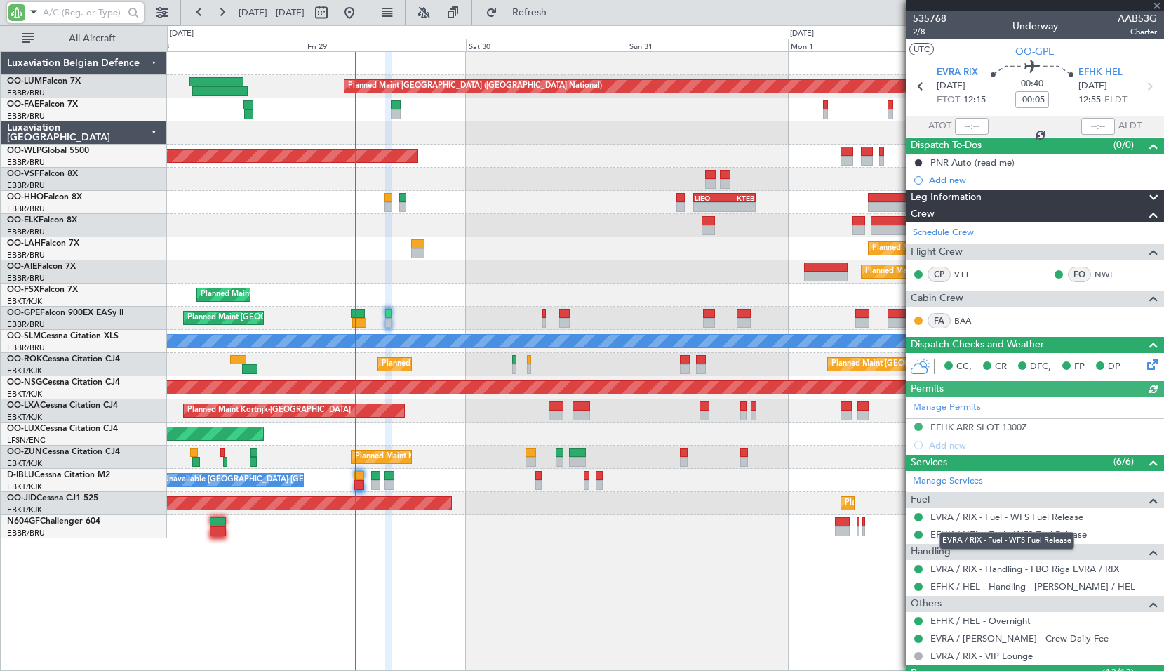
click at [1022, 515] on link "EVRA / RIX - Fuel - WFS Fuel Release" at bounding box center [1006, 517] width 153 height 12
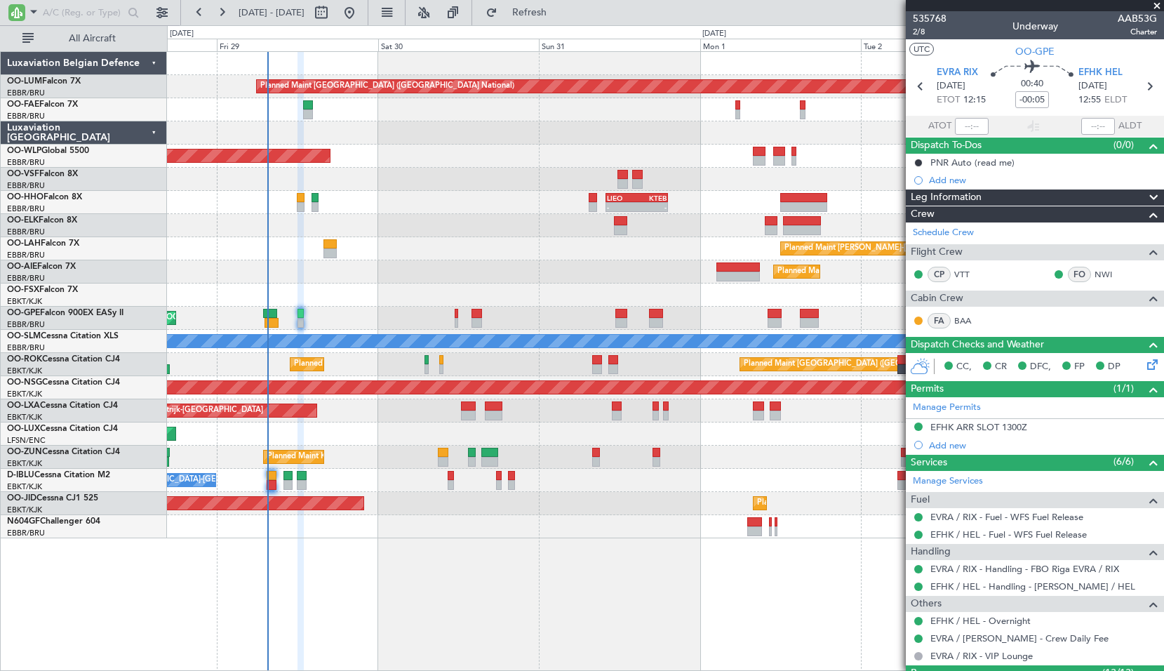
click at [575, 253] on div "Planned Maint [PERSON_NAME]-[GEOGRAPHIC_DATA][PERSON_NAME] ([GEOGRAPHIC_DATA][P…" at bounding box center [665, 248] width 996 height 23
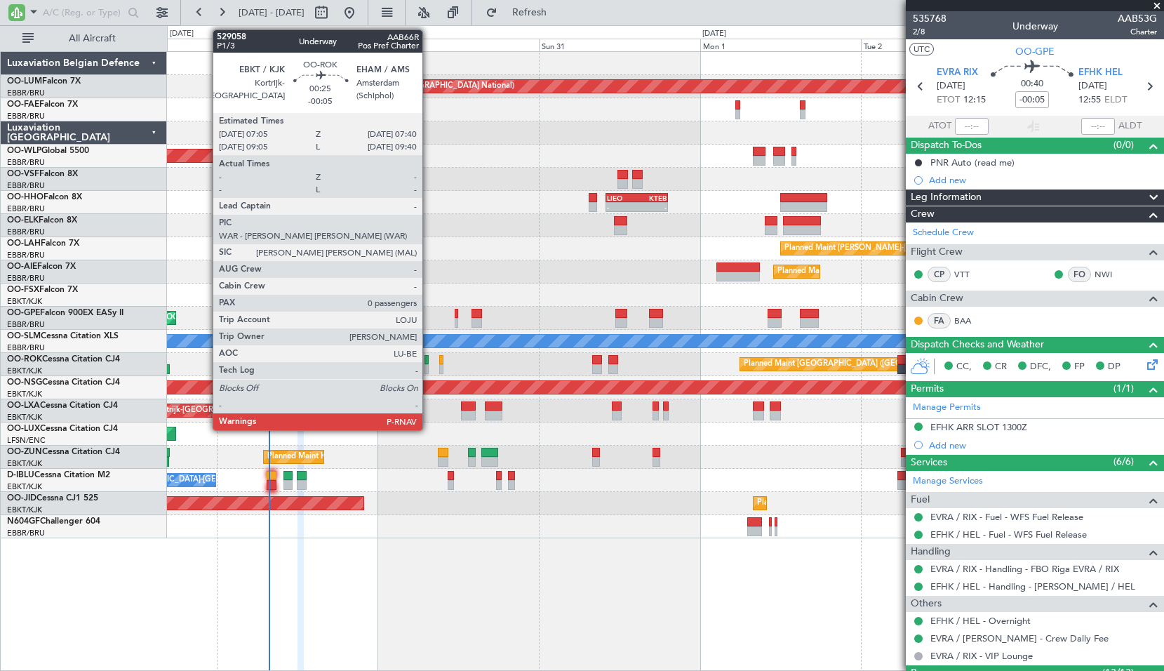
click at [429, 356] on div at bounding box center [426, 360] width 4 height 10
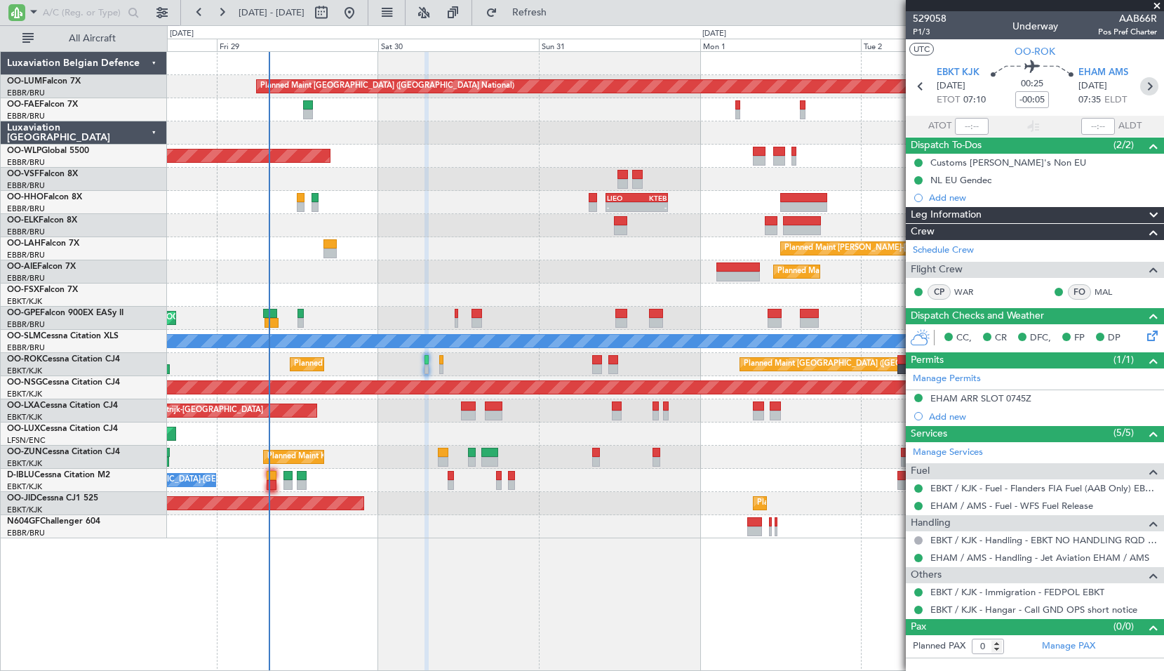
click at [1151, 88] on icon at bounding box center [1149, 86] width 18 height 18
type input "2"
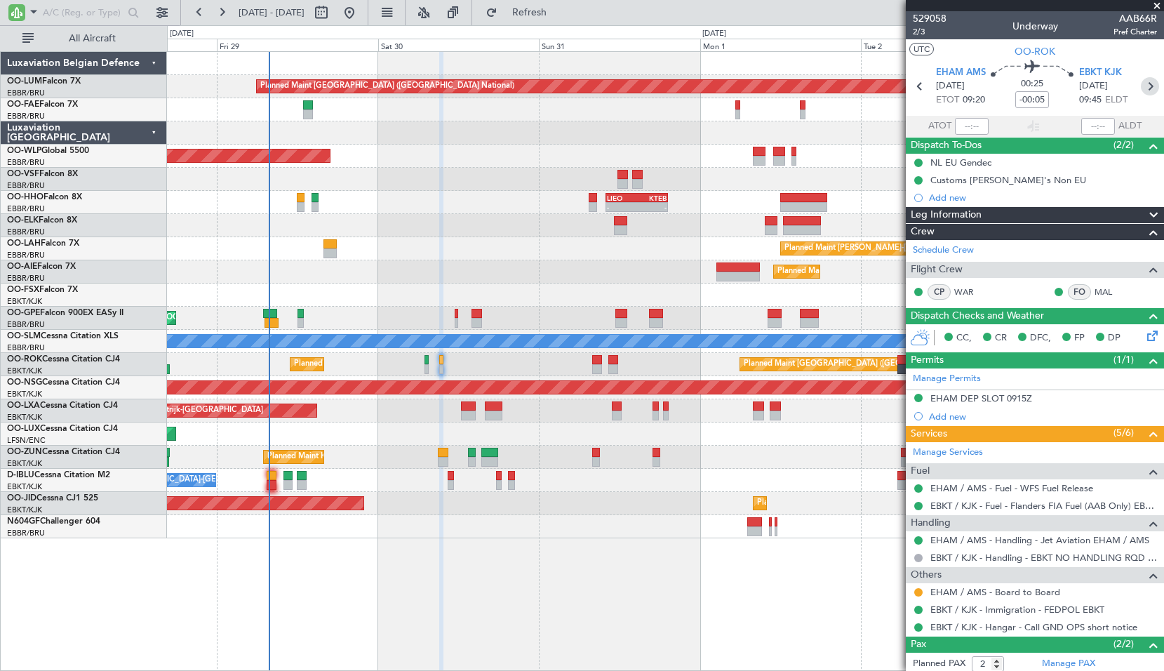
click at [1141, 81] on icon at bounding box center [1150, 86] width 18 height 18
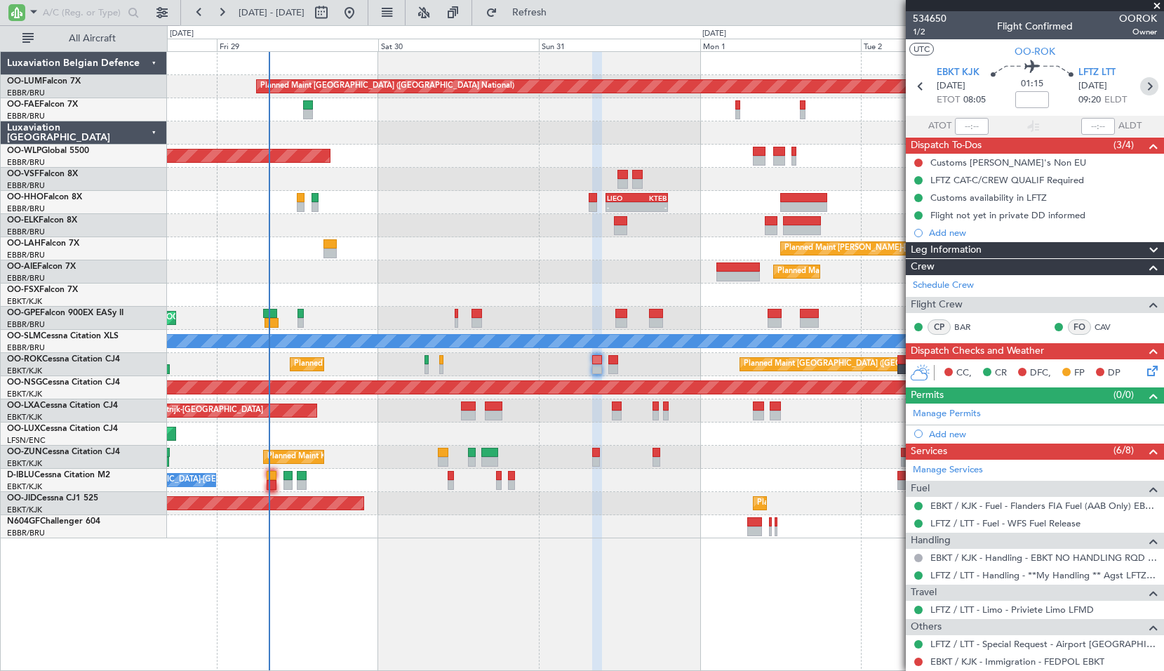
click at [1143, 82] on icon at bounding box center [1149, 86] width 18 height 18
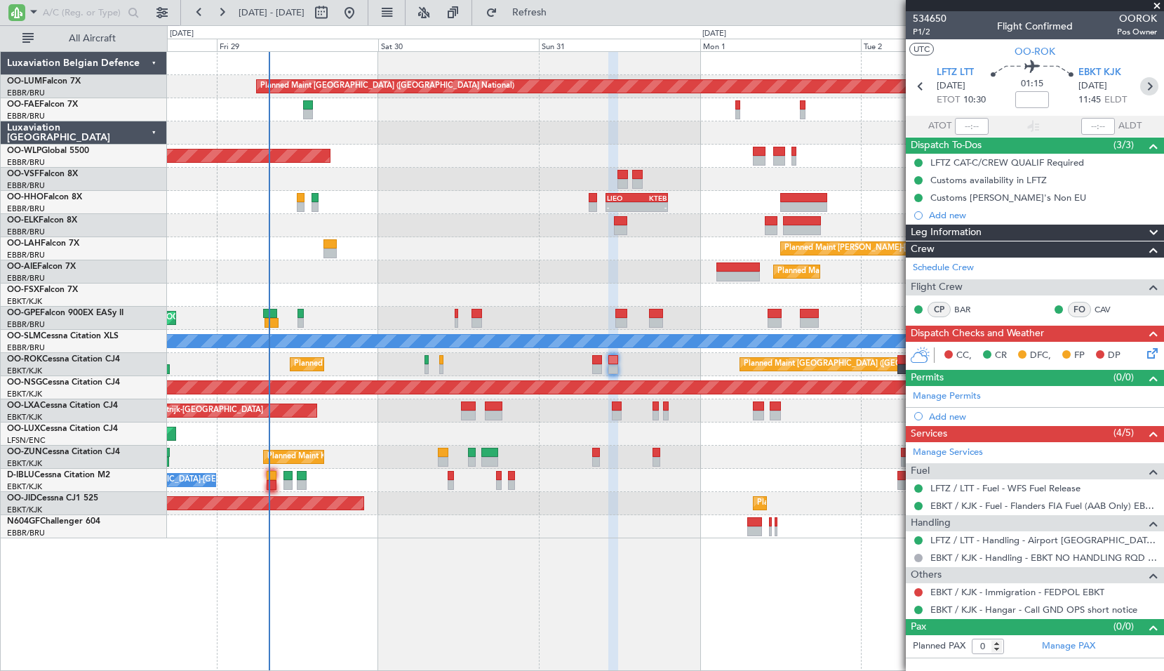
click at [1151, 91] on icon at bounding box center [1149, 86] width 18 height 18
type input "3"
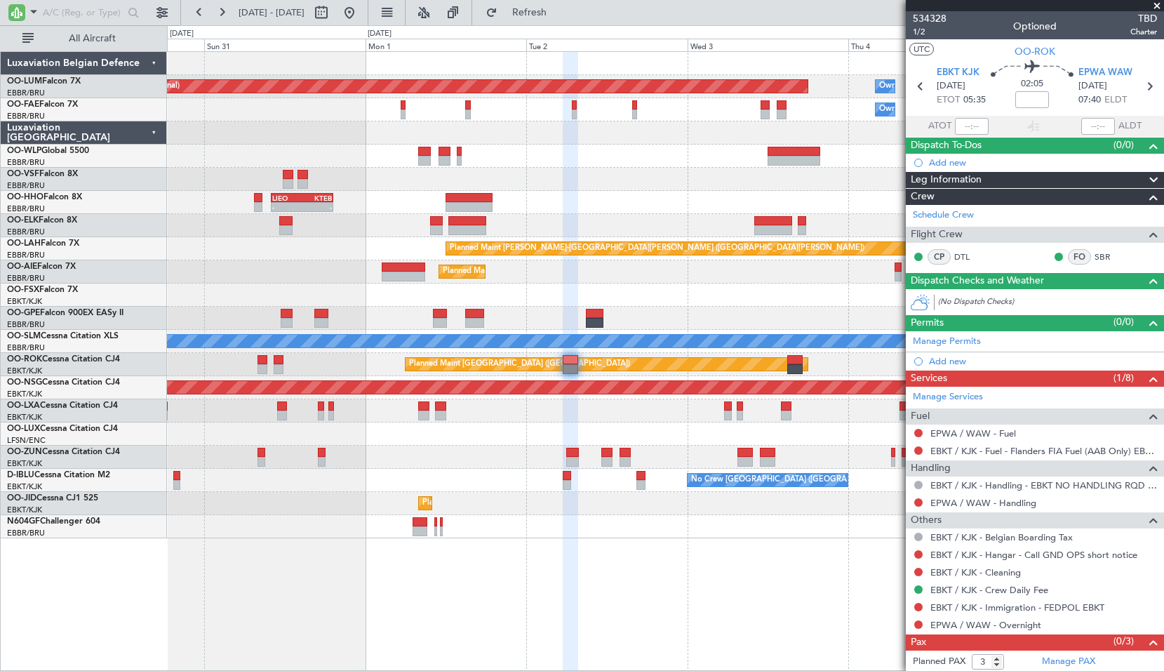
click at [478, 474] on div "No Crew [GEOGRAPHIC_DATA] ([GEOGRAPHIC_DATA] National)" at bounding box center [665, 480] width 996 height 23
click at [1140, 88] on icon at bounding box center [1149, 86] width 18 height 18
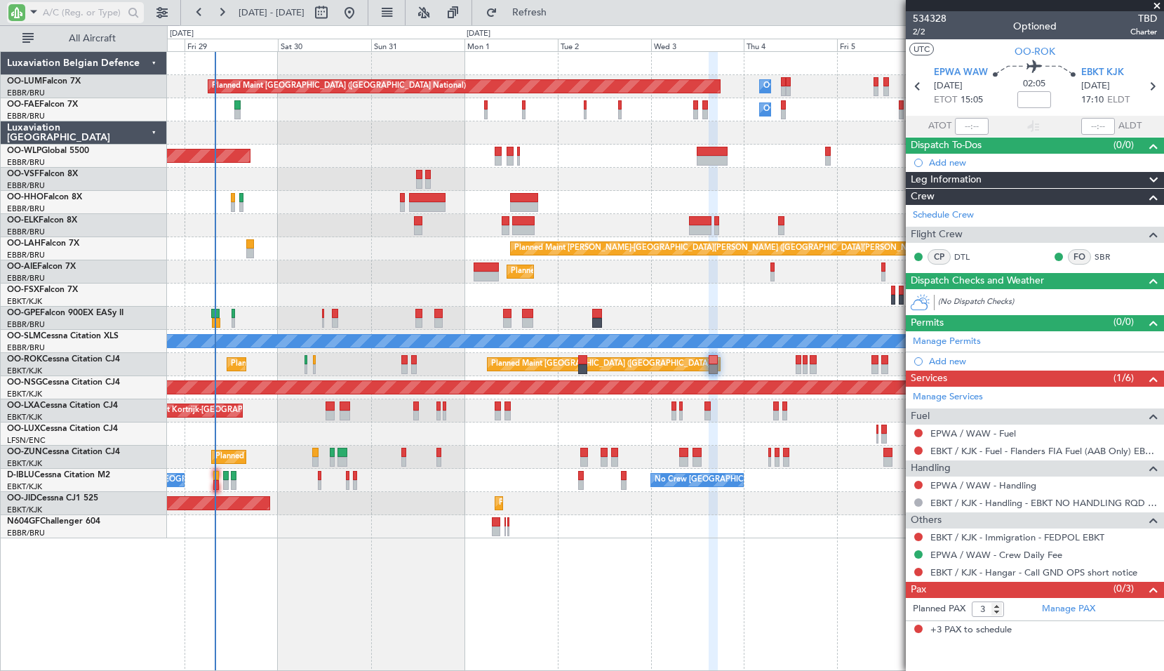
click at [31, 15] on span at bounding box center [33, 12] width 17 height 18
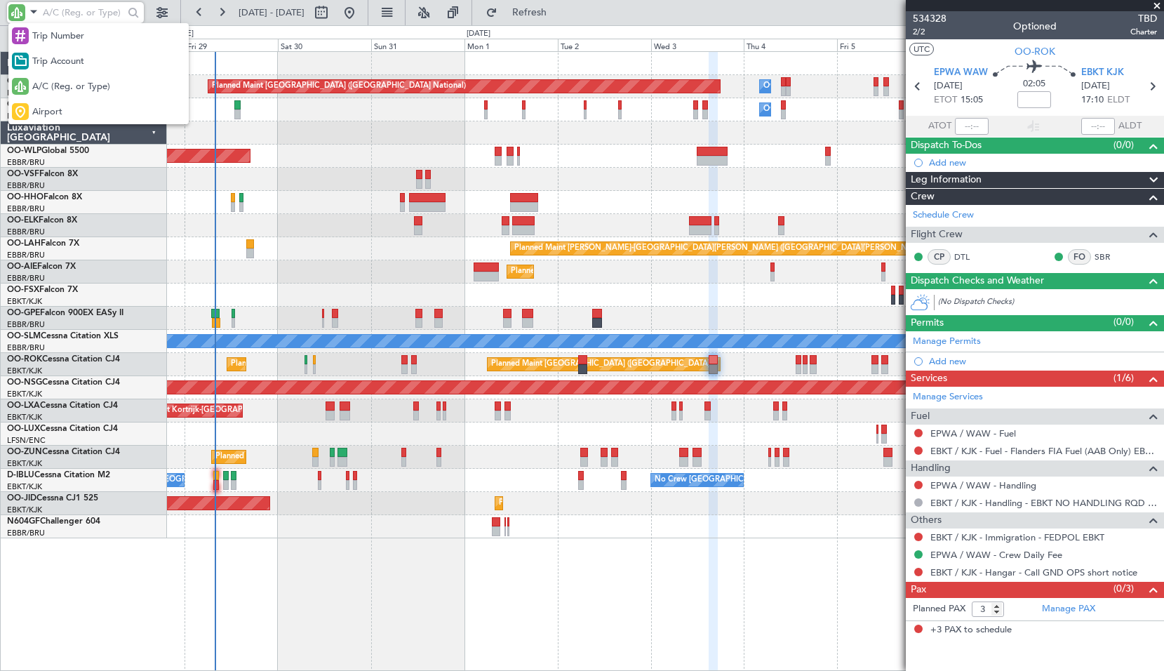
drag, startPoint x: 64, startPoint y: 105, endPoint x: 65, endPoint y: 95, distance: 9.9
click at [64, 105] on div "Airport" at bounding box center [98, 111] width 180 height 25
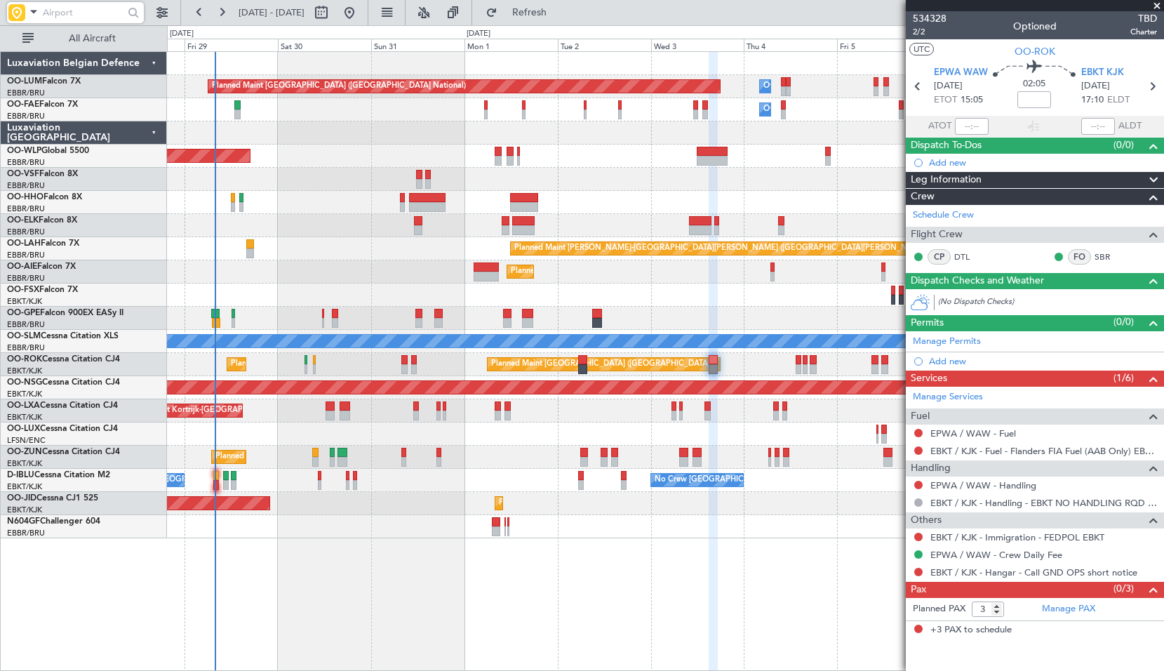
click at [79, 15] on input "text" at bounding box center [83, 12] width 81 height 21
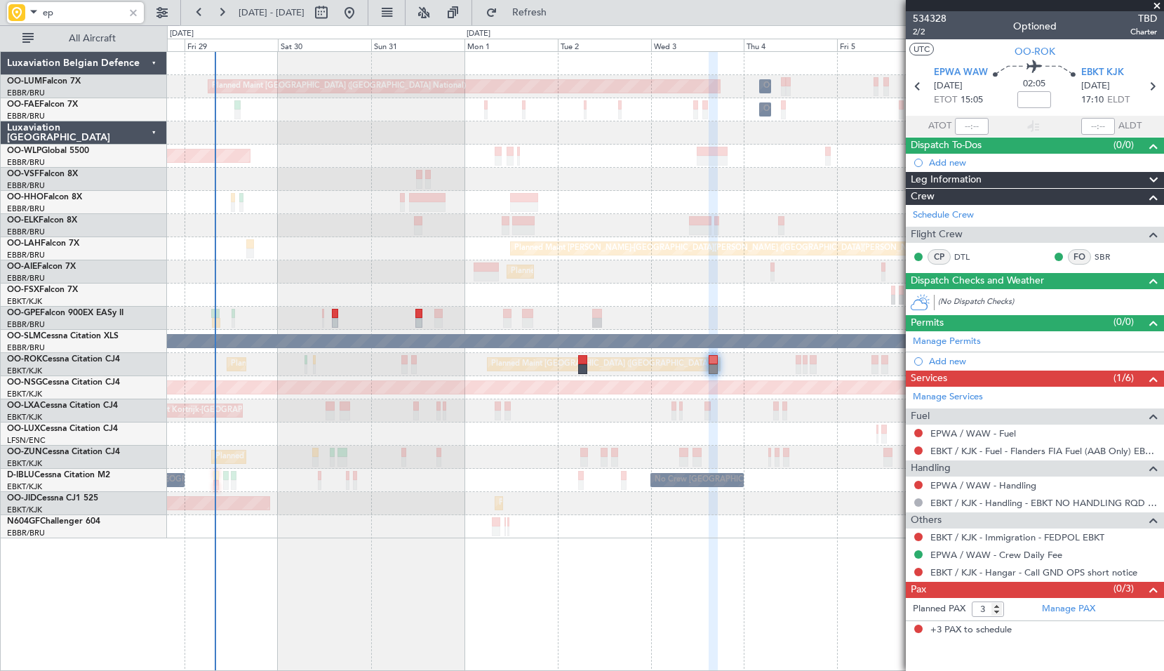
type input "e"
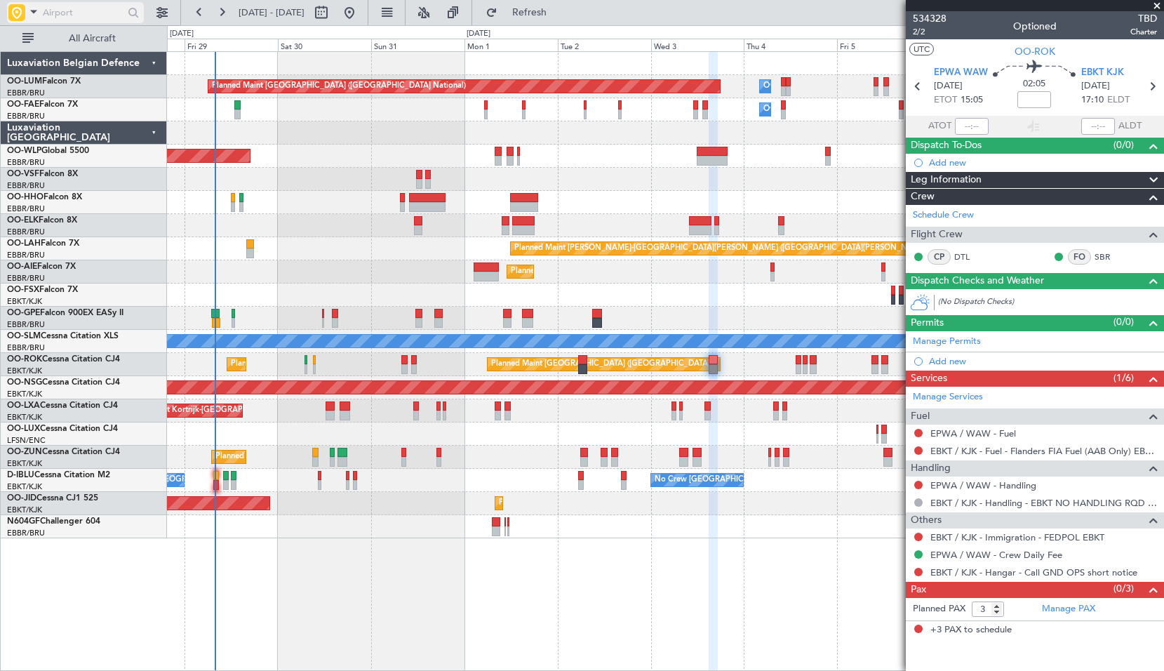
click at [32, 13] on span at bounding box center [33, 12] width 17 height 18
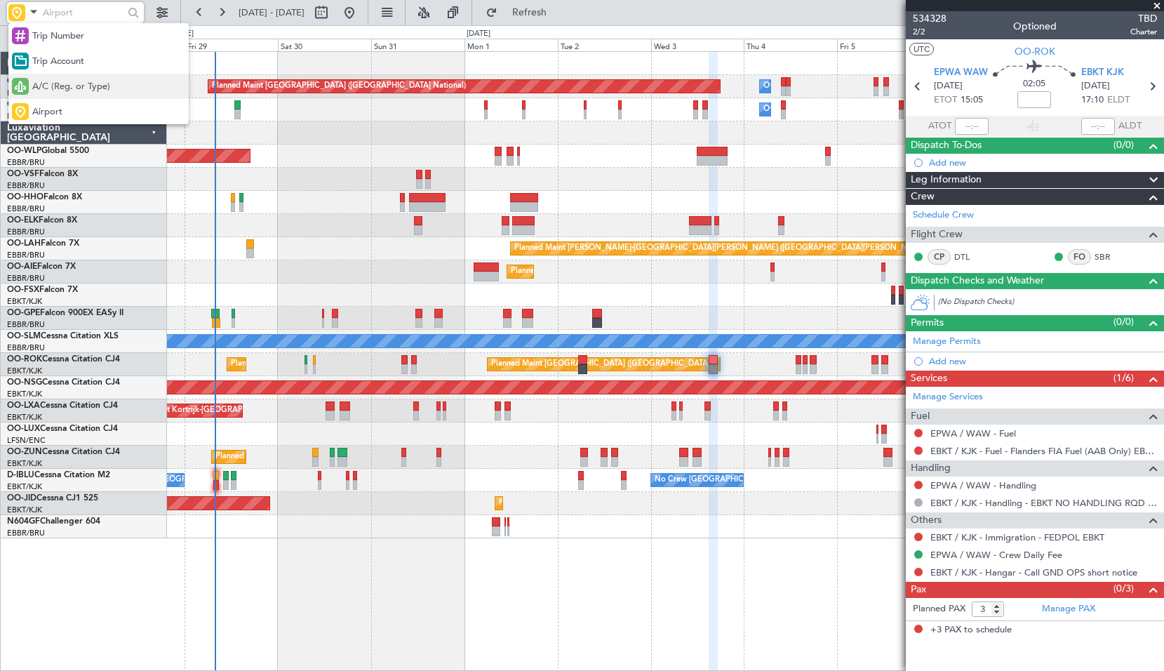
click at [72, 87] on span "A/C (Reg. or Type)" at bounding box center [71, 87] width 78 height 14
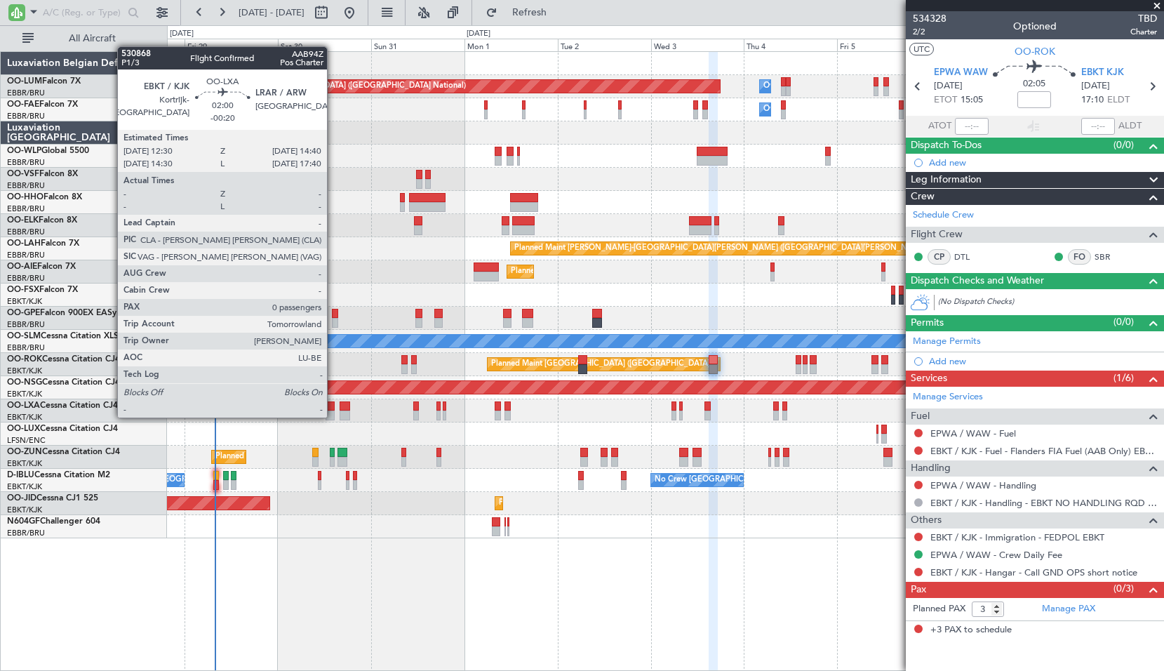
click at [330, 415] on div at bounding box center [330, 415] width 8 height 10
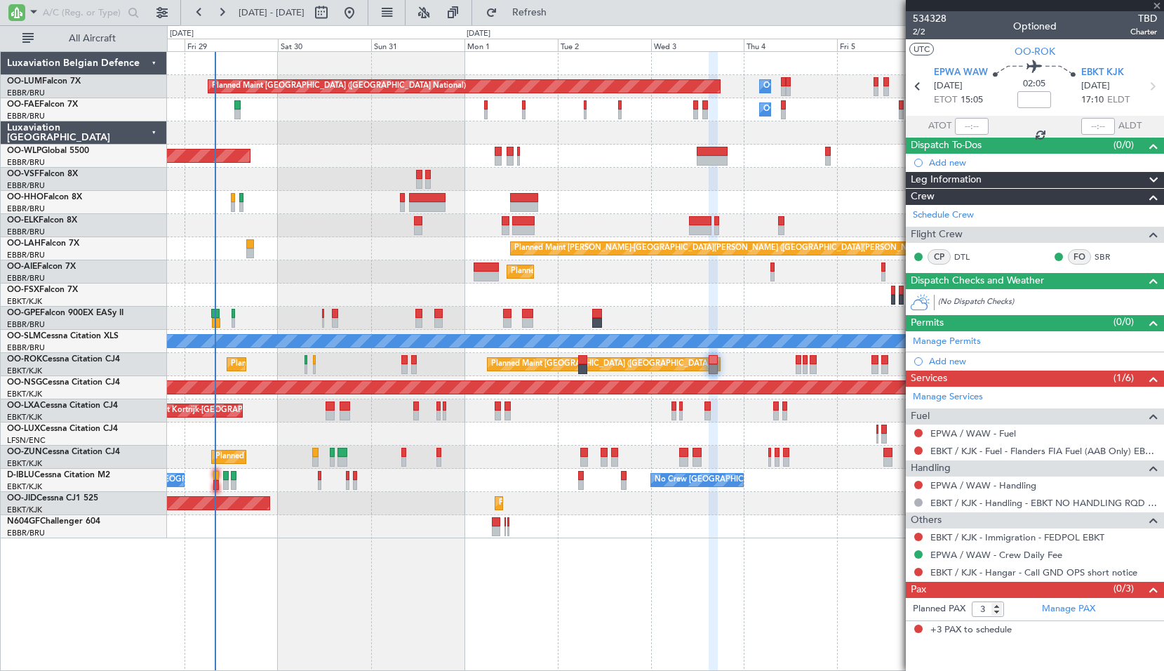
click at [360, 415] on div "Planned Maint Kortrijk-Wevelgem Planned Maint Brussels (Brussels National)" at bounding box center [665, 410] width 996 height 23
type input "-00:20"
type input "0"
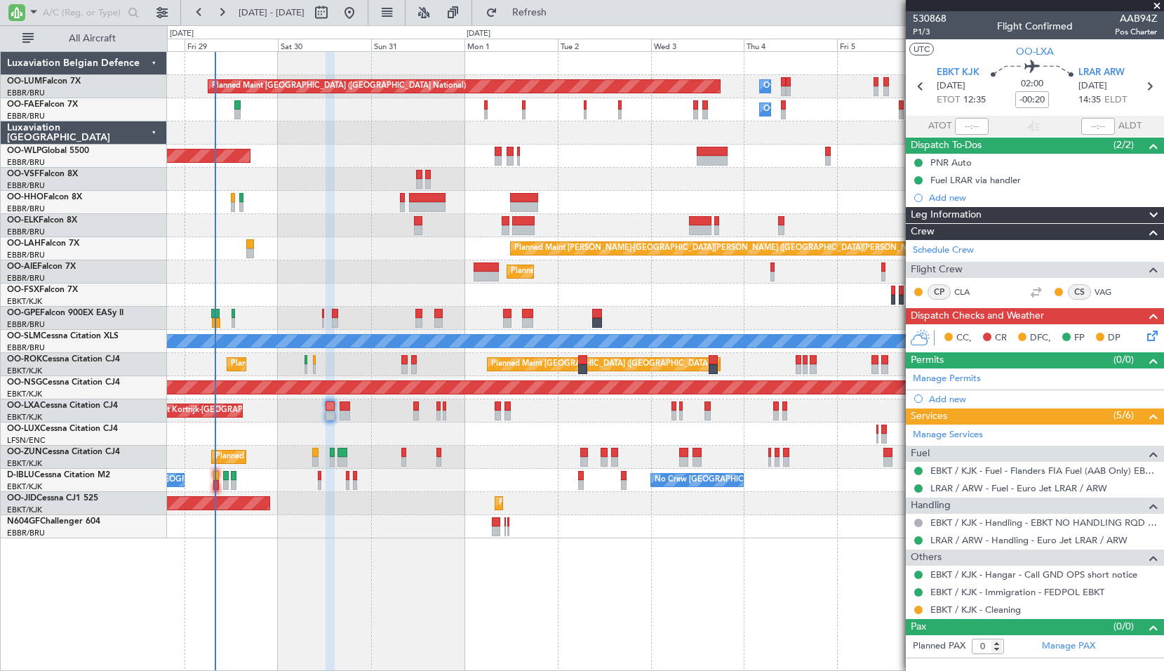
click at [1158, 6] on span at bounding box center [1157, 6] width 14 height 13
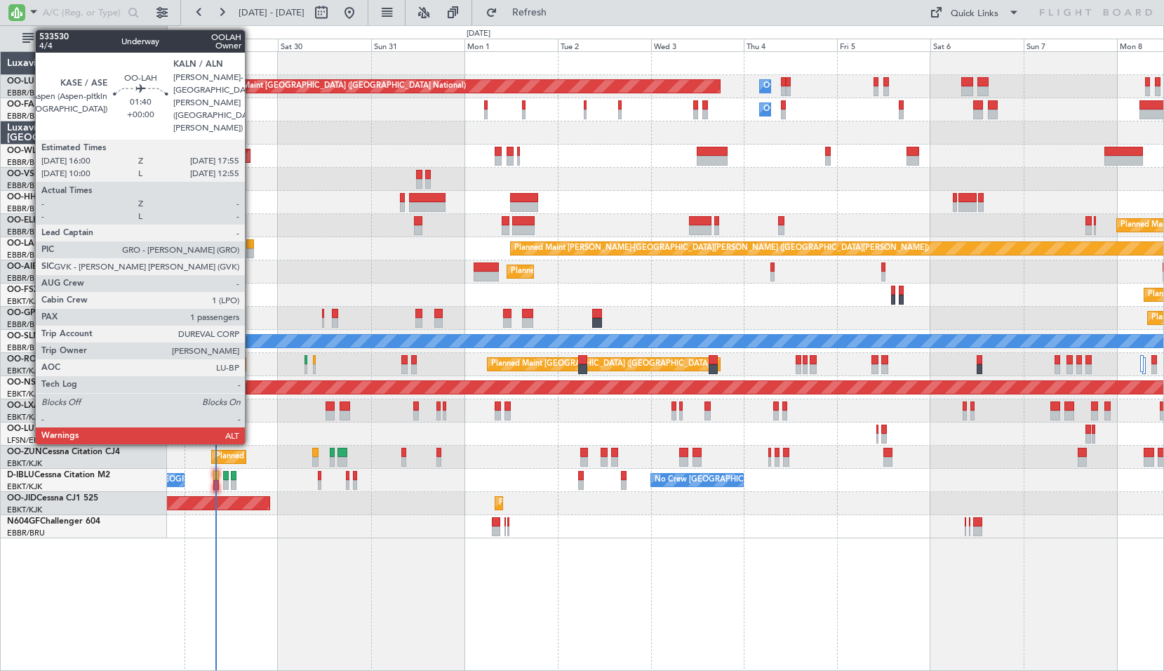
click at [250, 252] on div at bounding box center [250, 253] width 8 height 10
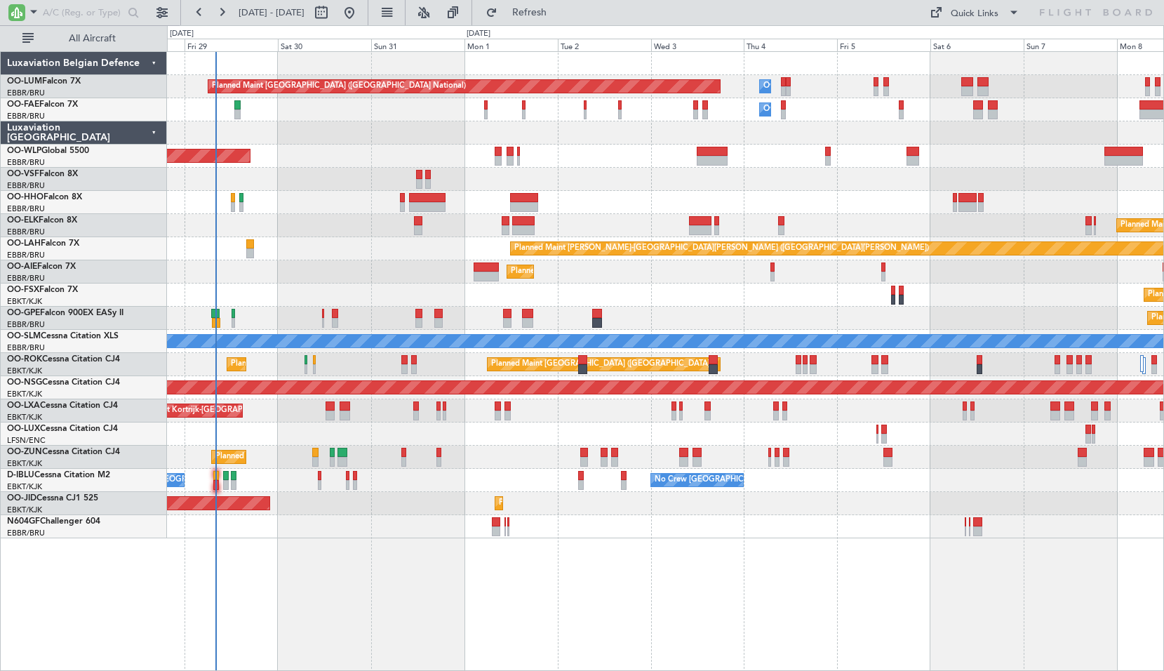
click at [311, 250] on div "Planned Maint [PERSON_NAME]-[GEOGRAPHIC_DATA][PERSON_NAME] ([GEOGRAPHIC_DATA][P…" at bounding box center [665, 248] width 996 height 23
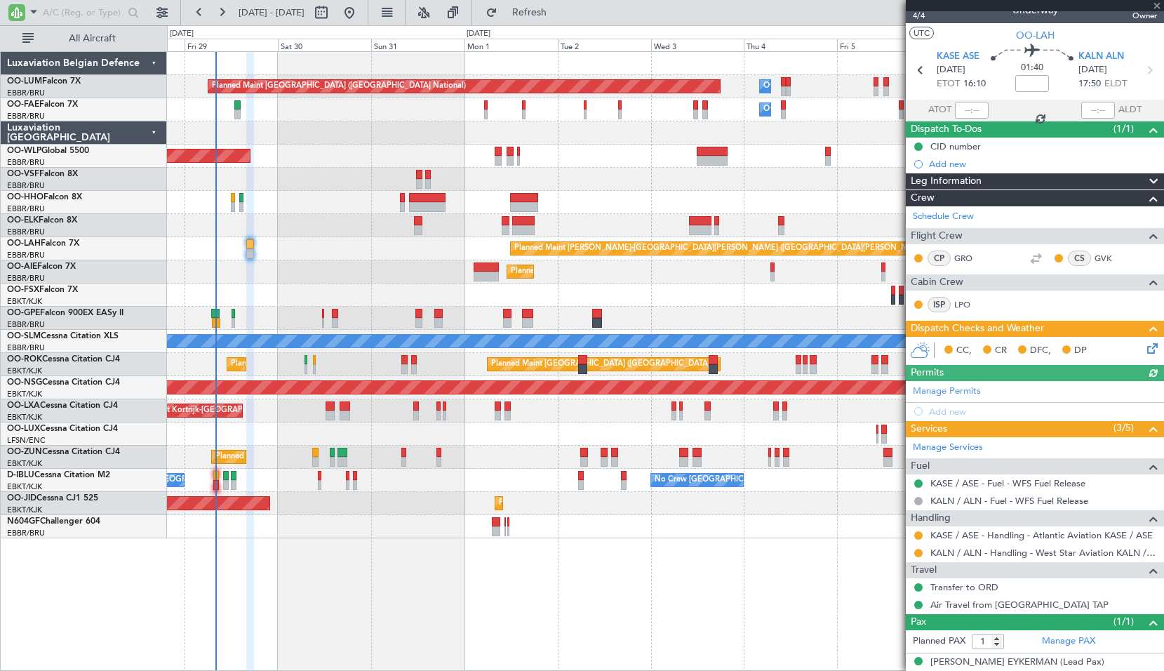
scroll to position [29, 0]
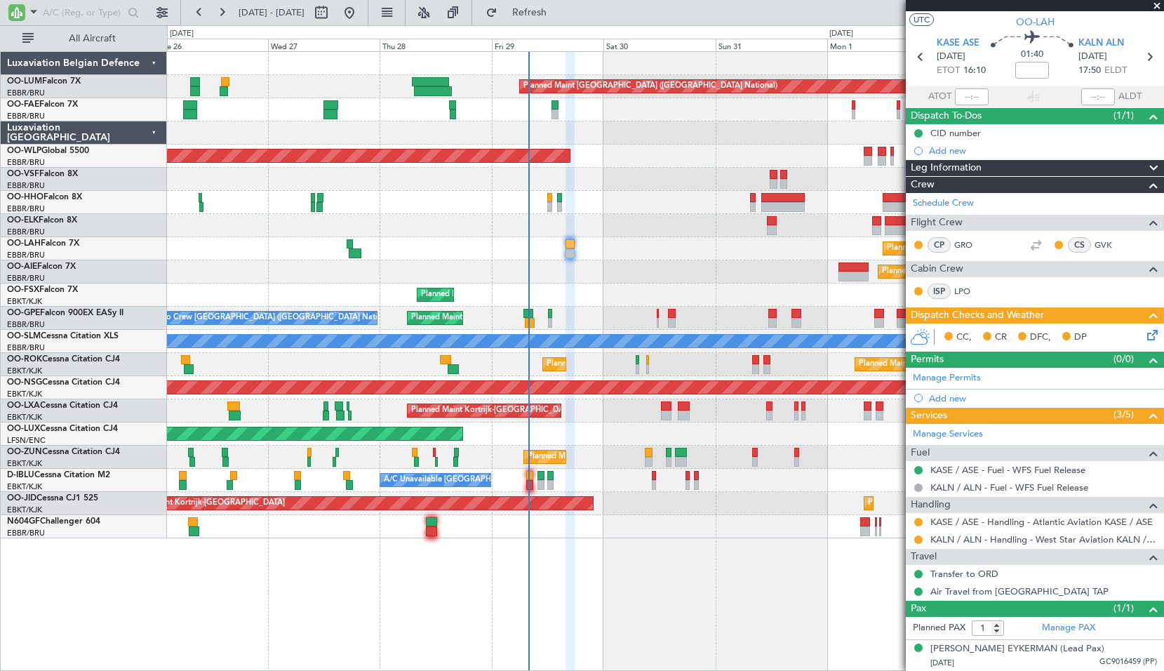
click at [575, 568] on div "Planned Maint Brussels (Brussels National) Owner Melsbroek Air Base Owner Melsb…" at bounding box center [665, 360] width 997 height 619
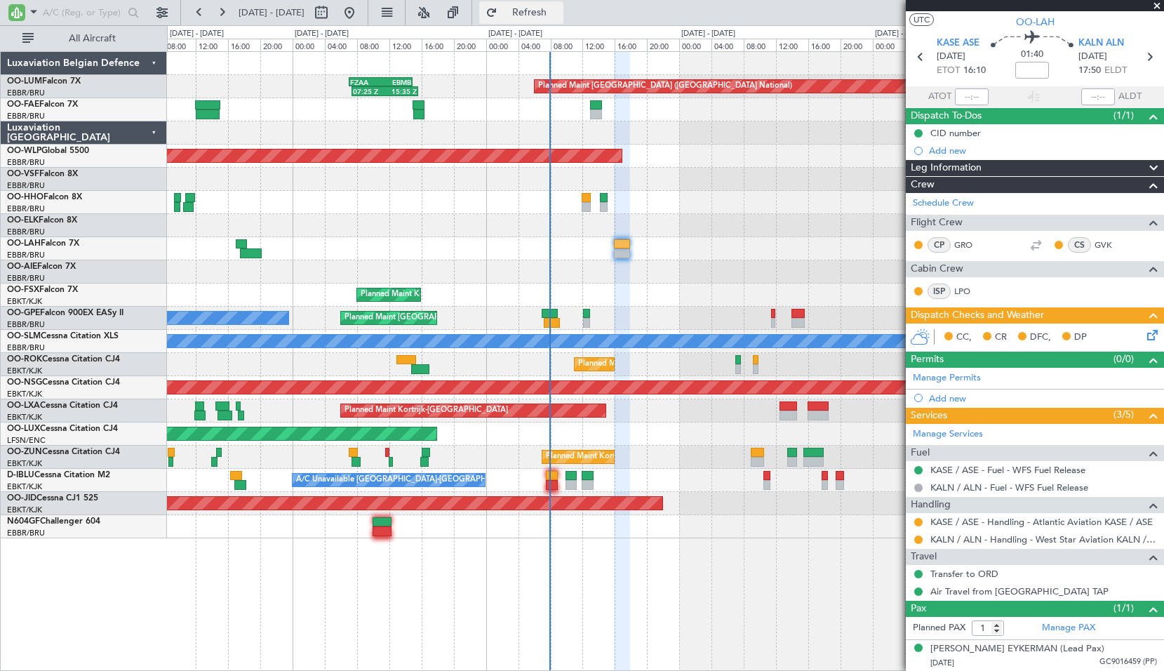
click at [542, 5] on button "Refresh" at bounding box center [521, 12] width 84 height 22
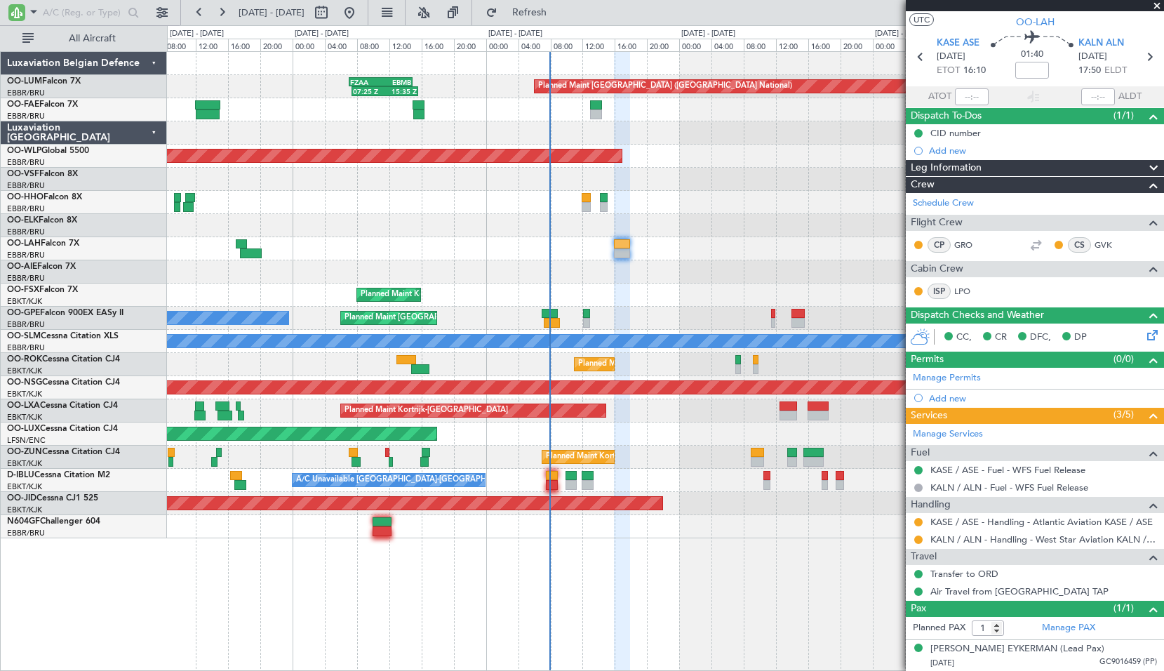
click at [695, 583] on div "Planned Maint Brussels (Brussels National) 07:25 Z 15:35 Z FZAA 07:00 Z EBMB 14…" at bounding box center [665, 360] width 997 height 619
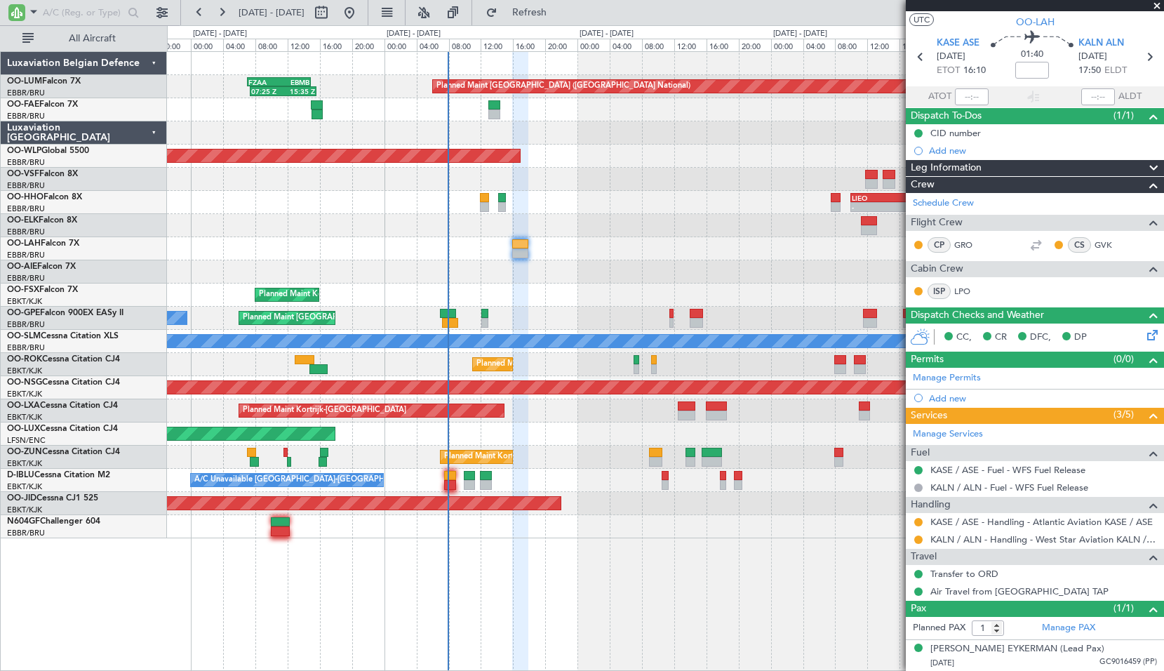
click at [1155, 6] on span at bounding box center [1157, 6] width 14 height 13
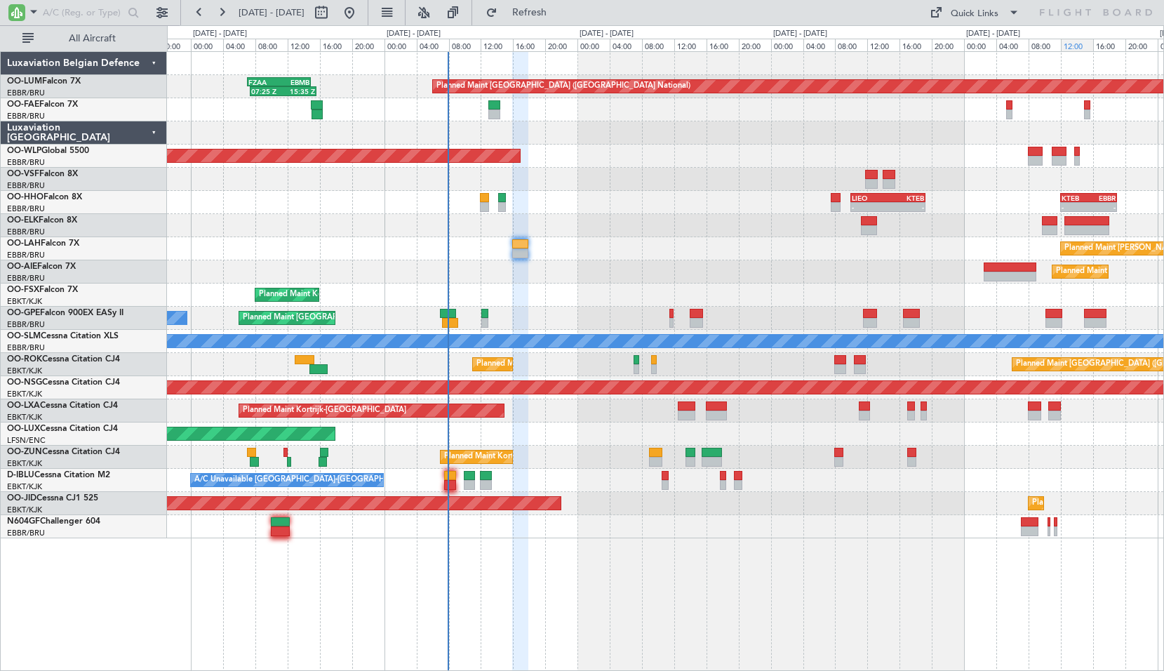
type input "0"
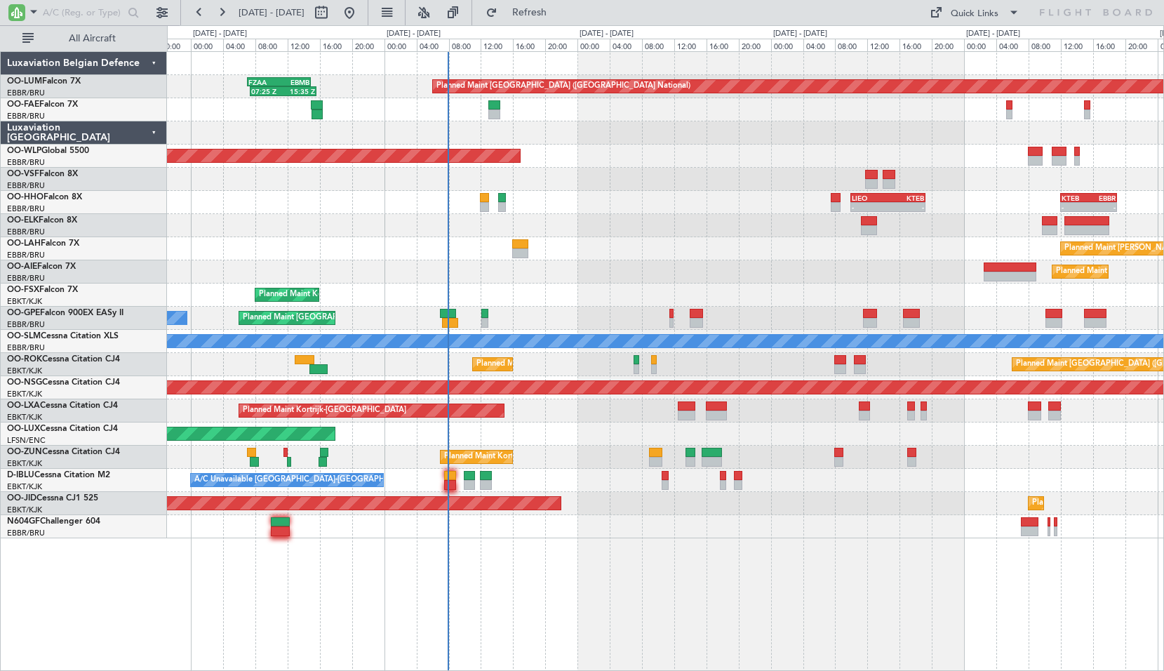
scroll to position [0, 0]
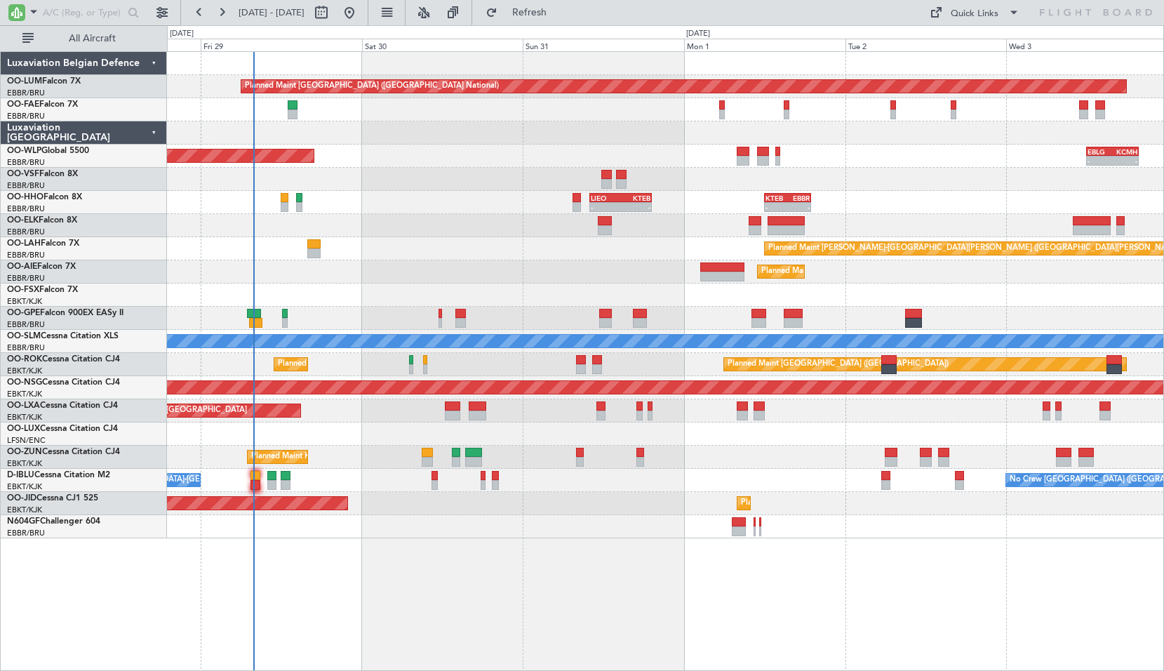
click at [546, 264] on div "Planned Maint [GEOGRAPHIC_DATA] ([GEOGRAPHIC_DATA])" at bounding box center [665, 271] width 996 height 23
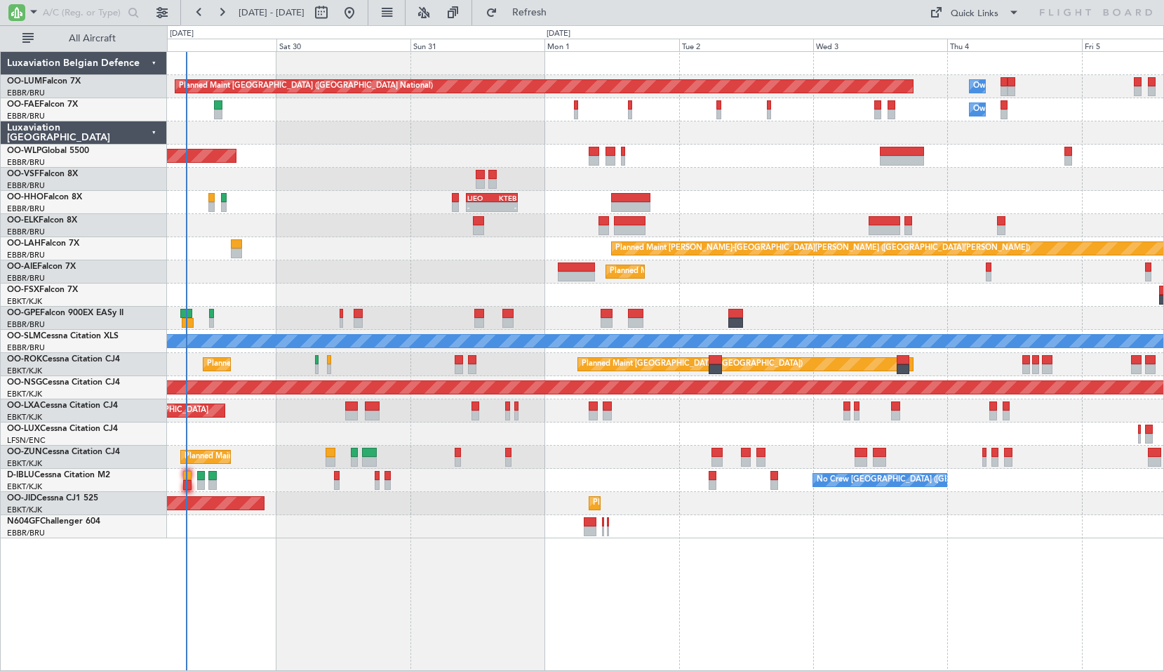
click at [747, 586] on div "Planned Maint Brussels (Brussels National) Owner Melsbroek Air Base Owner Melsb…" at bounding box center [665, 360] width 997 height 619
click at [563, 4] on button "Refresh" at bounding box center [521, 12] width 84 height 22
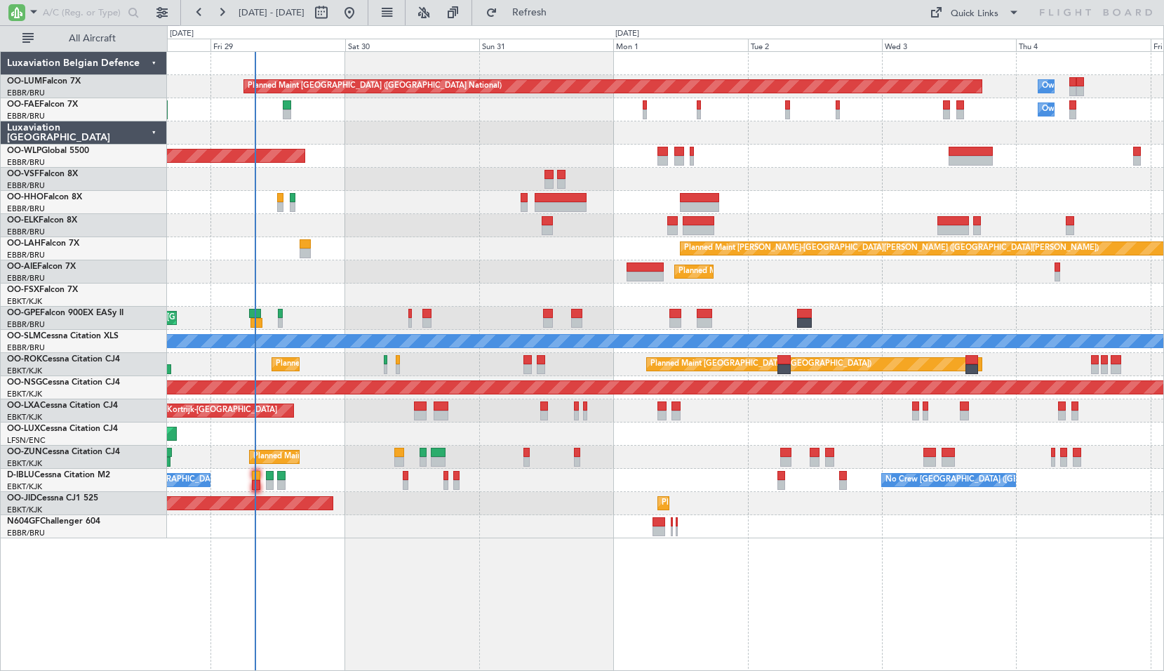
click at [329, 551] on div "Planned Maint Brussels (Brussels National) Owner Melsbroek Air Base Owner Melsb…" at bounding box center [665, 360] width 997 height 619
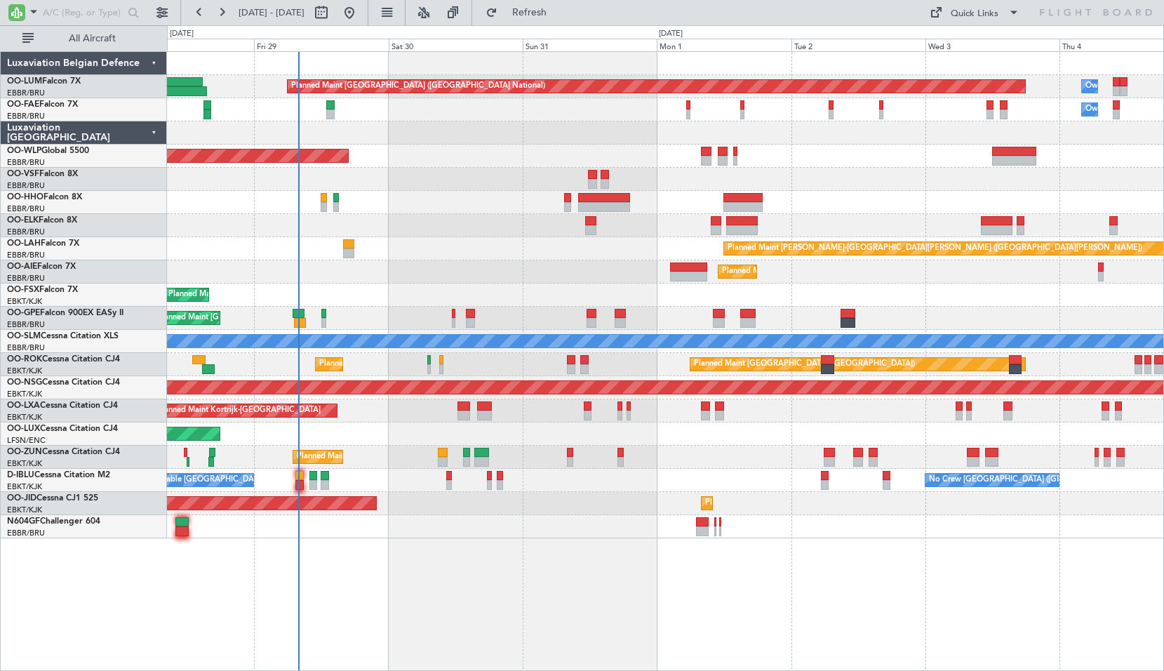
click at [390, 591] on div "Planned Maint Brussels (Brussels National) Owner Melsbroek Air Base Owner Melsb…" at bounding box center [665, 360] width 997 height 619
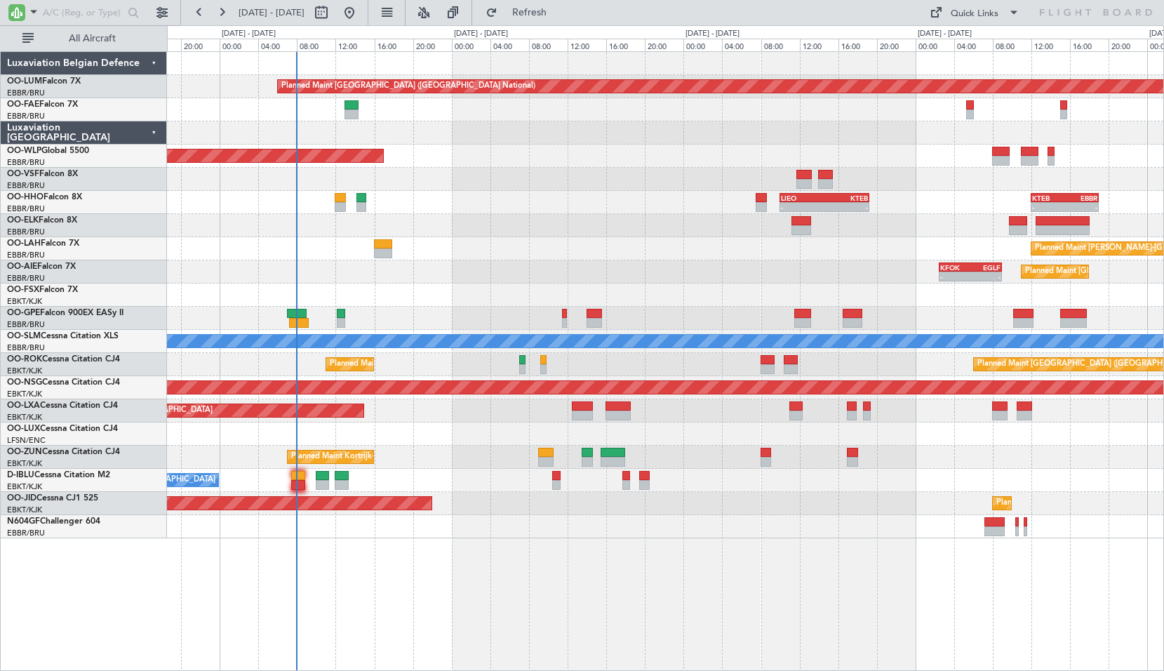
click at [682, 600] on div "Planned Maint Brussels (Brussels National) 07:25 Z 15:35 Z FZAA 07:00 Z EBMB 14…" at bounding box center [665, 360] width 997 height 619
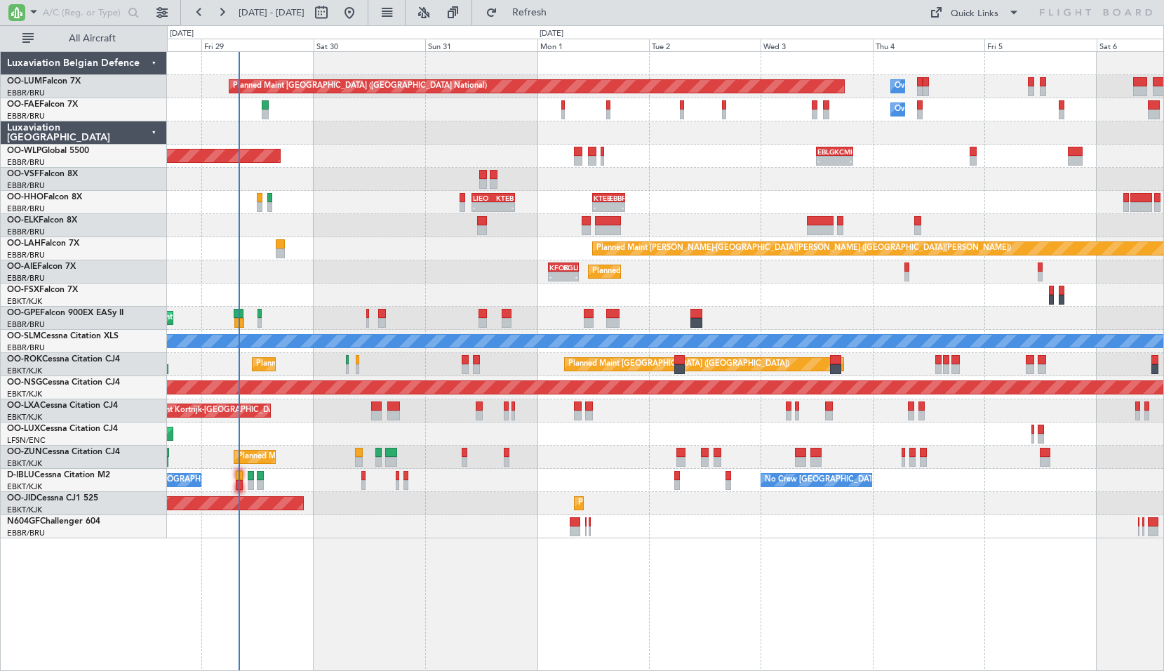
click at [623, 469] on div "A/C Unavailable Kortrijk-Wevelgem No Crew Brussels (Brussels National)" at bounding box center [665, 480] width 996 height 23
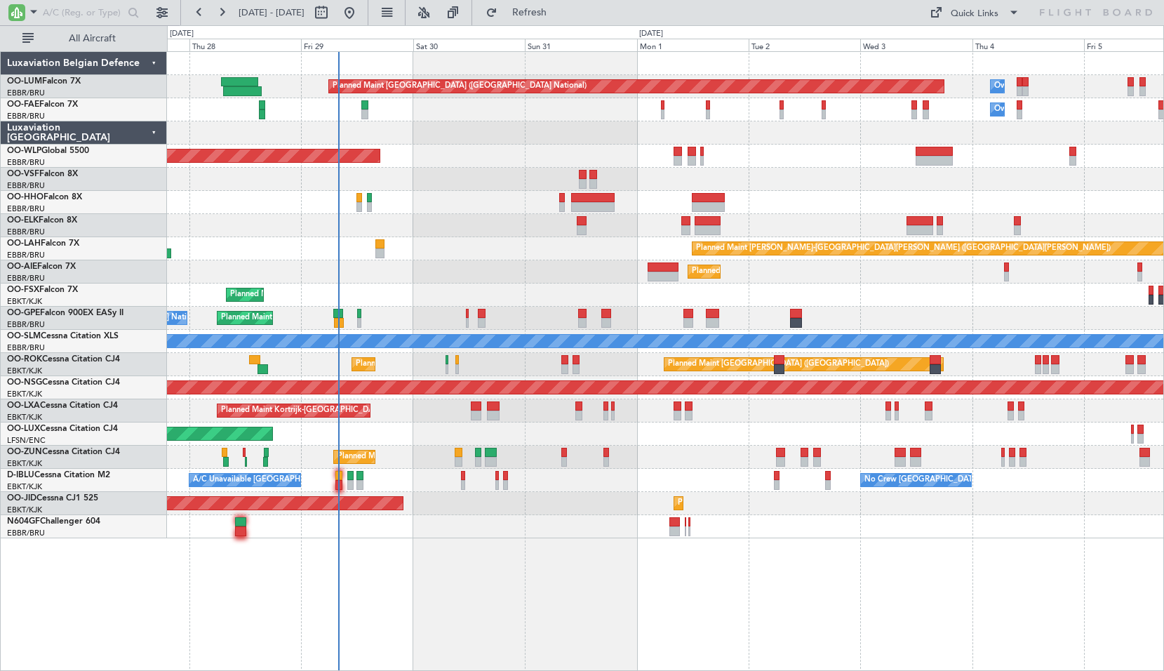
click at [384, 309] on div "Planned Maint Brussels (Brussels National) Owner Melsbroek Air Base Owner Melsb…" at bounding box center [665, 295] width 996 height 486
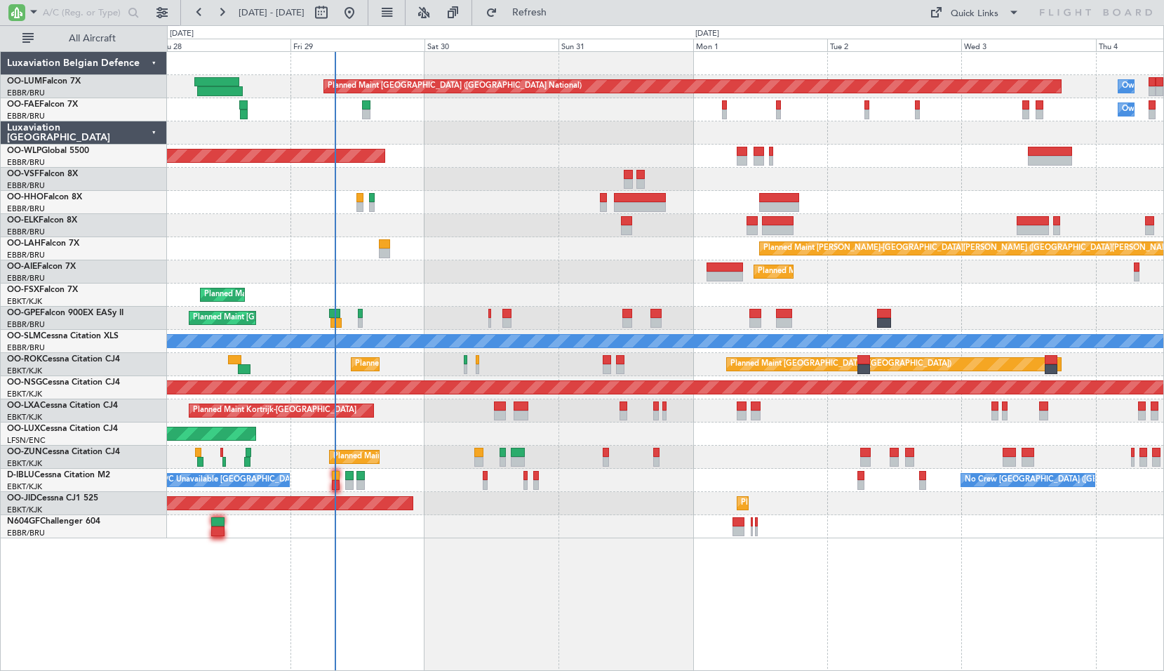
click at [486, 218] on div at bounding box center [665, 225] width 996 height 23
click at [545, 21] on button "Refresh" at bounding box center [521, 12] width 84 height 22
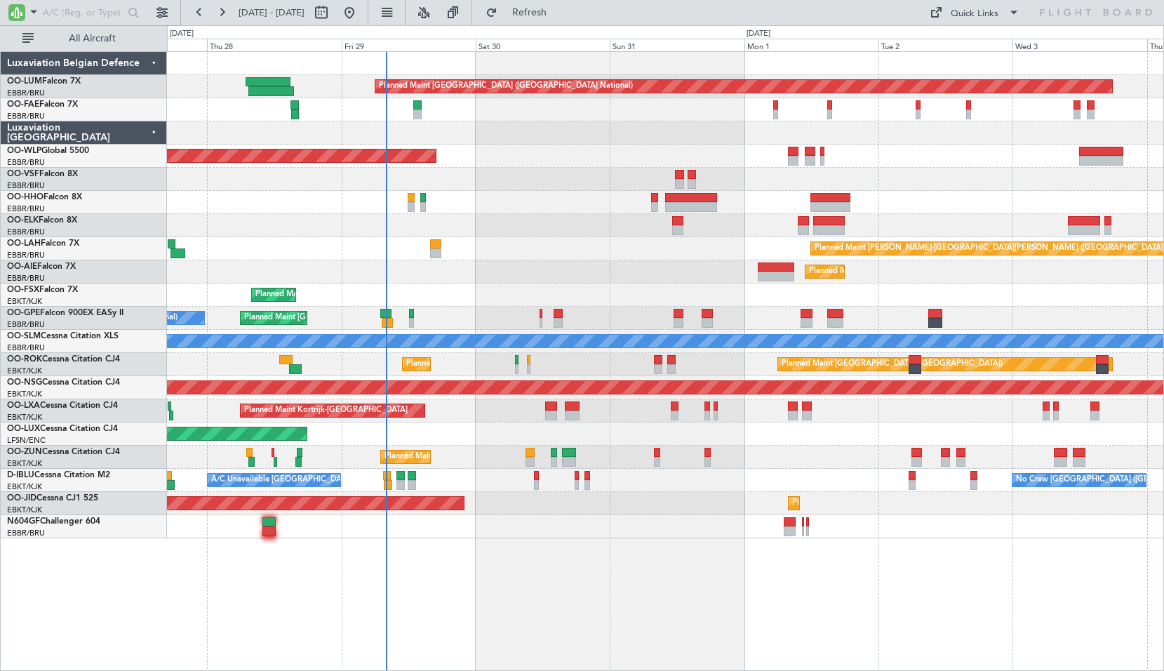
click at [475, 589] on div "Planned Maint Brussels (Brussels National) Owner Melsbroek Air Base Owner Melsb…" at bounding box center [665, 360] width 997 height 619
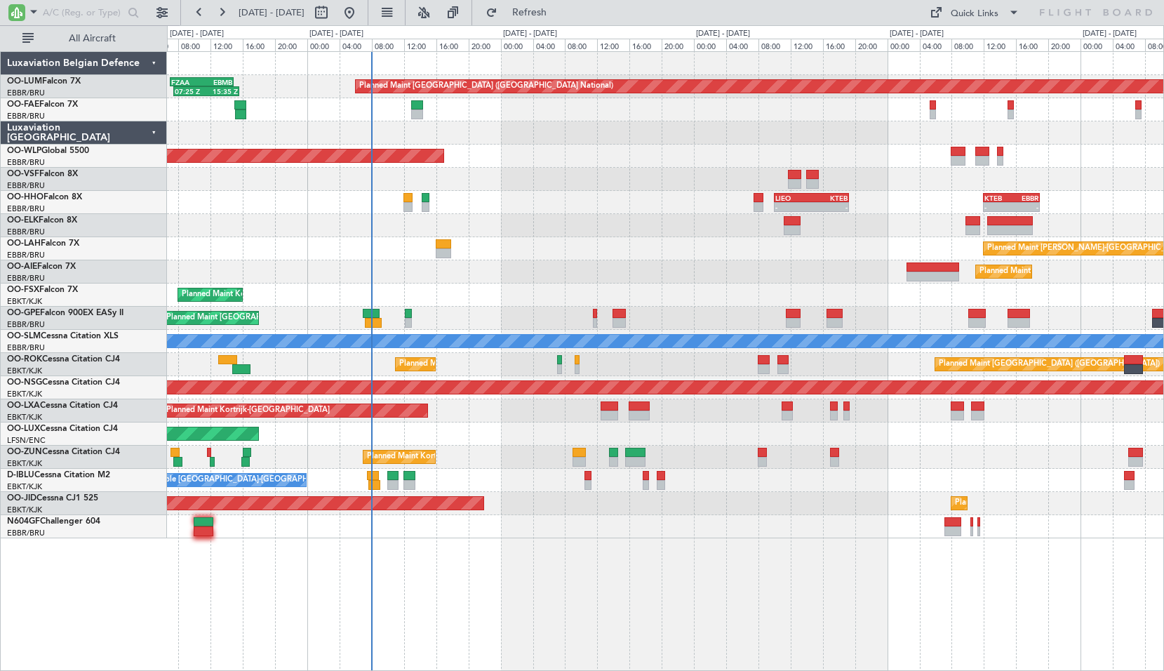
click at [530, 471] on div "A/C Unavailable Kortrijk-Wevelgem No Crew Brussels (Brussels National)" at bounding box center [665, 480] width 996 height 23
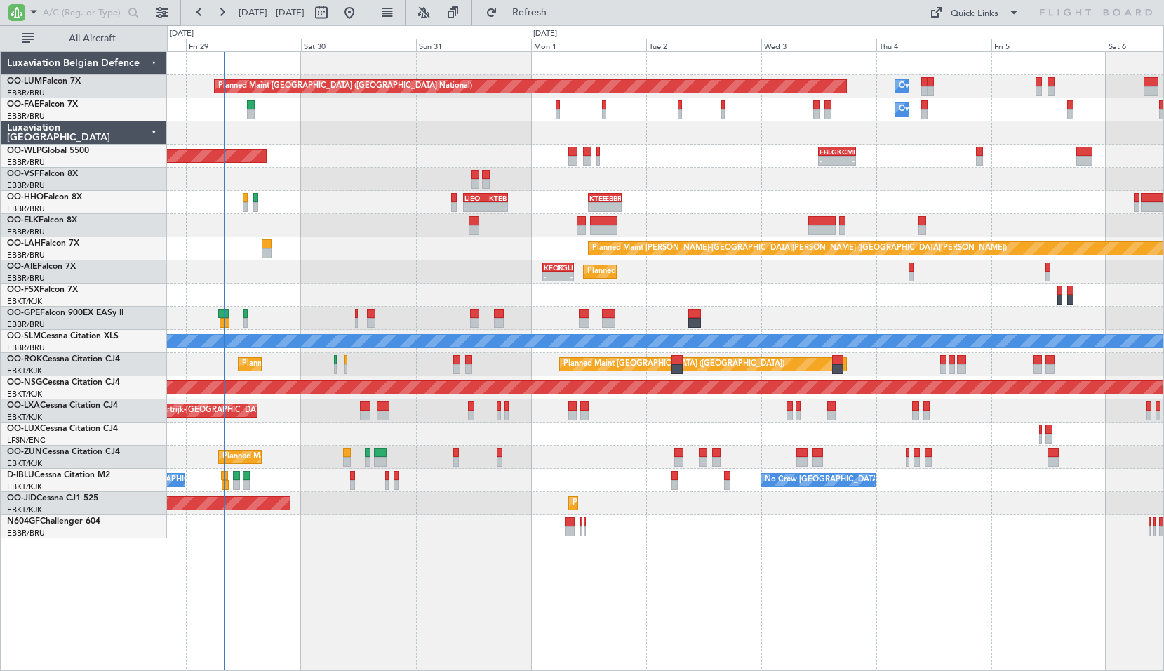
click at [436, 570] on div "Planned Maint Brussels (Brussels National) Owner Melsbroek Air Base 07:25 Z 15:…" at bounding box center [665, 360] width 997 height 619
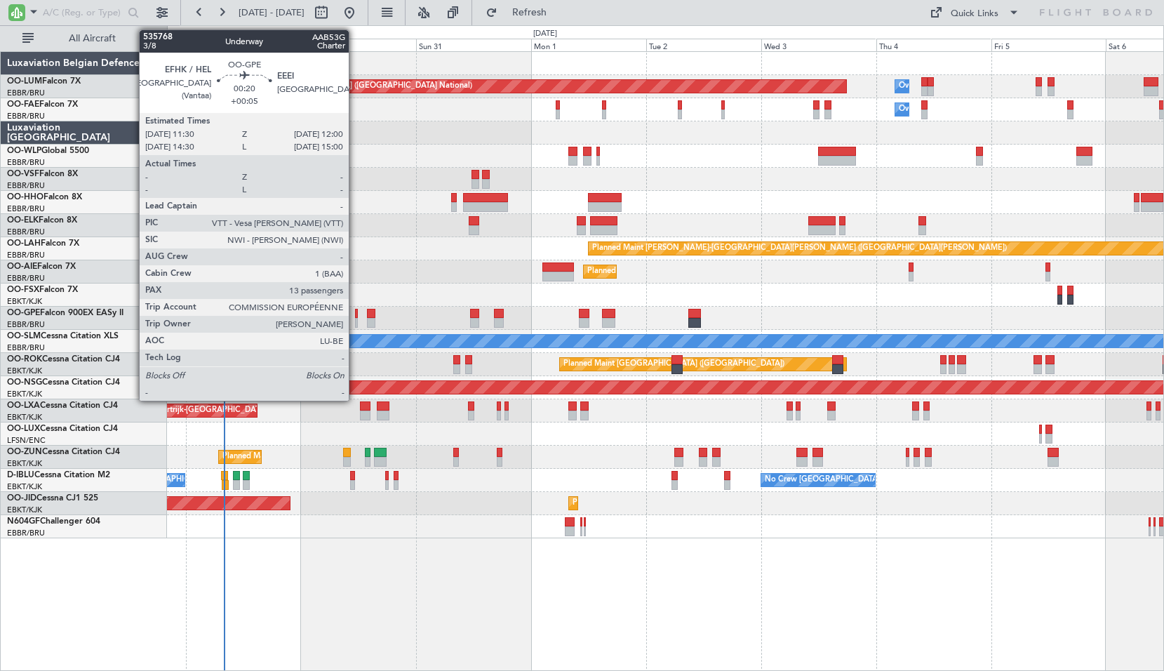
click at [355, 321] on div at bounding box center [356, 323] width 3 height 10
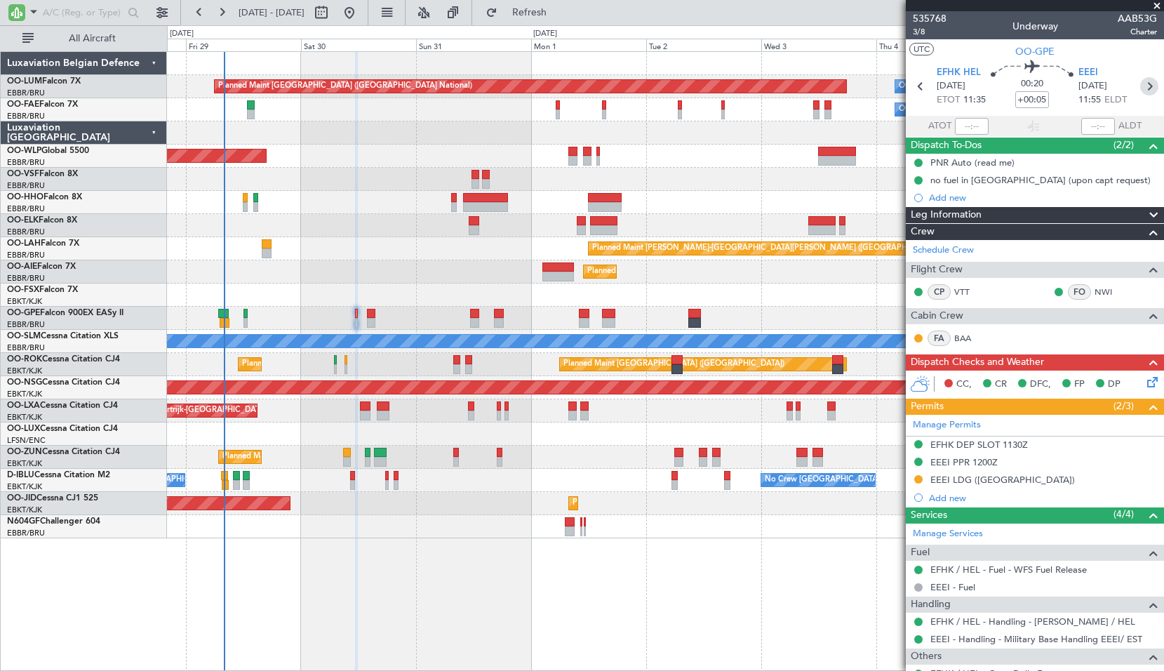
click at [1140, 82] on icon at bounding box center [1149, 86] width 18 height 18
type input "+00:10"
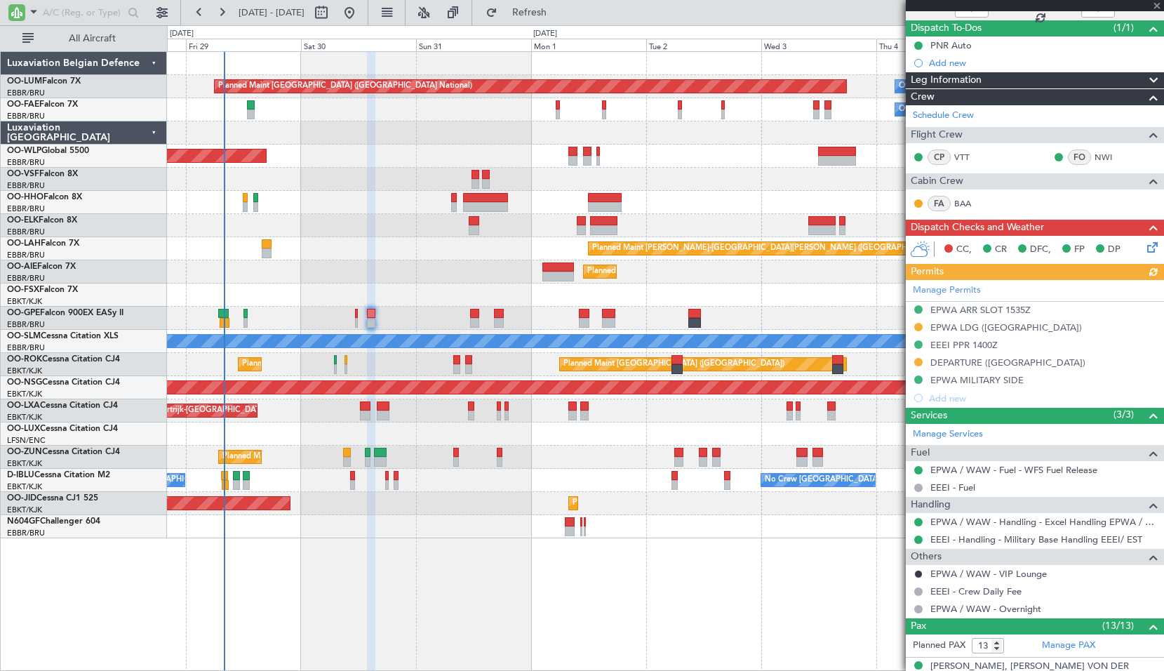
scroll to position [140, 0]
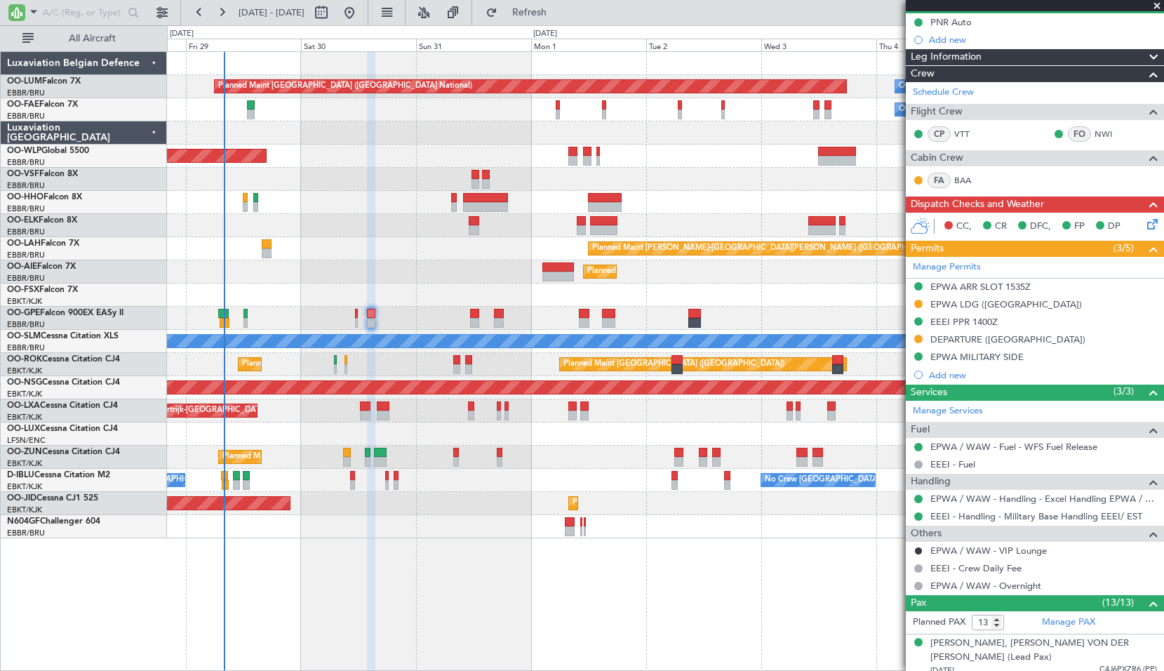
click at [1155, 4] on span at bounding box center [1157, 6] width 14 height 13
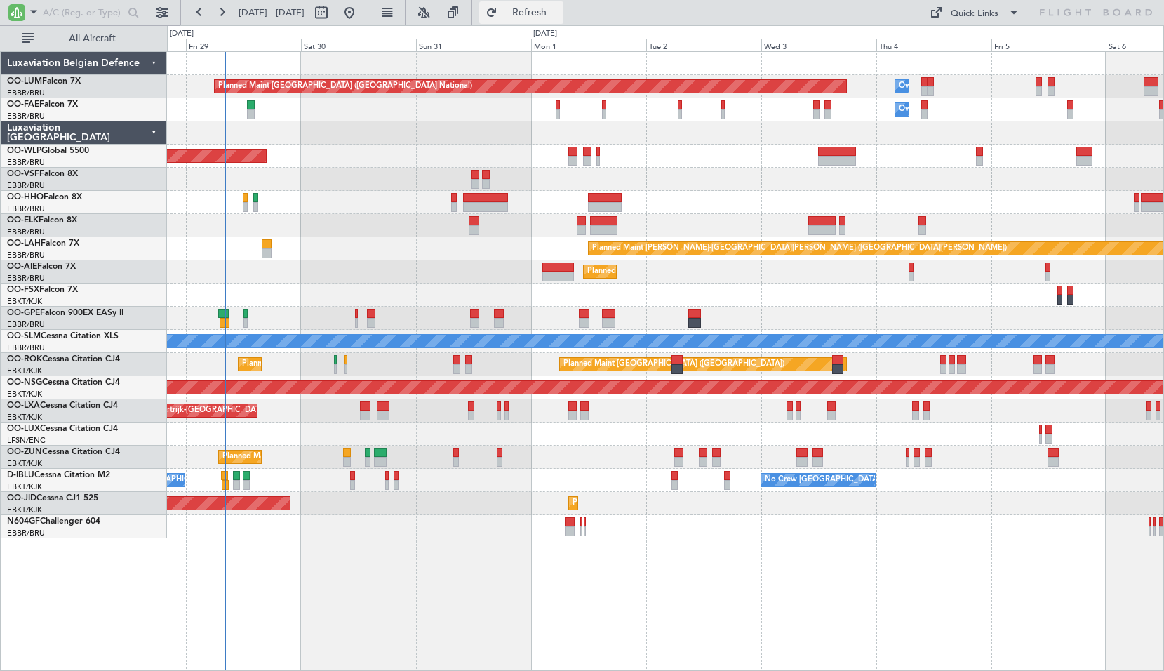
click at [563, 20] on button "Refresh" at bounding box center [521, 12] width 84 height 22
click at [768, 554] on div "Planned Maint Brussels (Brussels National) Owner Melsbroek Air Base Owner Melsb…" at bounding box center [665, 360] width 997 height 619
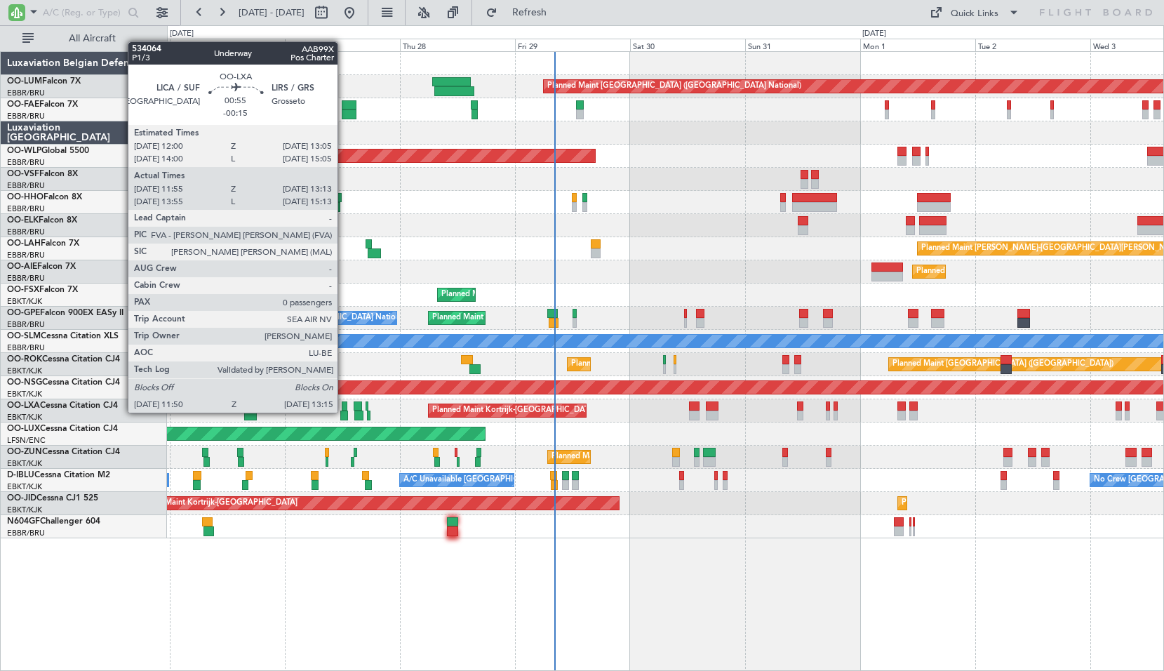
click at [344, 410] on div at bounding box center [343, 415] width 7 height 10
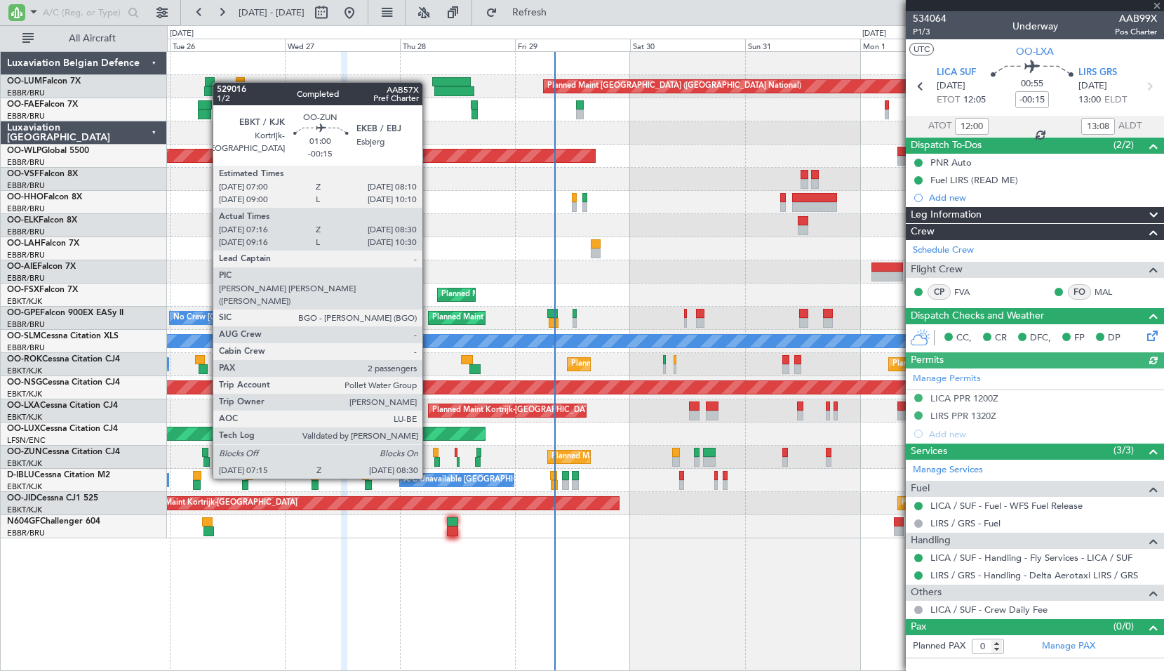
click at [206, 452] on div at bounding box center [205, 453] width 6 height 10
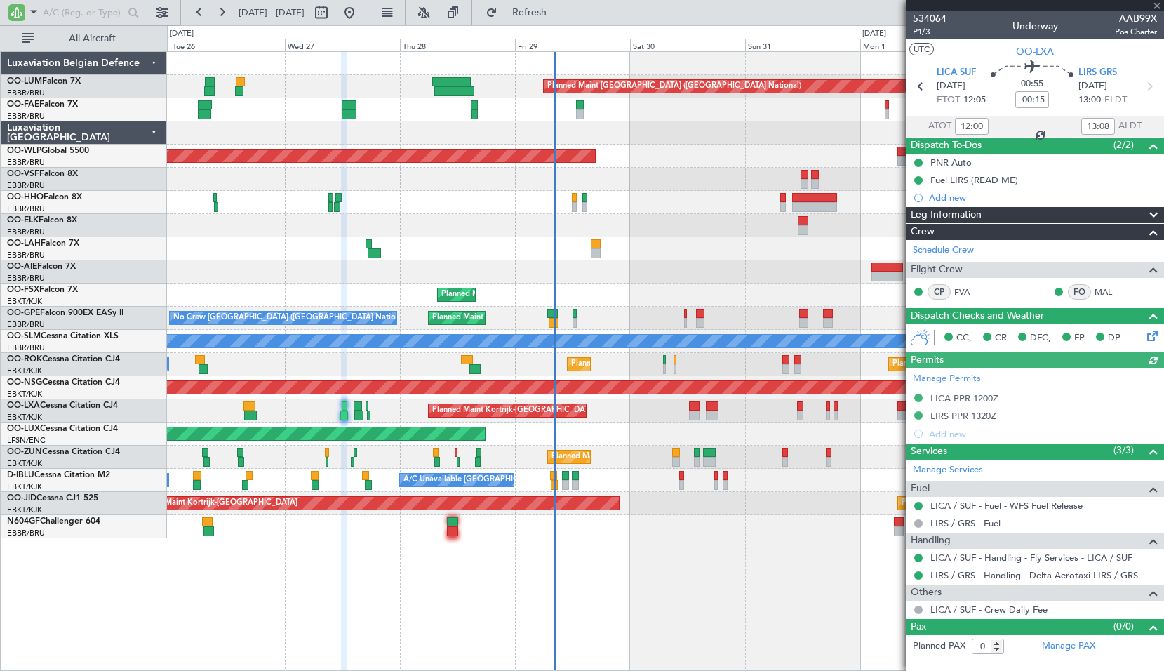
type input "07:21"
type input "08:25"
type input "2"
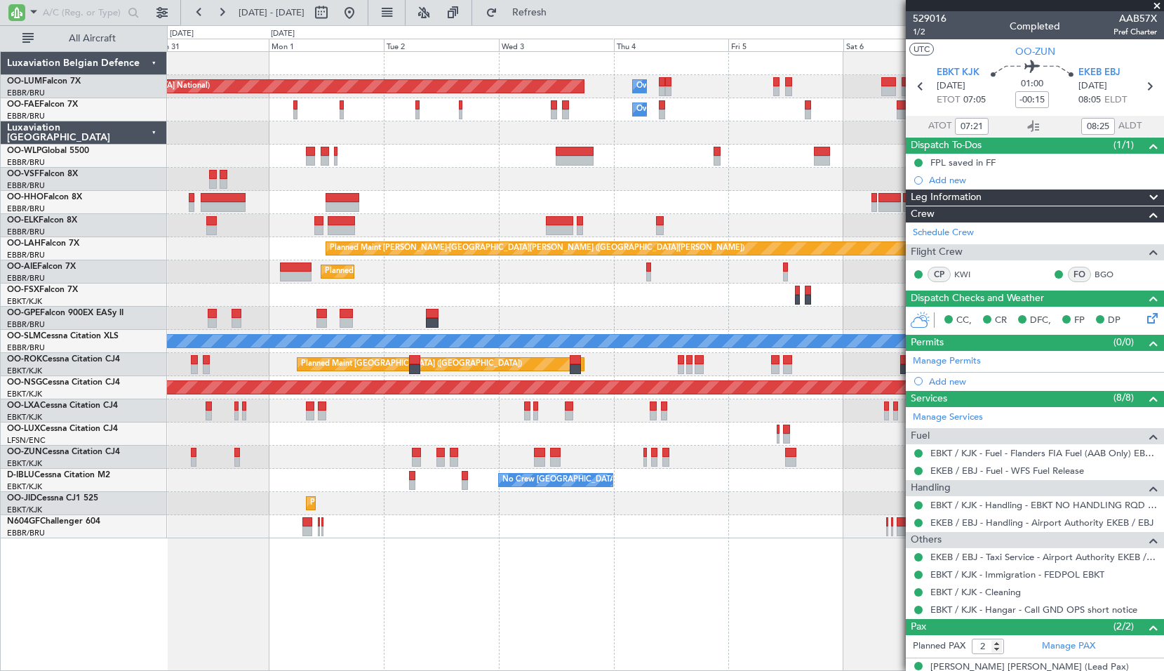
click at [181, 586] on div "Planned Maint [GEOGRAPHIC_DATA] ([GEOGRAPHIC_DATA] National) Owner [GEOGRAPHIC_…" at bounding box center [665, 360] width 997 height 619
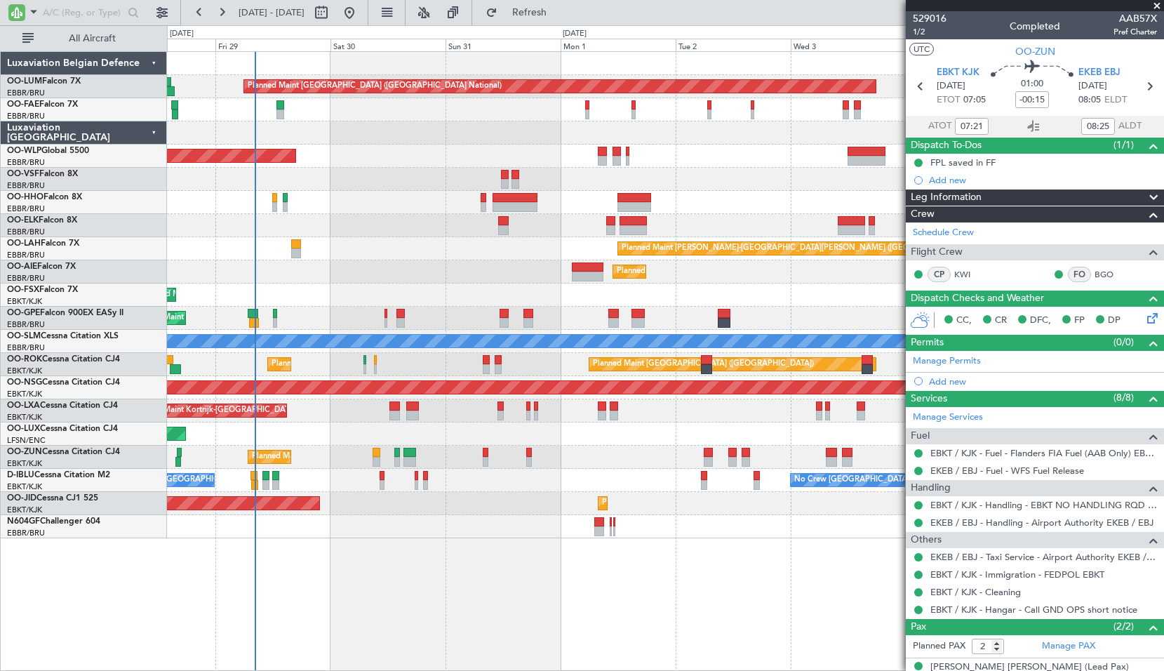
click at [693, 558] on div "Planned Maint Brussels (Brussels National) Owner Melsbroek Air Base Owner Melsb…" at bounding box center [665, 360] width 997 height 619
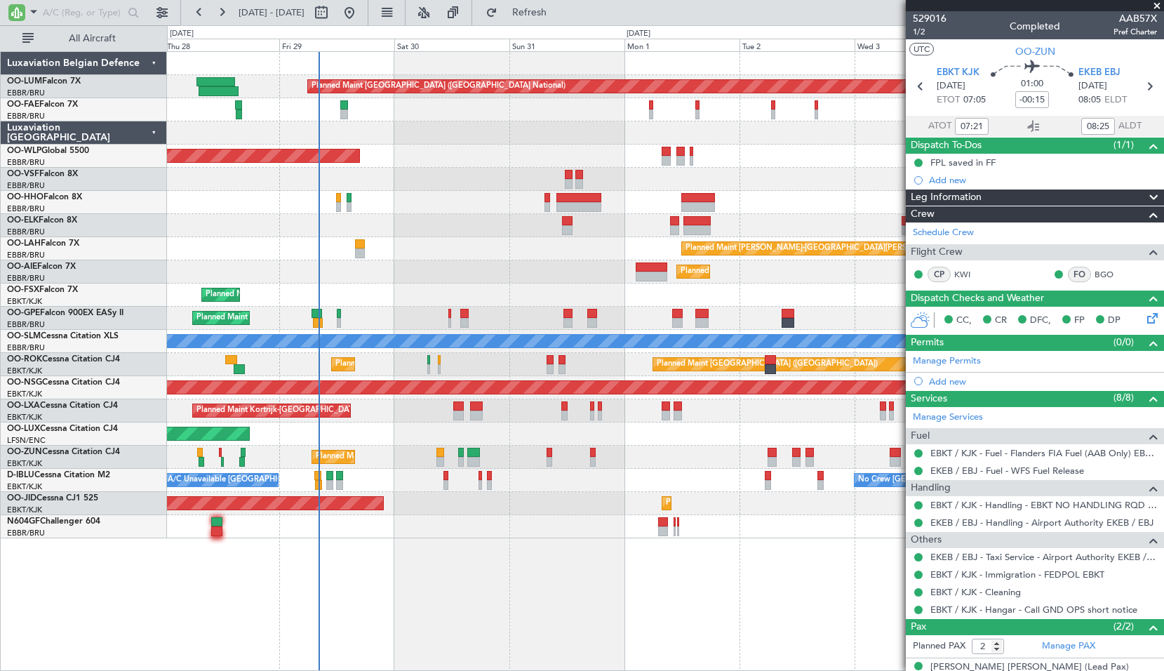
click at [472, 615] on div "Planned Maint Brussels (Brussels National) Owner Melsbroek Air Base Owner Melsb…" at bounding box center [665, 360] width 997 height 619
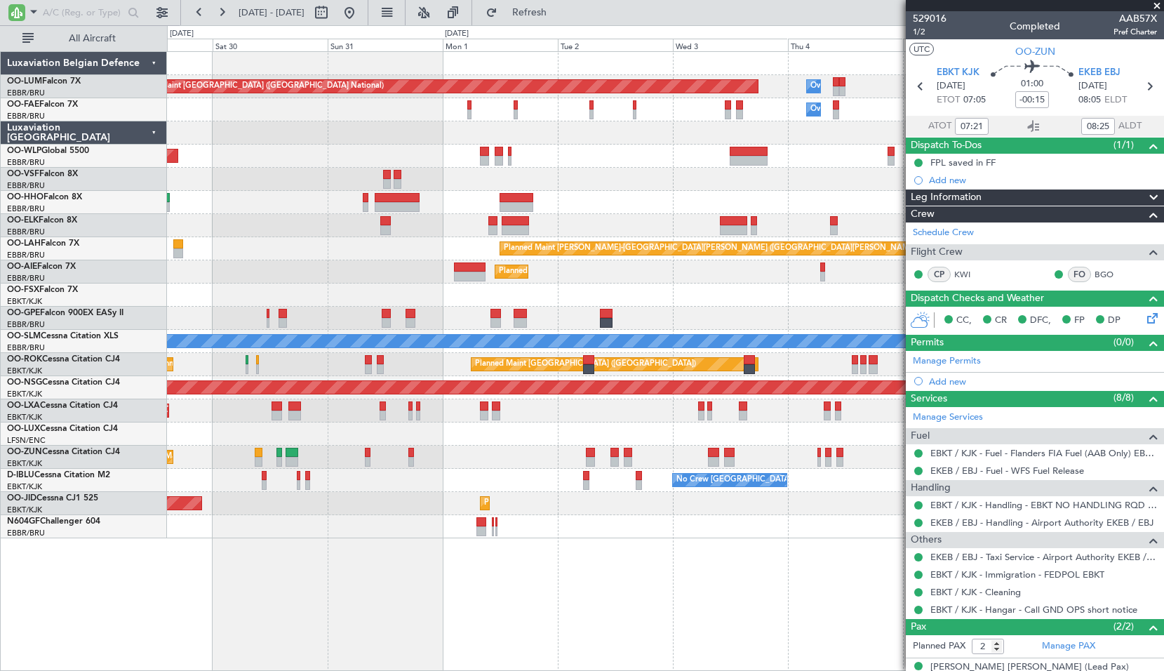
click at [565, 478] on div "Planned Maint Brussels (Brussels National) Owner Melsbroek Air Base Owner Melsb…" at bounding box center [665, 295] width 996 height 486
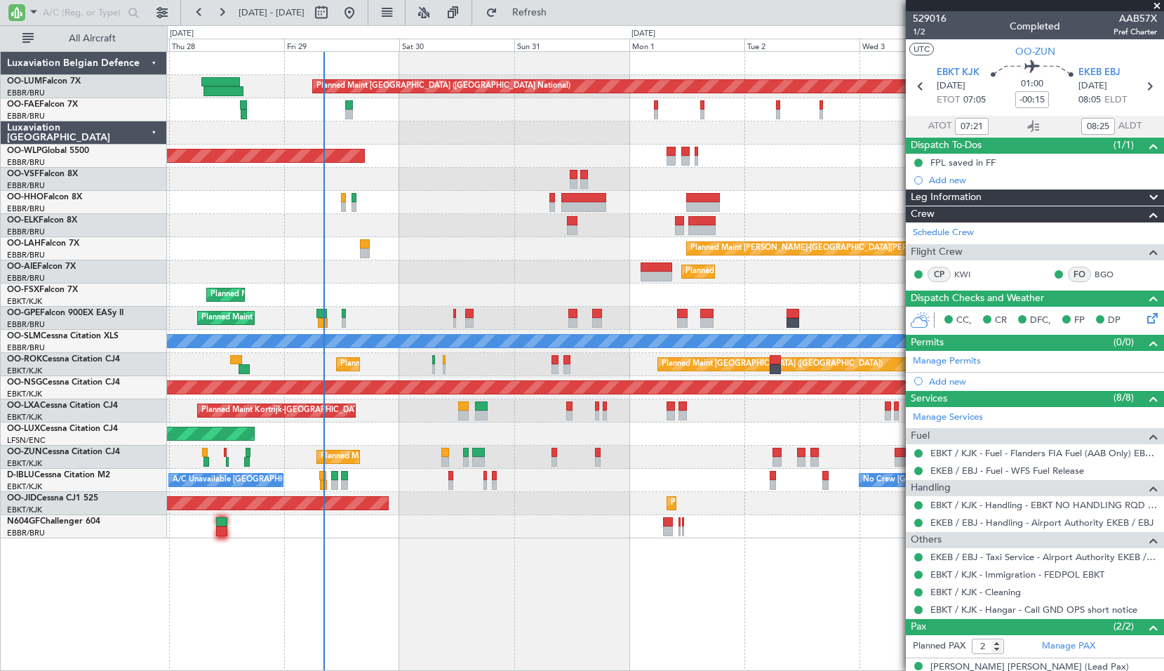
click at [610, 583] on div "Planned Maint Brussels (Brussels National) Owner Melsbroek Air Base Owner Melsb…" at bounding box center [665, 360] width 997 height 619
click at [559, 17] on span "Refresh" at bounding box center [529, 13] width 59 height 10
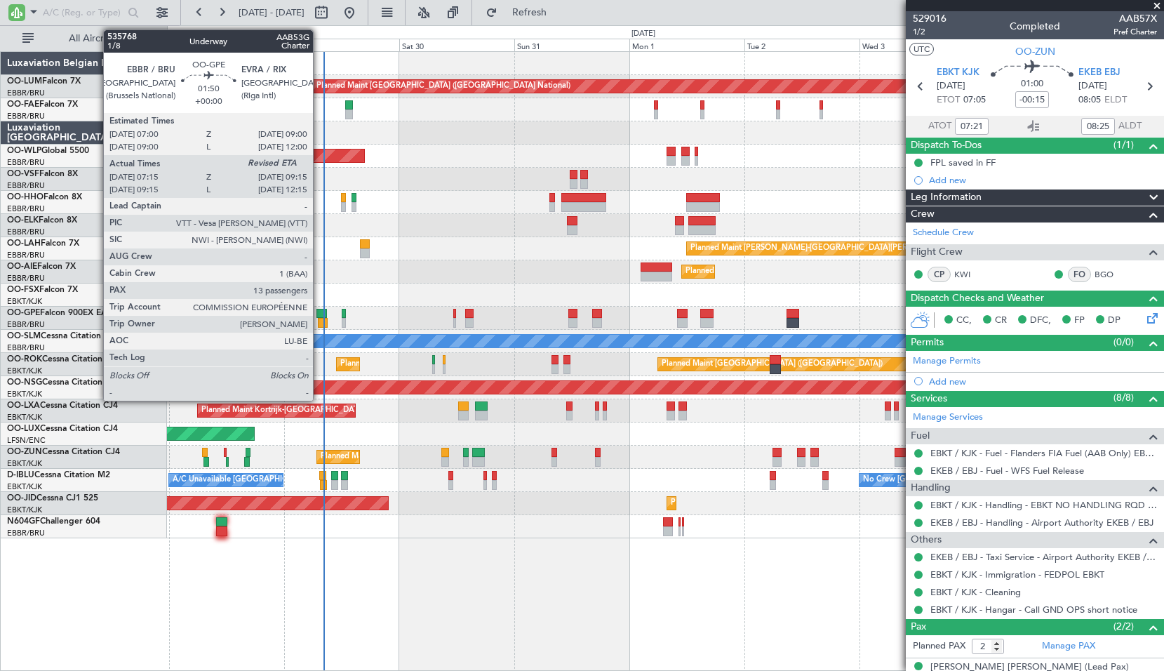
click at [320, 321] on div at bounding box center [323, 323] width 10 height 10
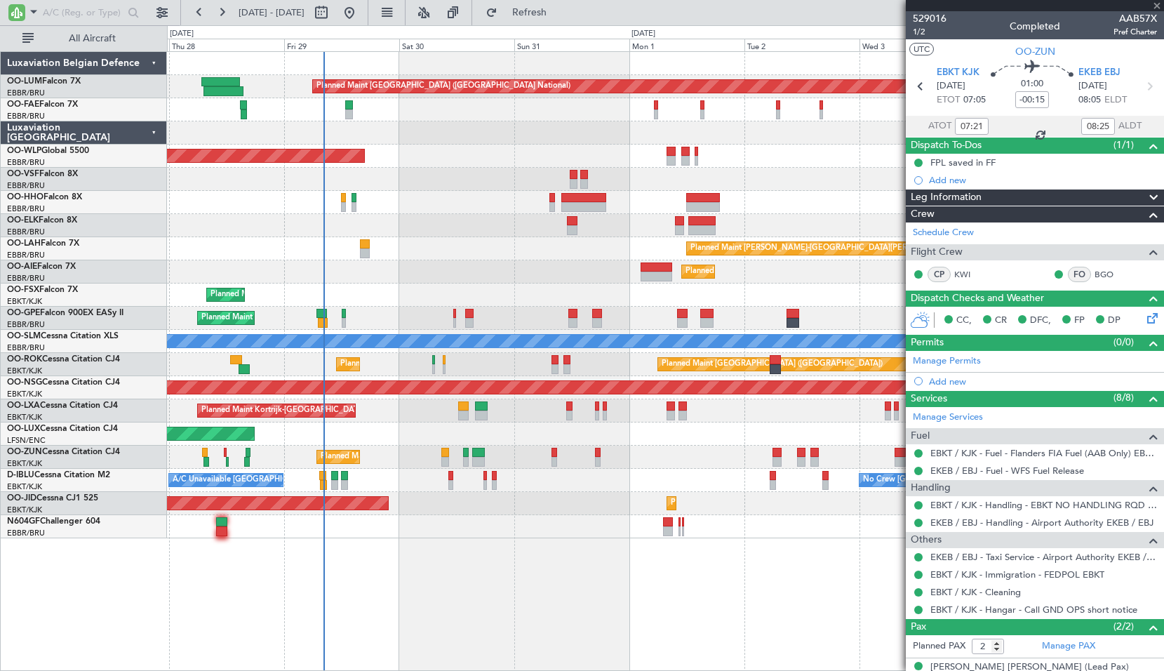
click at [396, 279] on div "Planned Maint [GEOGRAPHIC_DATA] ([GEOGRAPHIC_DATA])" at bounding box center [665, 271] width 996 height 23
type input "07:20"
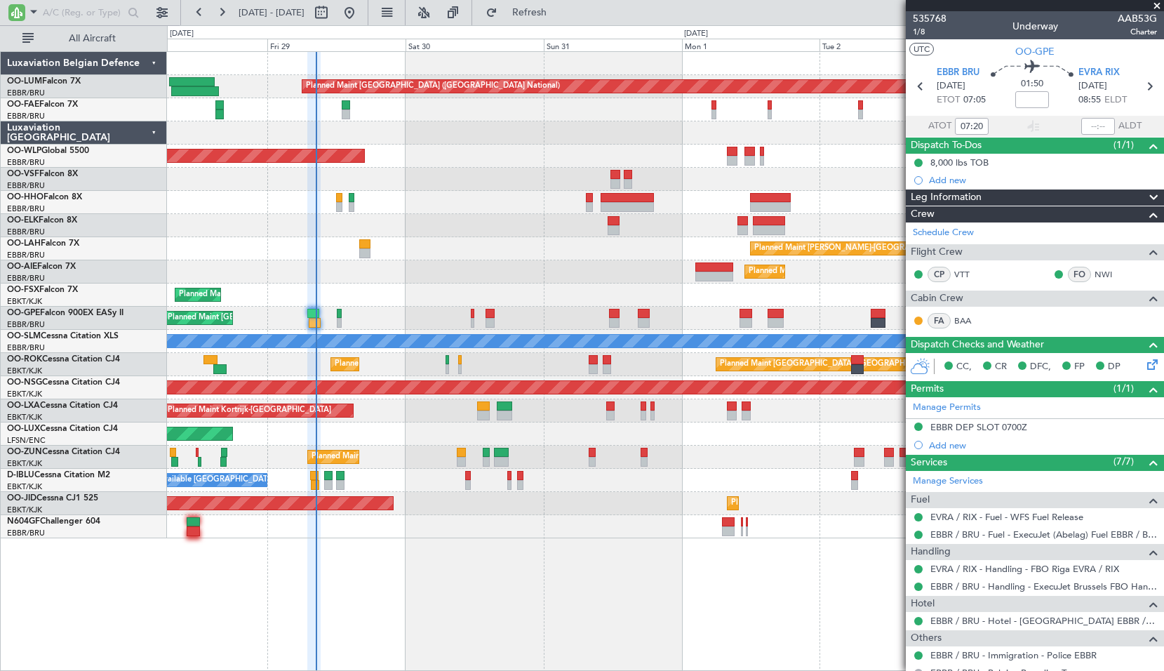
click at [1160, 6] on span at bounding box center [1157, 6] width 14 height 13
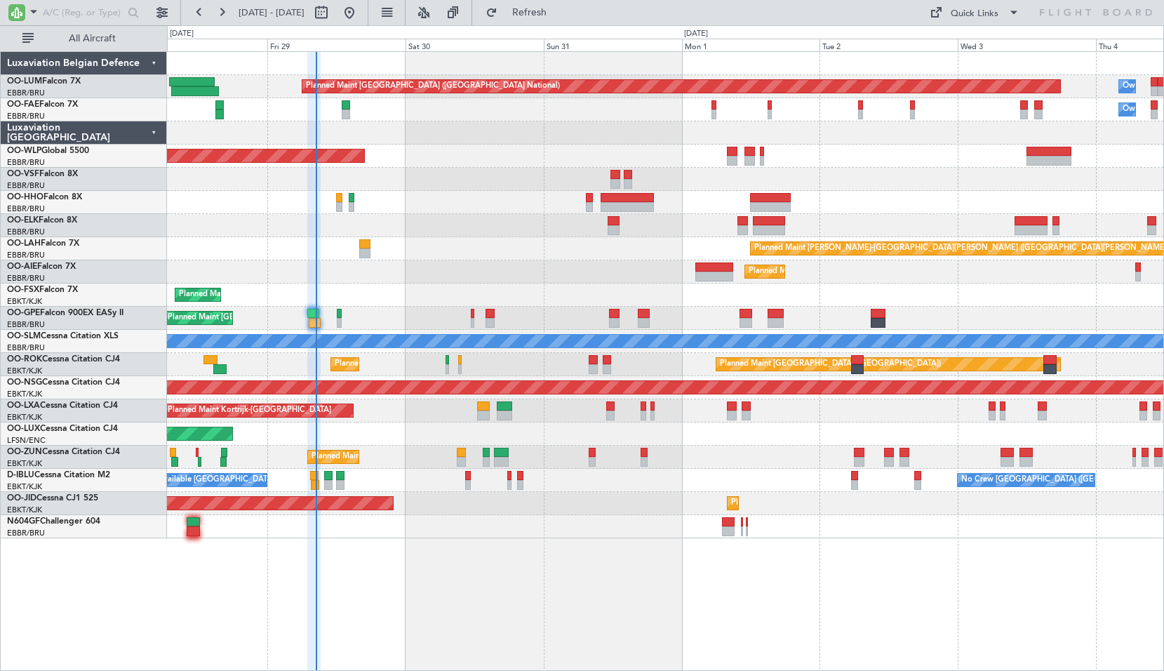
type input "0"
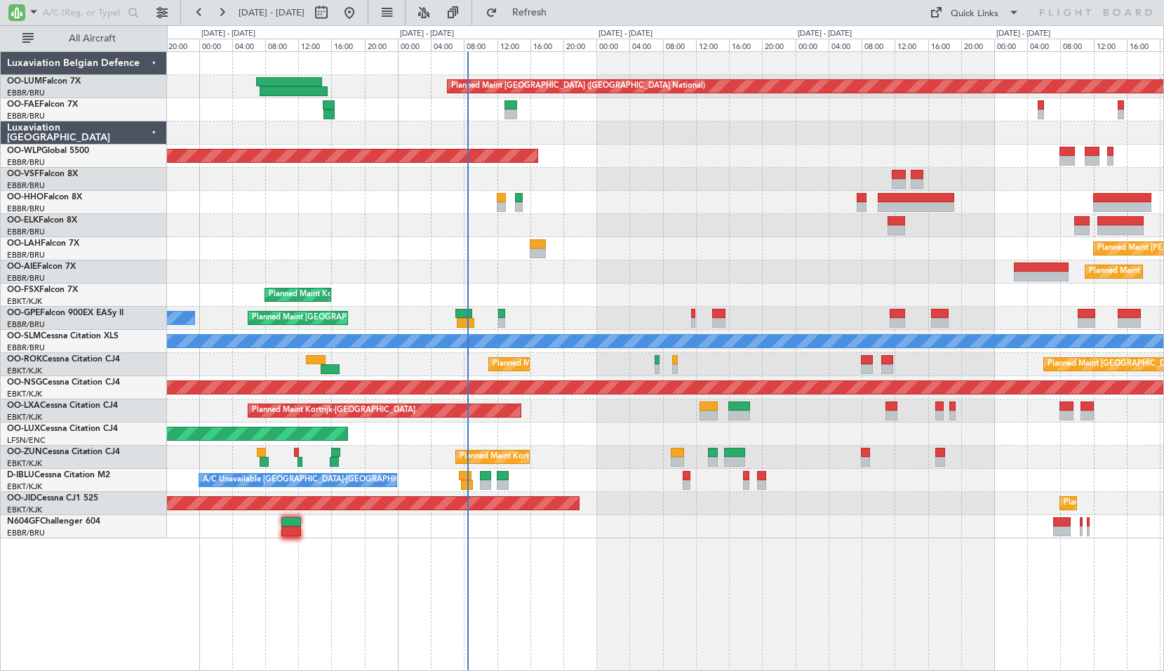
click at [605, 560] on div "Planned Maint Brussels (Brussels National) Planned Maint Berlin (Brandenburg) P…" at bounding box center [665, 360] width 997 height 619
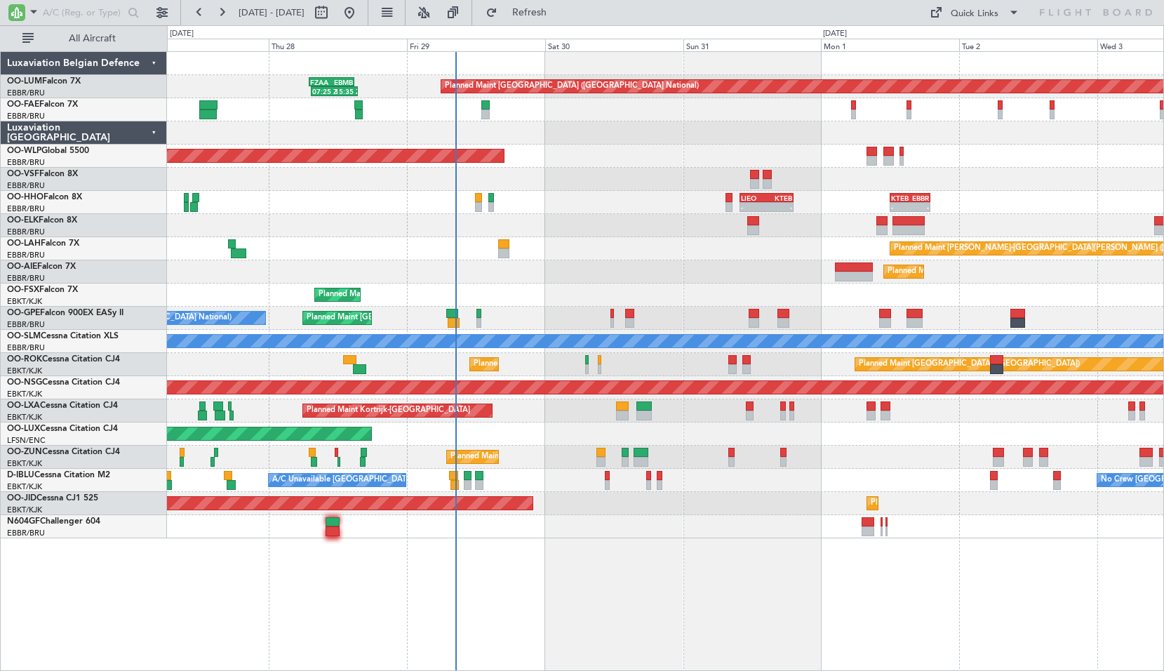
click at [733, 586] on div "Planned Maint [GEOGRAPHIC_DATA] ([GEOGRAPHIC_DATA] National) 07:25 Z 15:35 Z FZ…" at bounding box center [665, 360] width 997 height 619
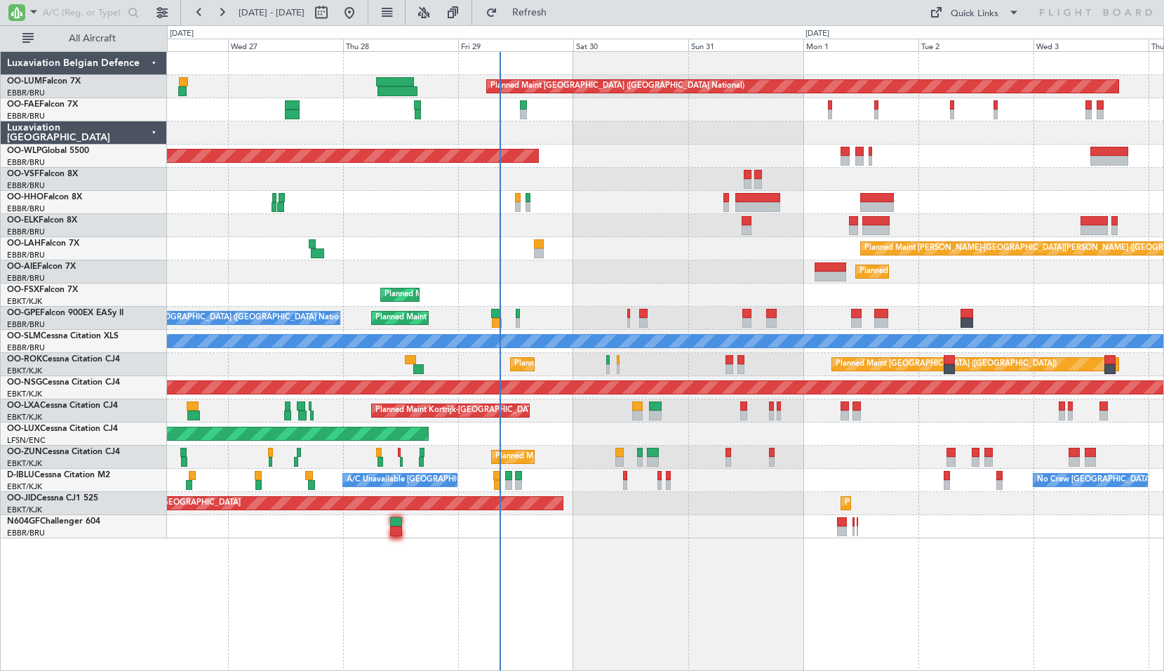
click at [728, 582] on div "Planned Maint Brussels (Brussels National) Owner Melsbroek Air Base Owner Melsb…" at bounding box center [665, 360] width 997 height 619
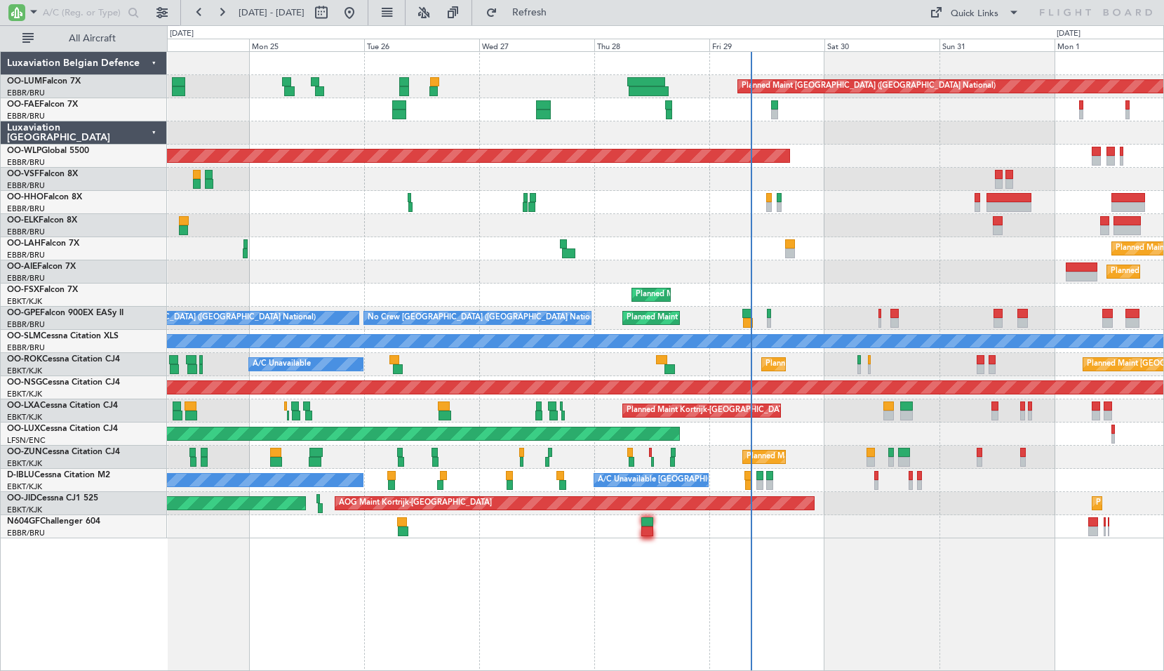
click at [671, 553] on div "Planned Maint Brussels (Brussels National) Planned Maint Kortrijk-Wevelgem Plan…" at bounding box center [665, 360] width 997 height 619
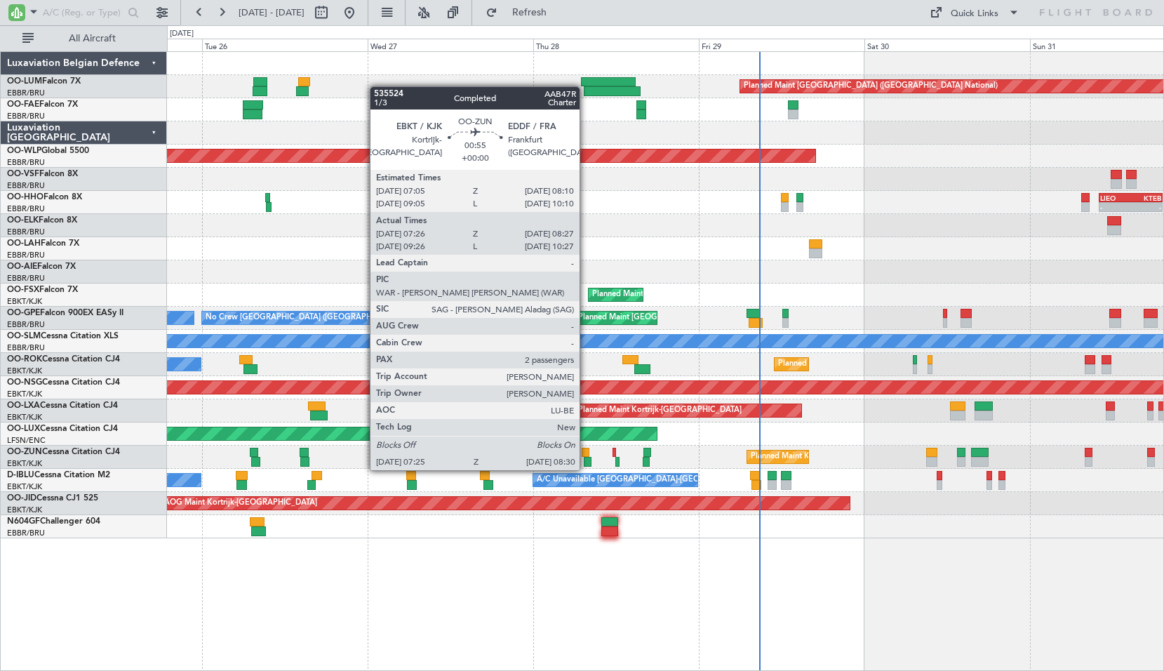
click at [586, 456] on div at bounding box center [586, 453] width 8 height 10
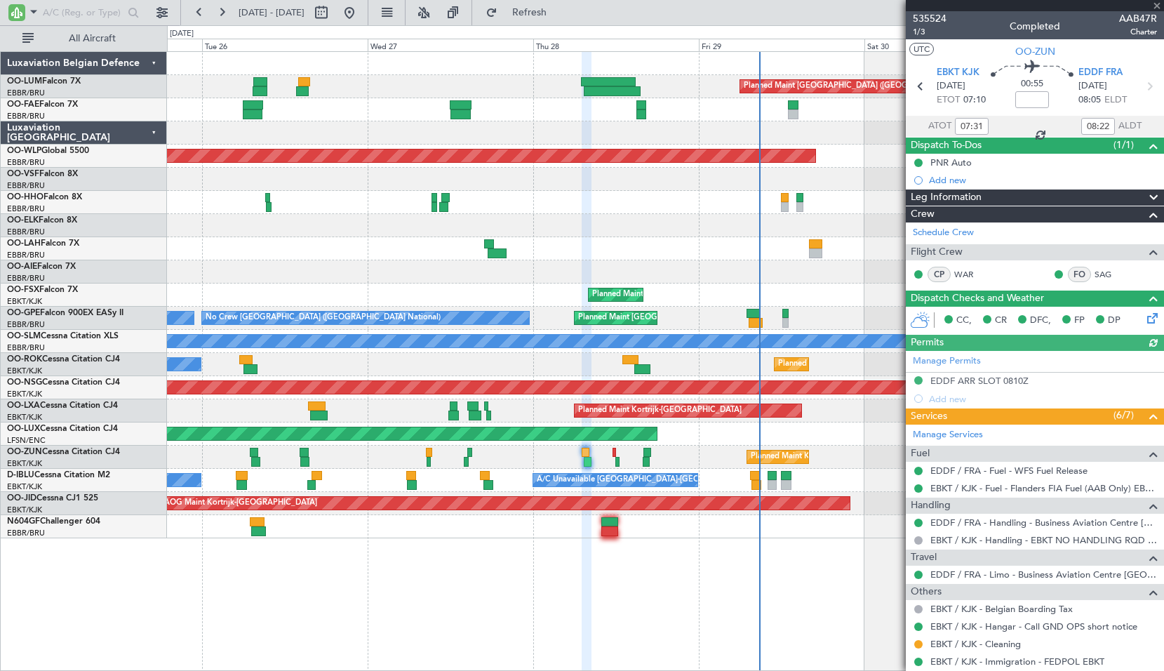
scroll to position [102, 0]
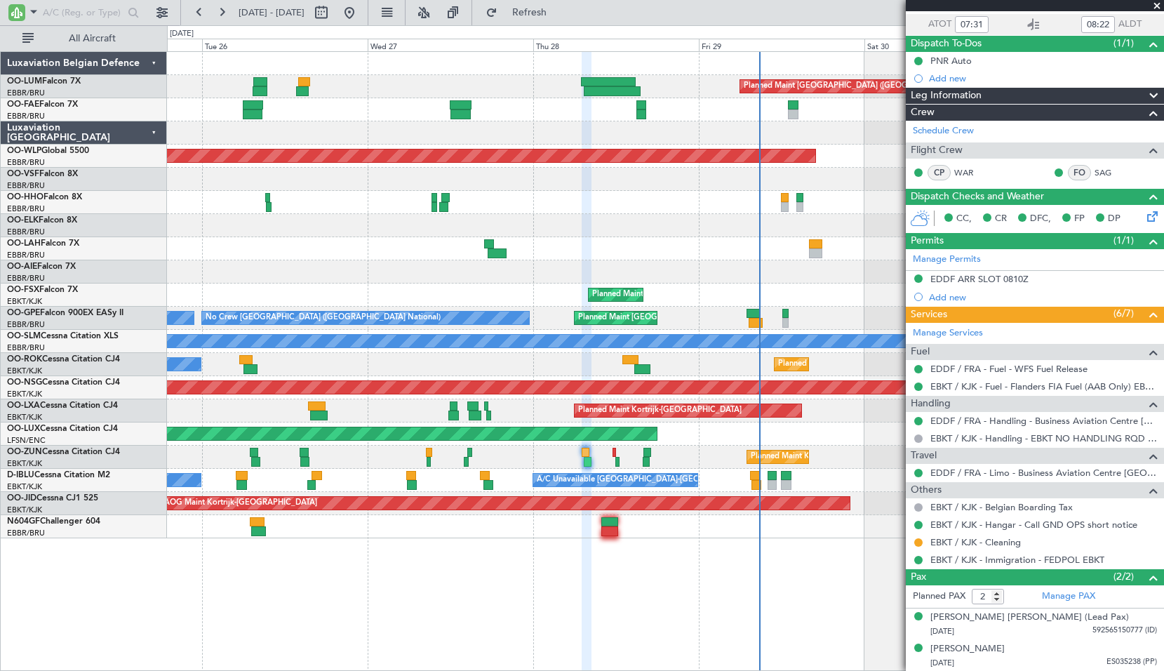
click at [647, 446] on div "Planned Maint Kortrijk-[GEOGRAPHIC_DATA]" at bounding box center [665, 456] width 996 height 23
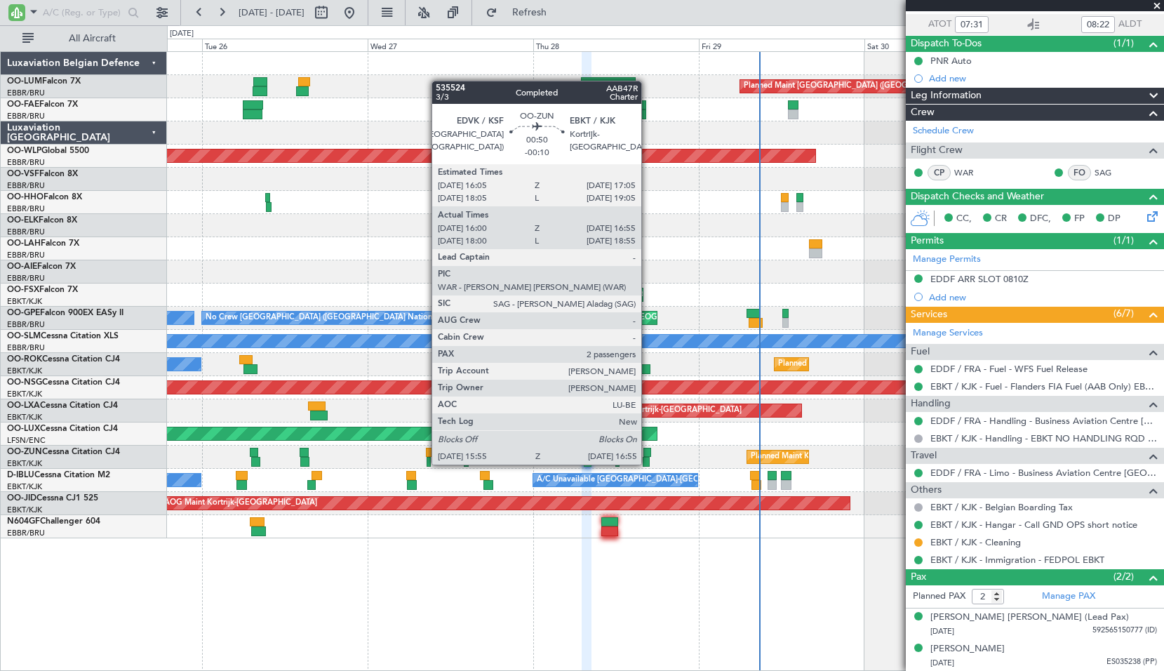
click at [647, 450] on div at bounding box center [646, 453] width 7 height 10
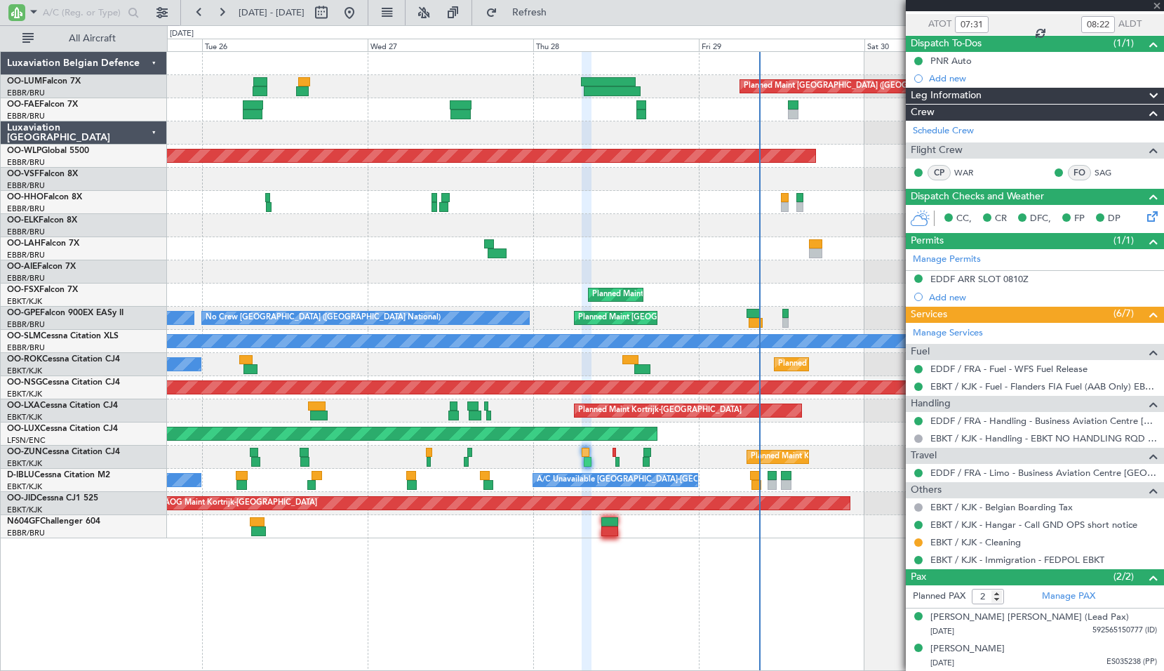
click at [688, 459] on div "Planned Maint Kortrijk-[GEOGRAPHIC_DATA]" at bounding box center [665, 456] width 996 height 23
type input "-00:10"
type input "16:05"
type input "16:50"
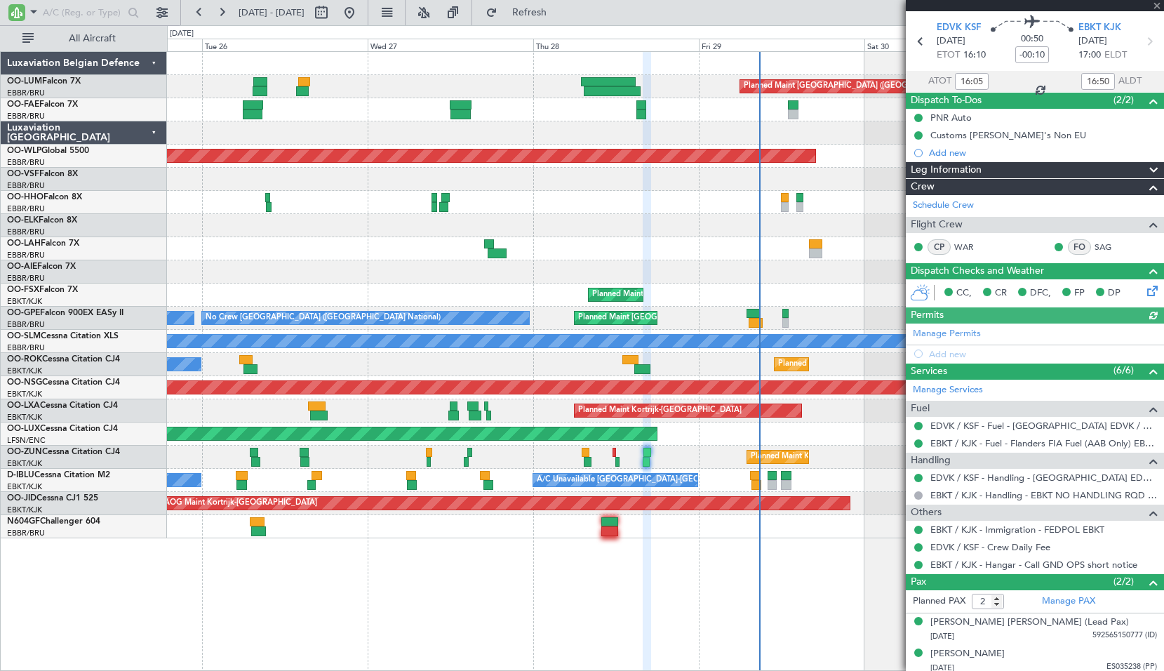
scroll to position [50, 0]
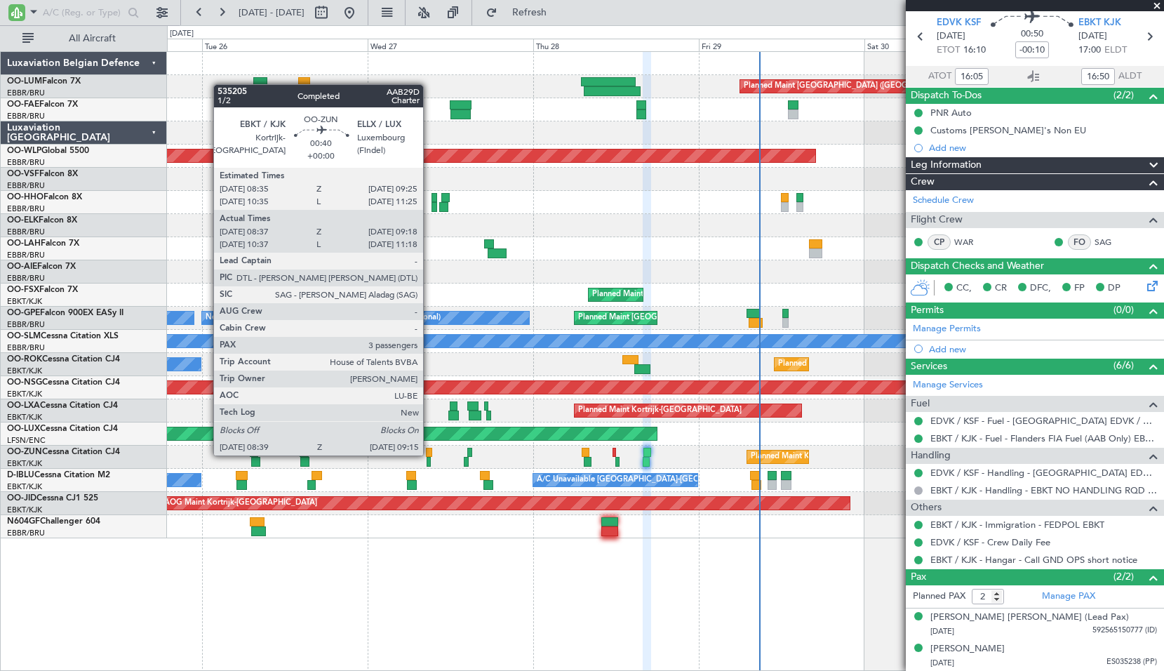
click at [429, 452] on div at bounding box center [429, 453] width 6 height 10
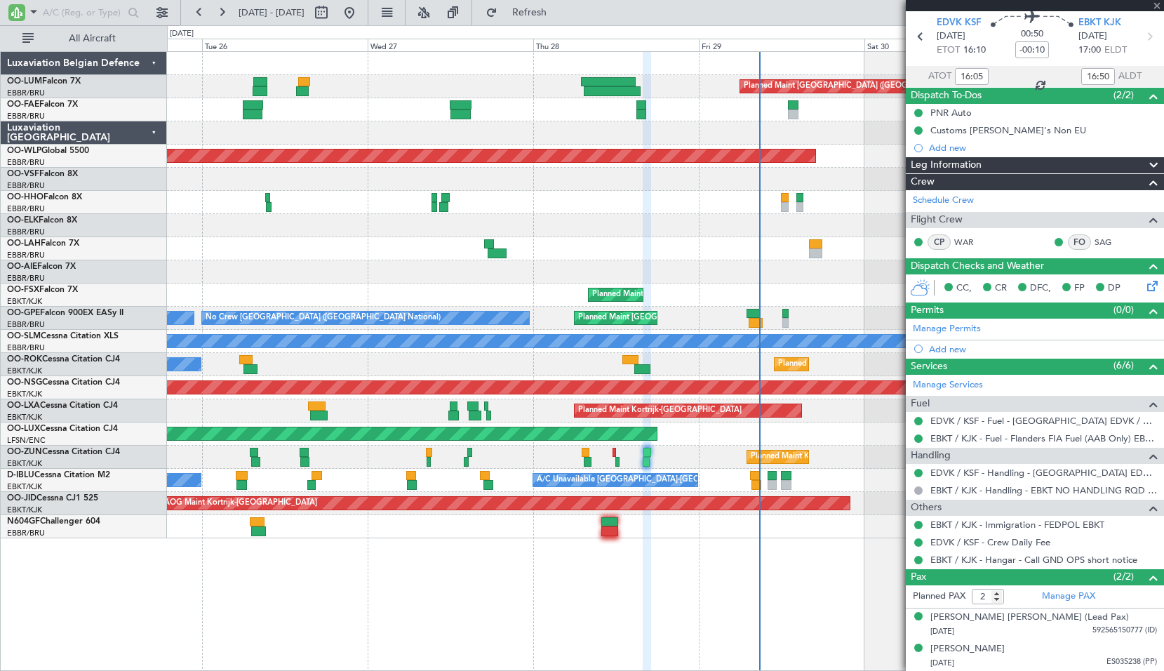
type input "08:42"
type input "09:13"
type input "3"
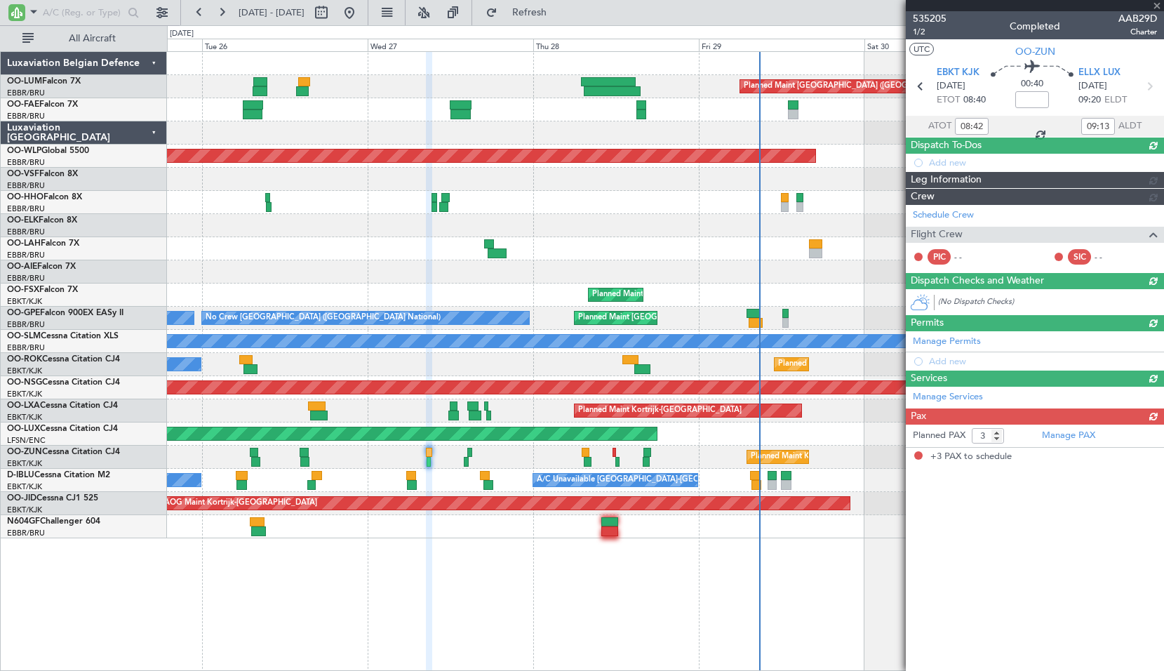
scroll to position [0, 0]
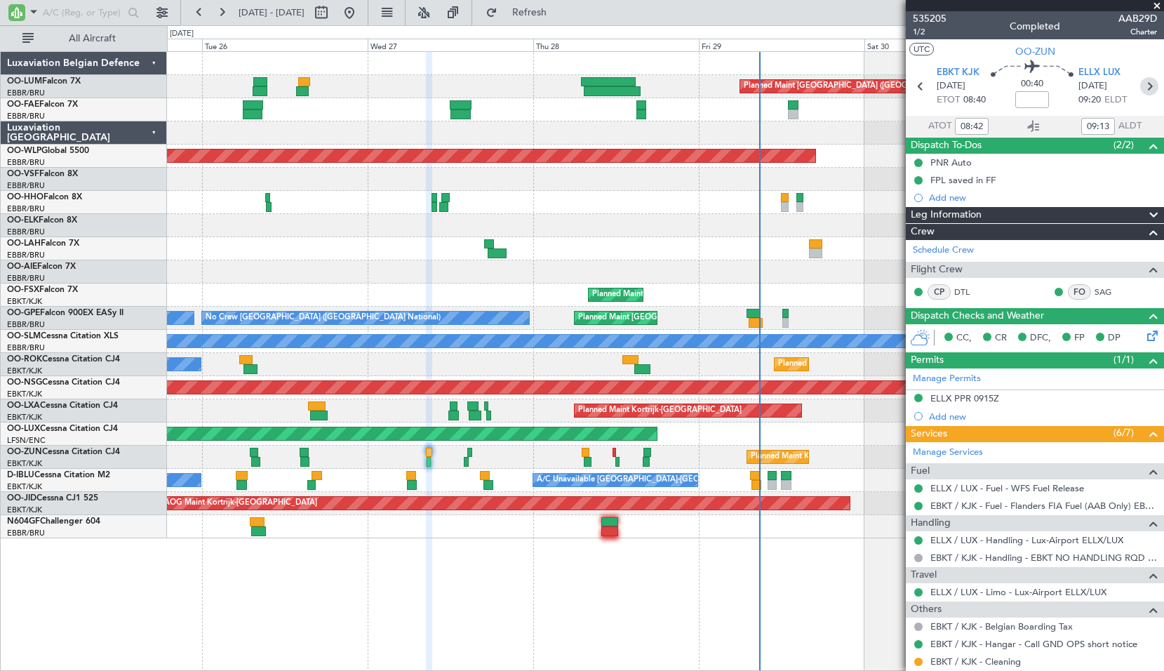
click at [1148, 88] on icon at bounding box center [1149, 86] width 18 height 18
type input "-00:10"
type input "14:06"
type input "14:35"
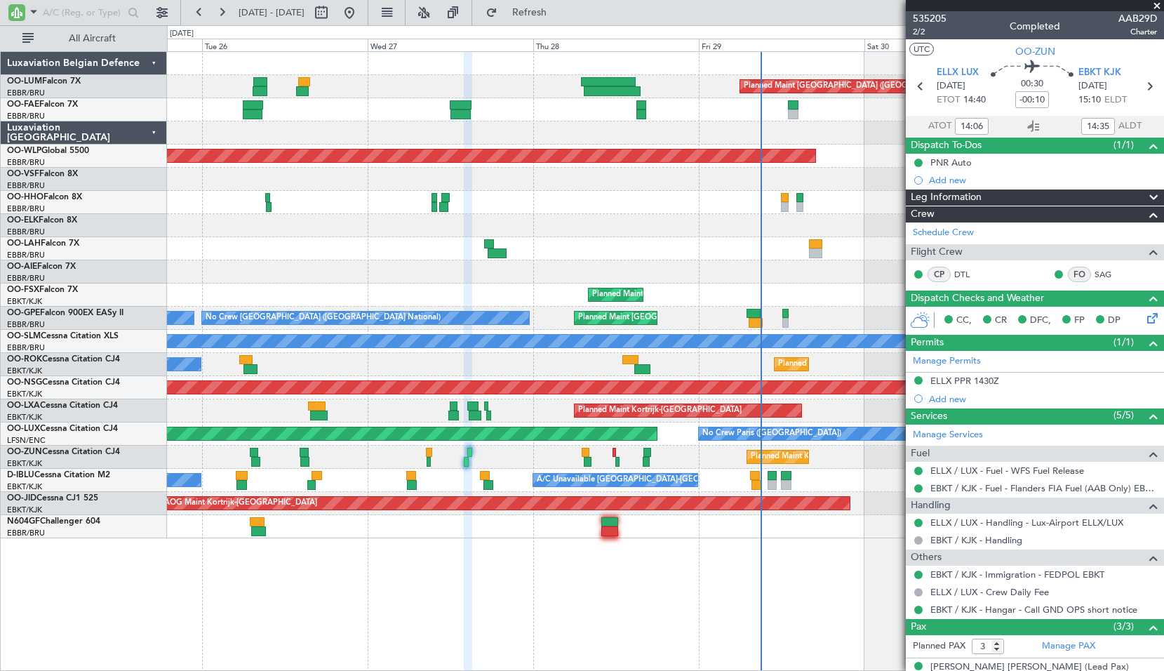
click at [560, 465] on div "Planned Maint Kortrijk-[GEOGRAPHIC_DATA]" at bounding box center [665, 456] width 996 height 23
click at [1159, 6] on span at bounding box center [1157, 6] width 14 height 13
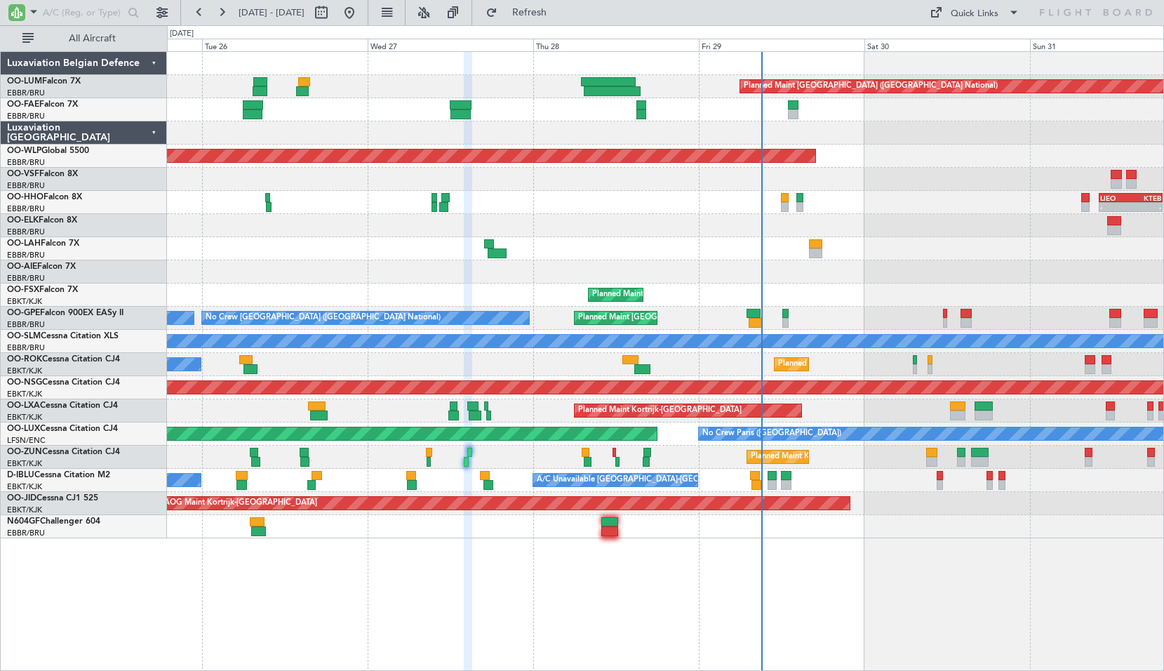
type input "0"
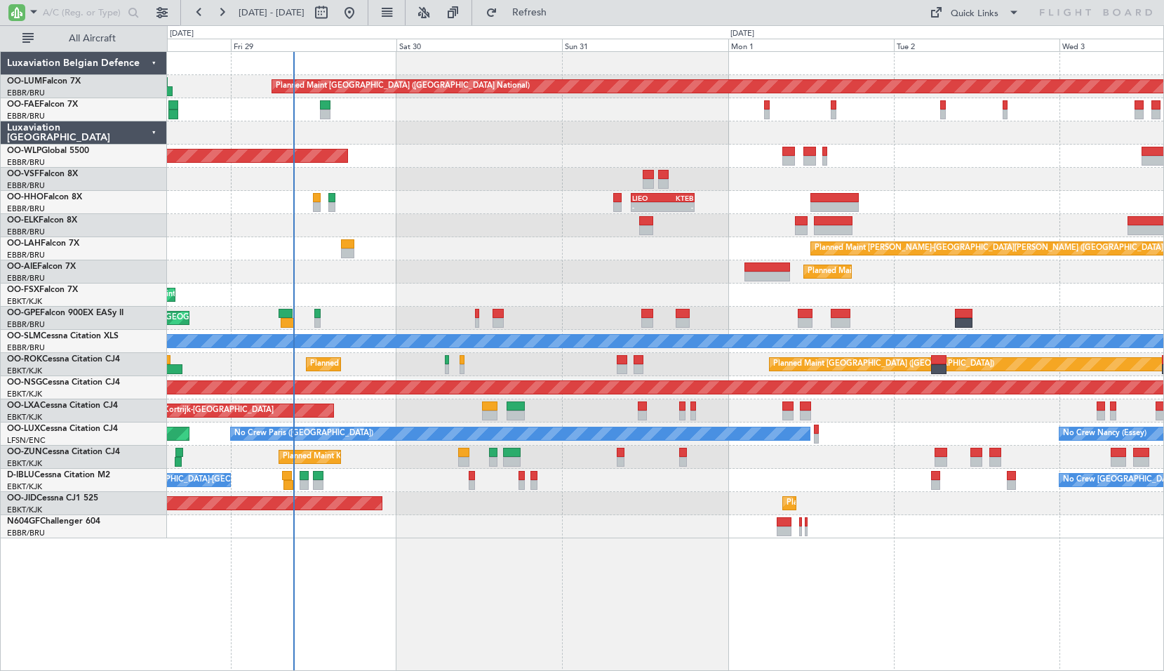
click at [518, 581] on div "Planned Maint Brussels (Brussels National) Owner Melsbroek Air Base Owner Melsb…" at bounding box center [665, 360] width 997 height 619
click at [514, 239] on div "Planned Maint [PERSON_NAME]-[GEOGRAPHIC_DATA][PERSON_NAME] ([GEOGRAPHIC_DATA][P…" at bounding box center [665, 248] width 996 height 23
